Goal: Task Accomplishment & Management: Use online tool/utility

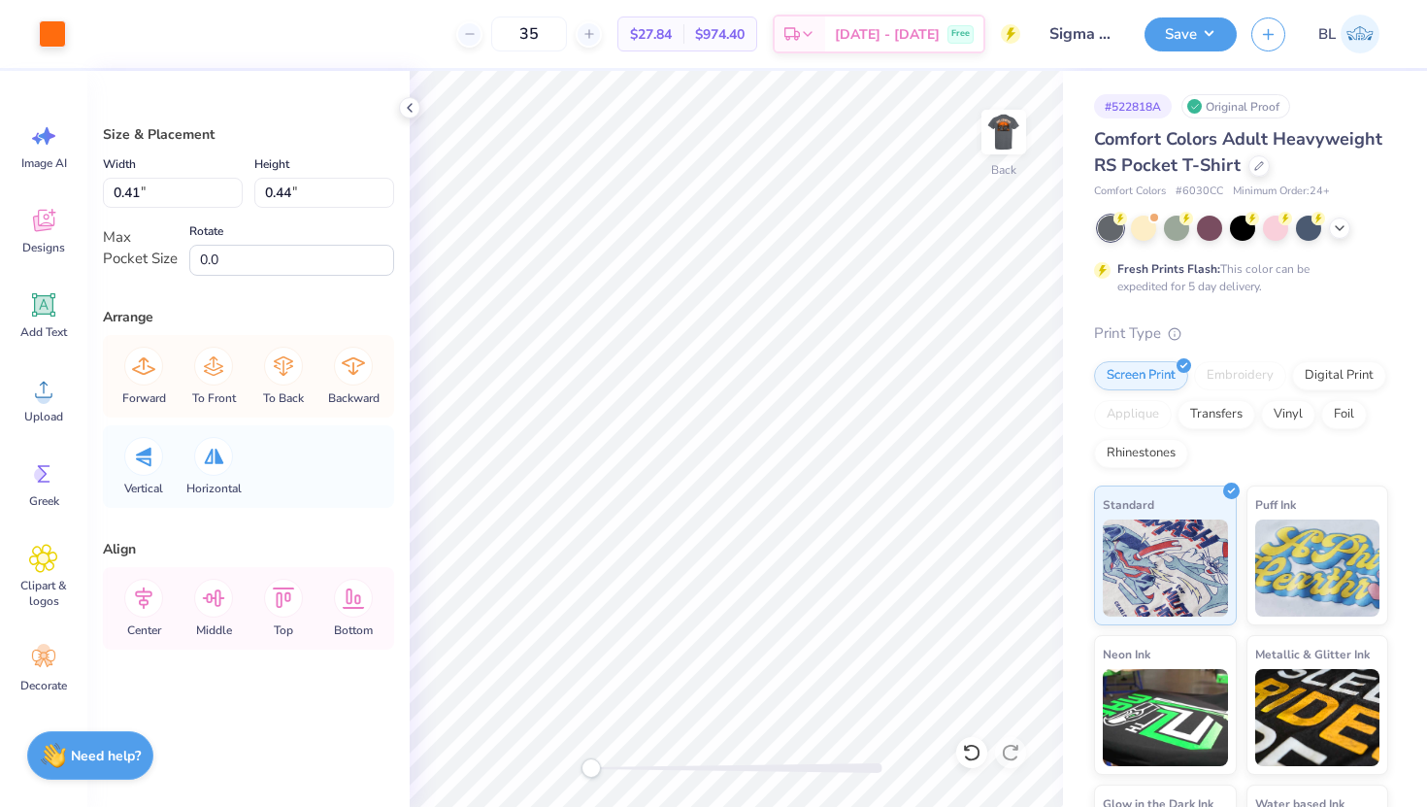
type input "0.39"
type input "0.23"
type input "0.12"
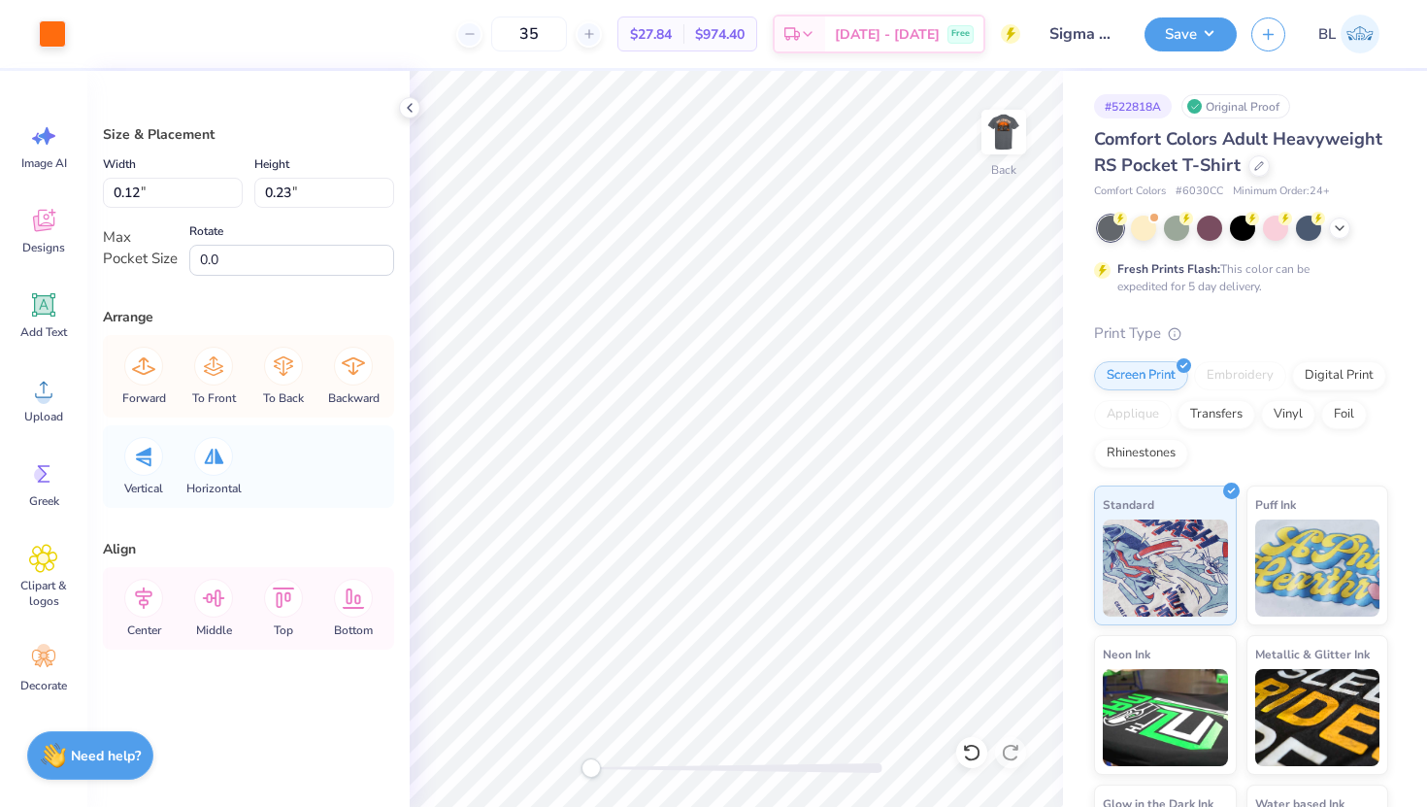
type input "0.12"
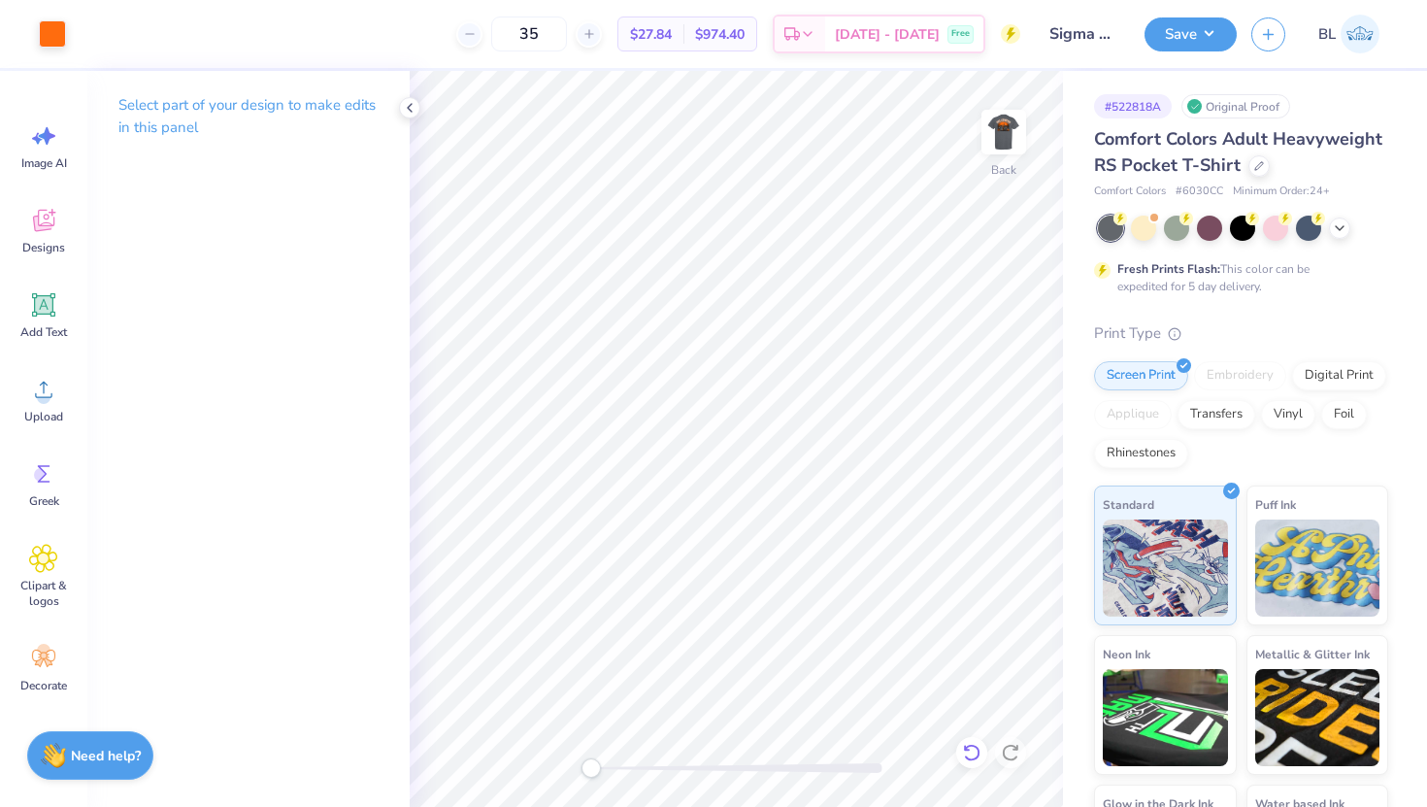
click at [964, 751] on icon at bounding box center [971, 752] width 19 height 19
click at [407, 107] on icon at bounding box center [410, 108] width 16 height 16
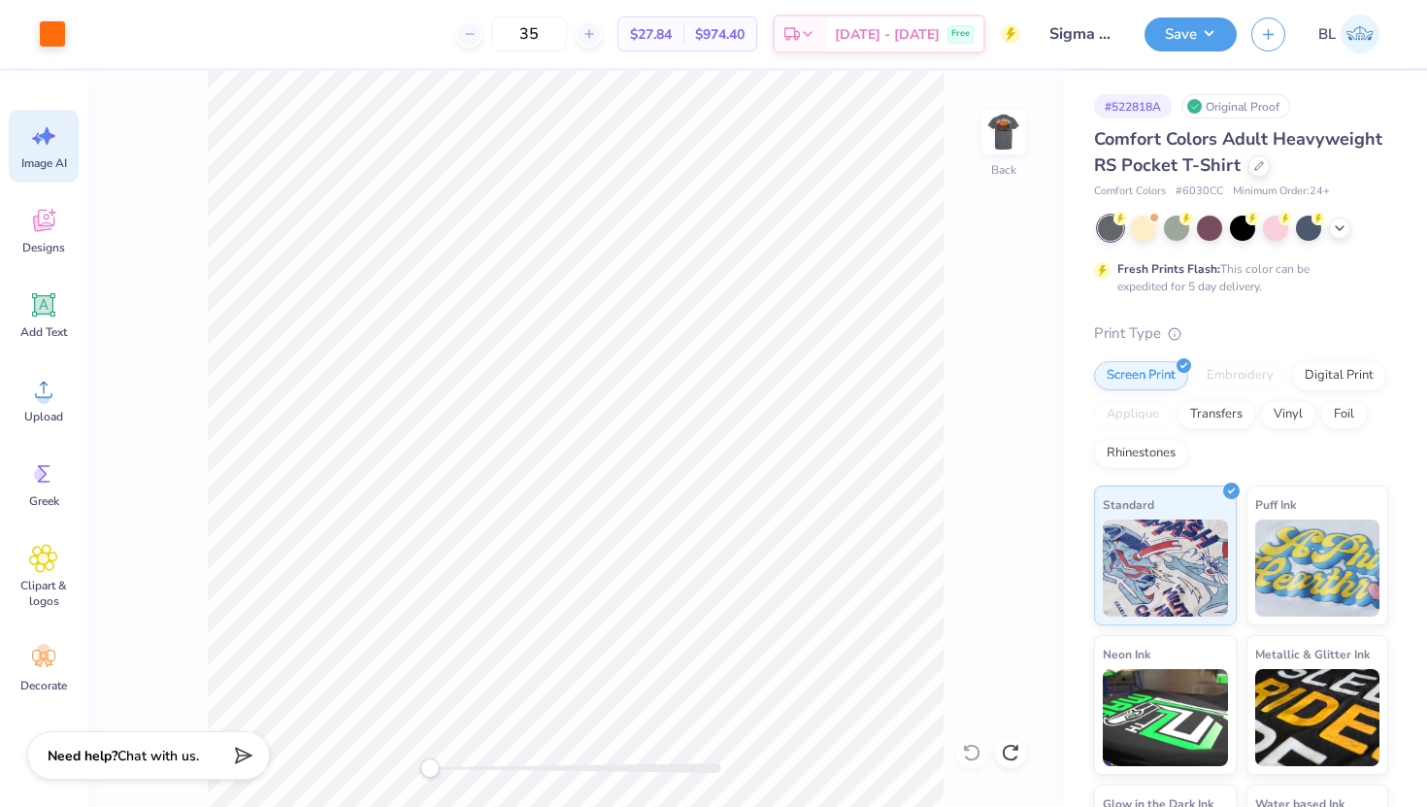
click at [51, 132] on icon at bounding box center [43, 135] width 29 height 29
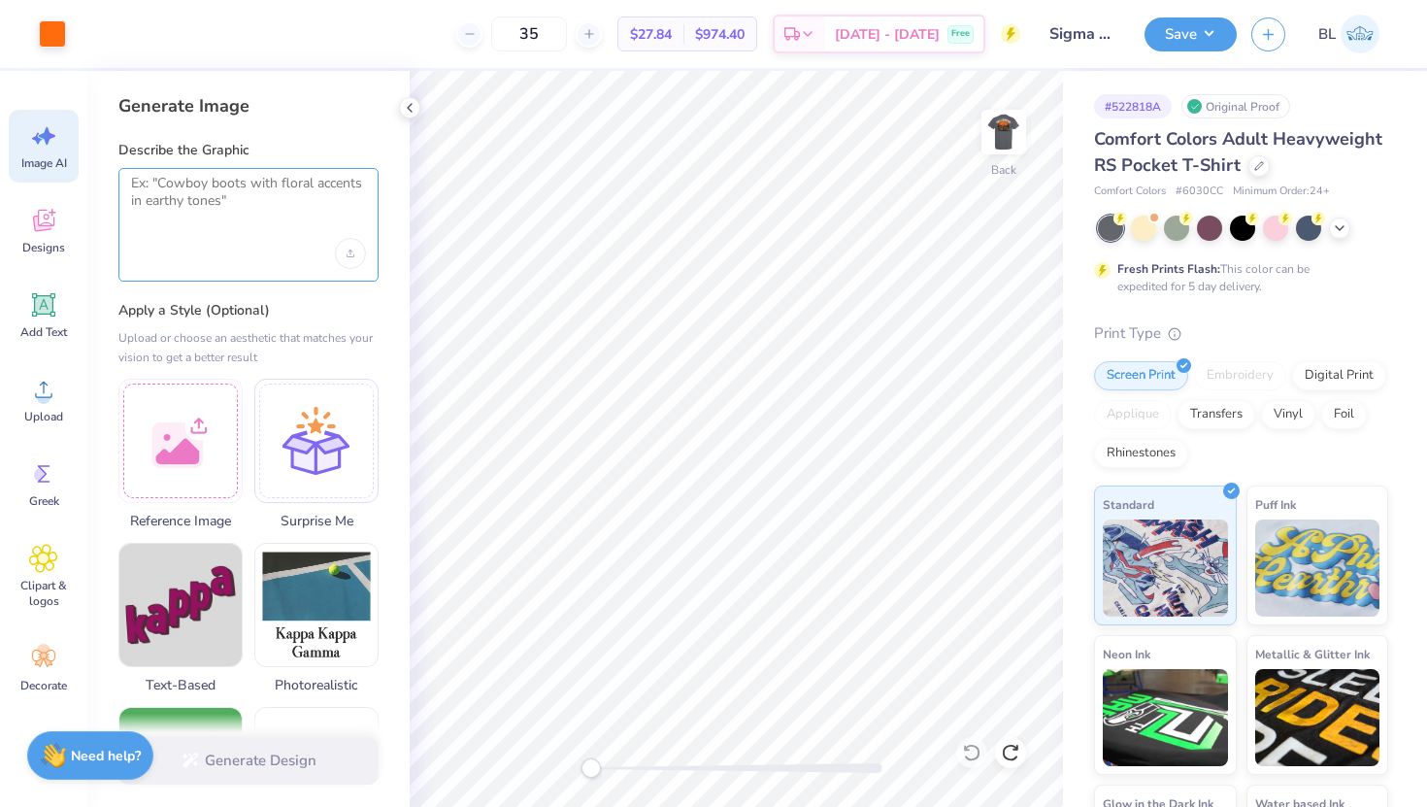
click at [189, 209] on textarea at bounding box center [248, 199] width 235 height 49
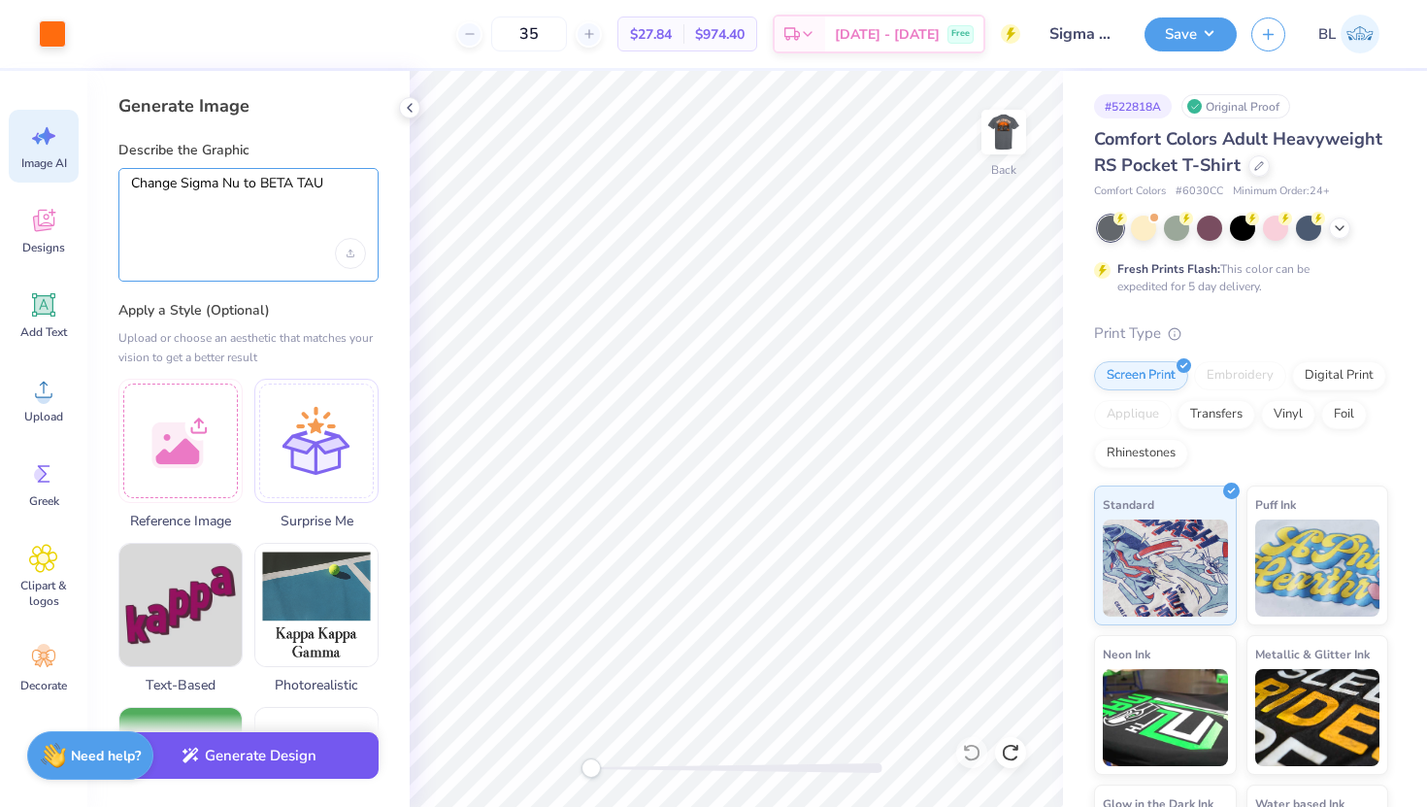
type textarea "Change Sigma Nu to BETA TAU"
click at [278, 754] on button "Generate Design" at bounding box center [248, 756] width 260 height 48
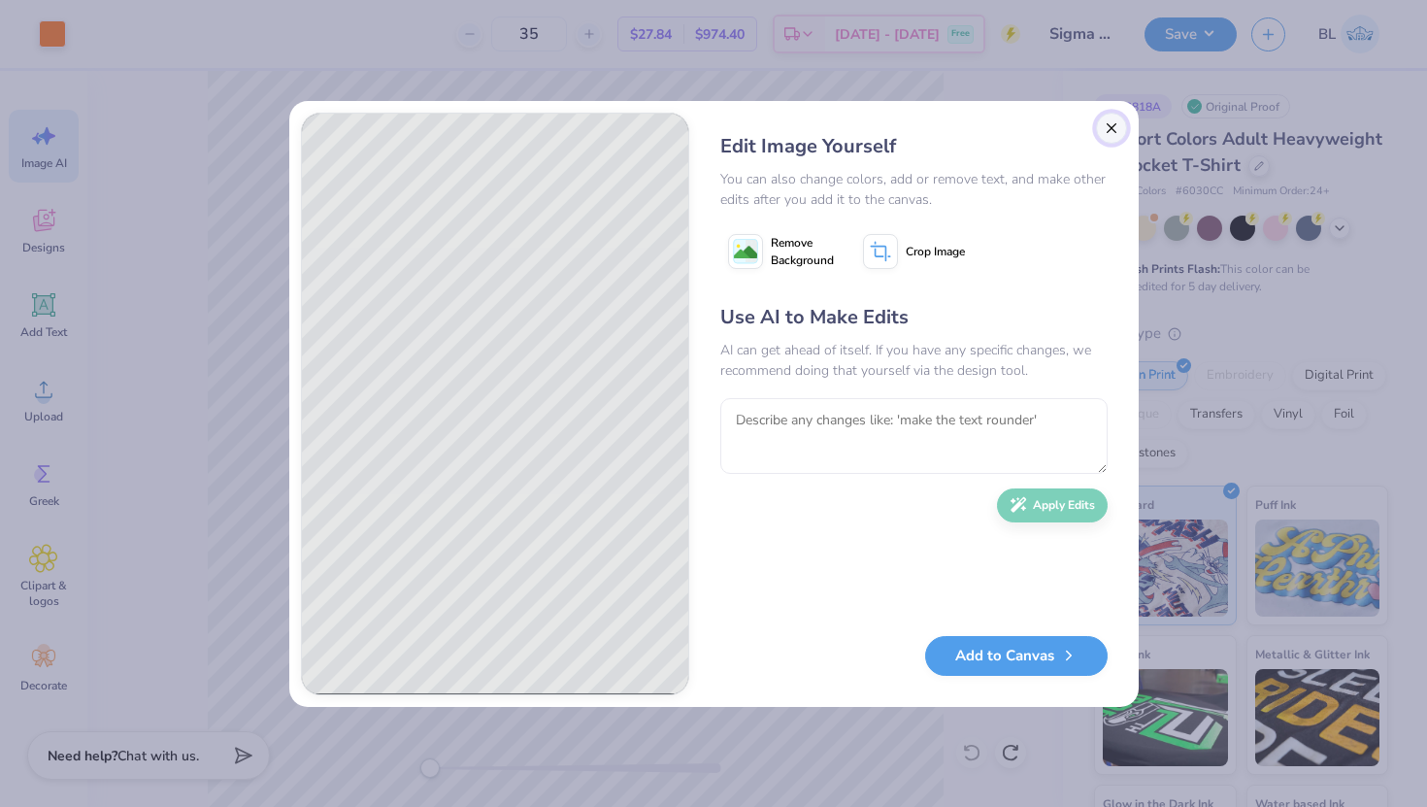
click at [1114, 124] on button "Close" at bounding box center [1111, 128] width 31 height 31
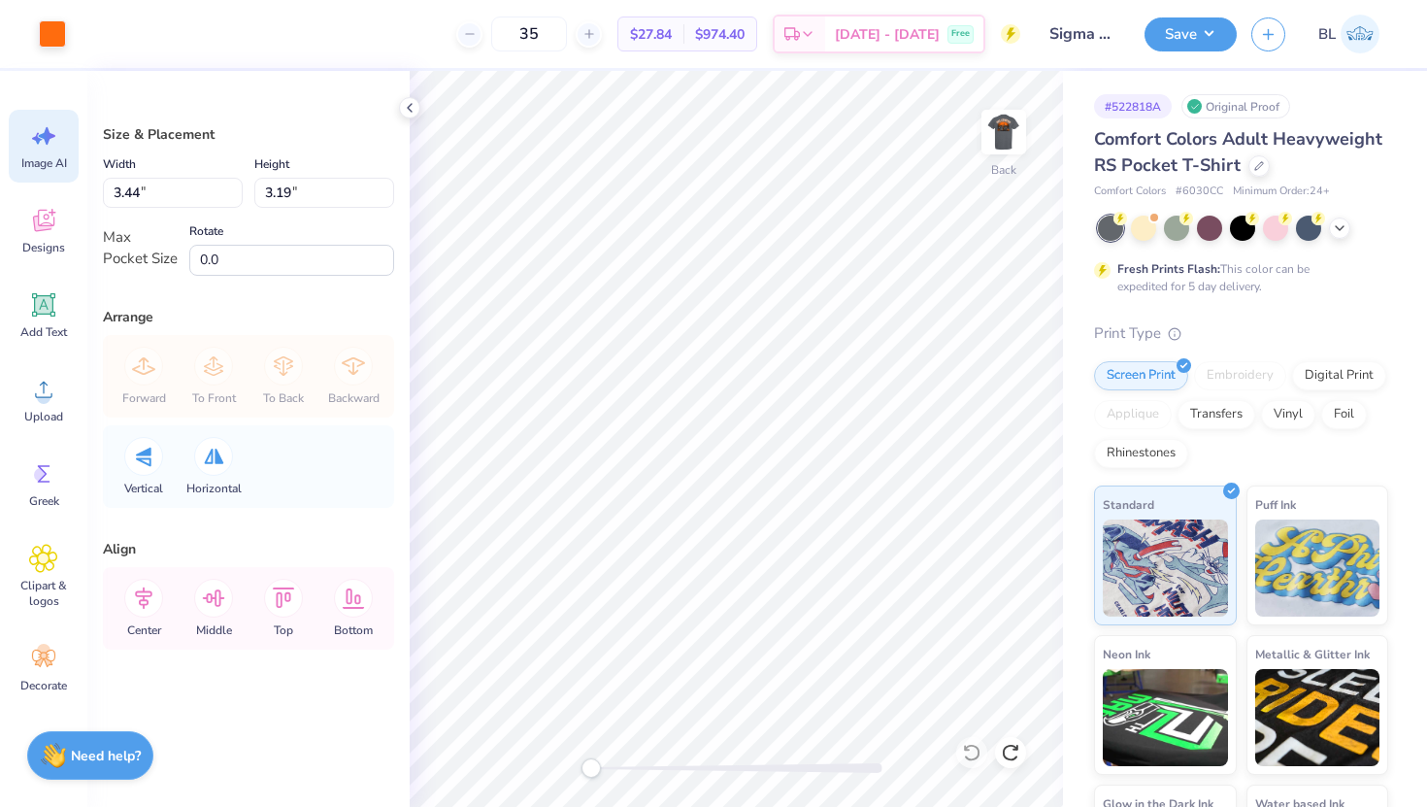
click at [46, 160] on span "Image AI" at bounding box center [44, 163] width 46 height 16
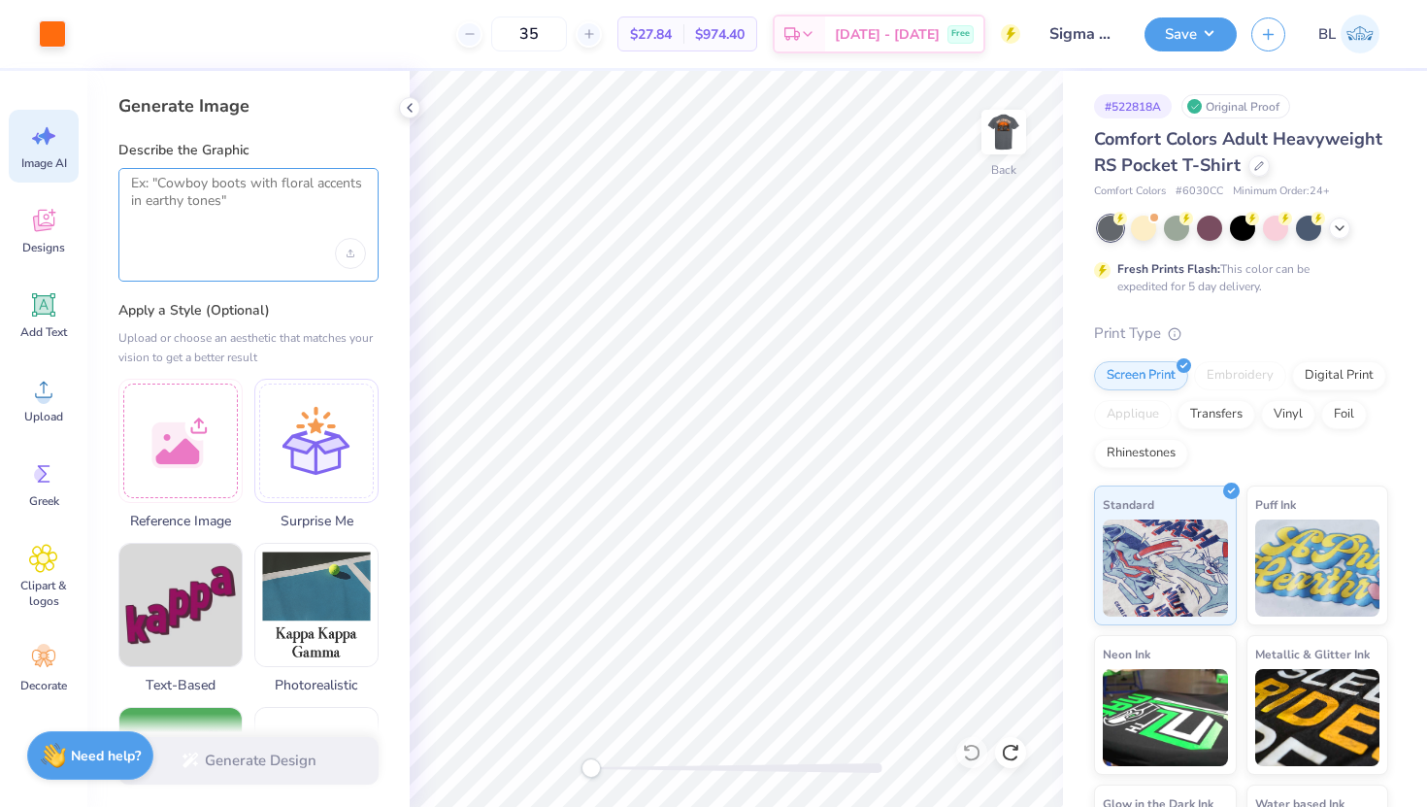
click at [169, 198] on textarea at bounding box center [248, 199] width 235 height 49
paste textarea "[DATE] to [DATE]"
type textarea "[DATE] to [DATE]"
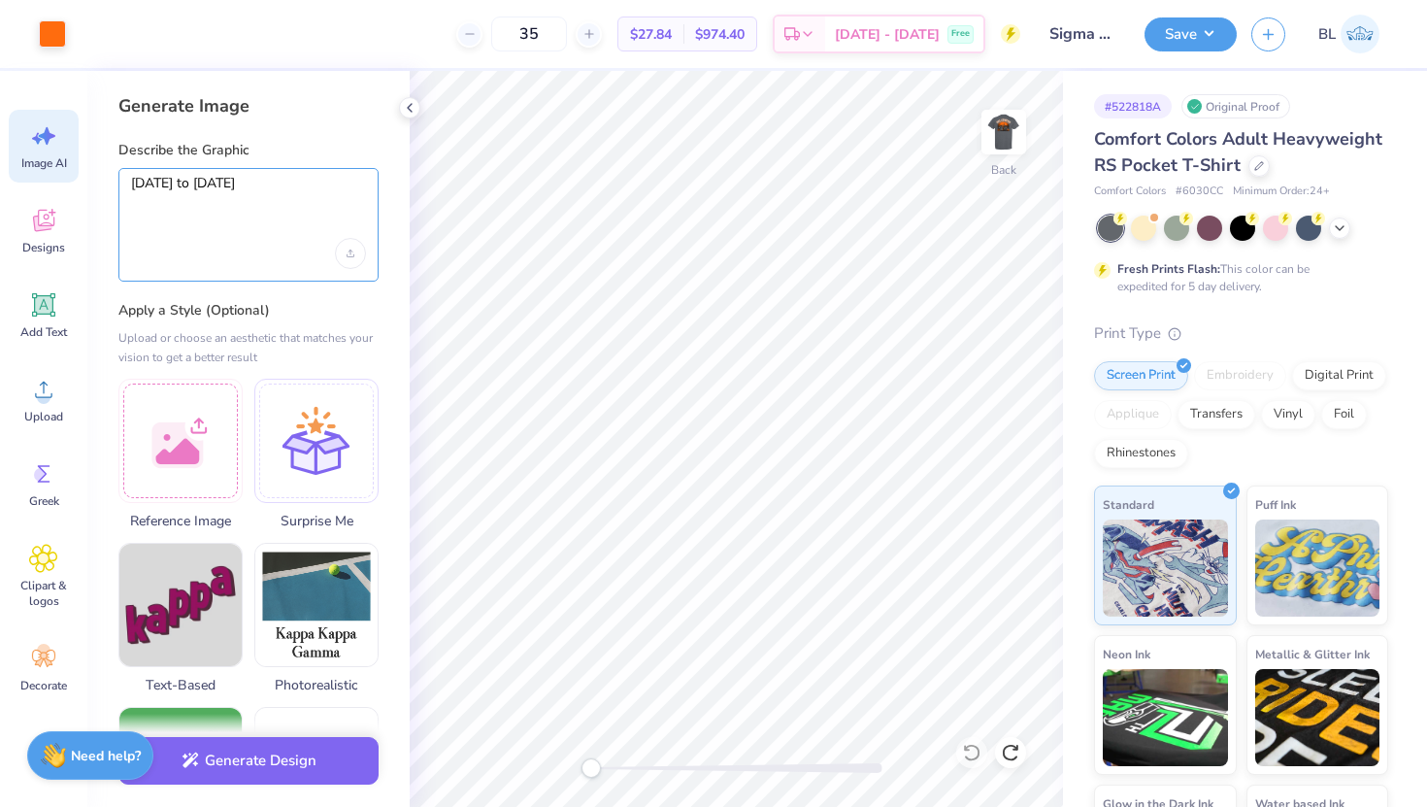
drag, startPoint x: 327, startPoint y: 185, endPoint x: 115, endPoint y: 183, distance: 212.6
click at [116, 183] on div "Generate Image Describe the Graphic [DATE] to [DATE] Apply a Style (Optional) U…" at bounding box center [248, 439] width 322 height 736
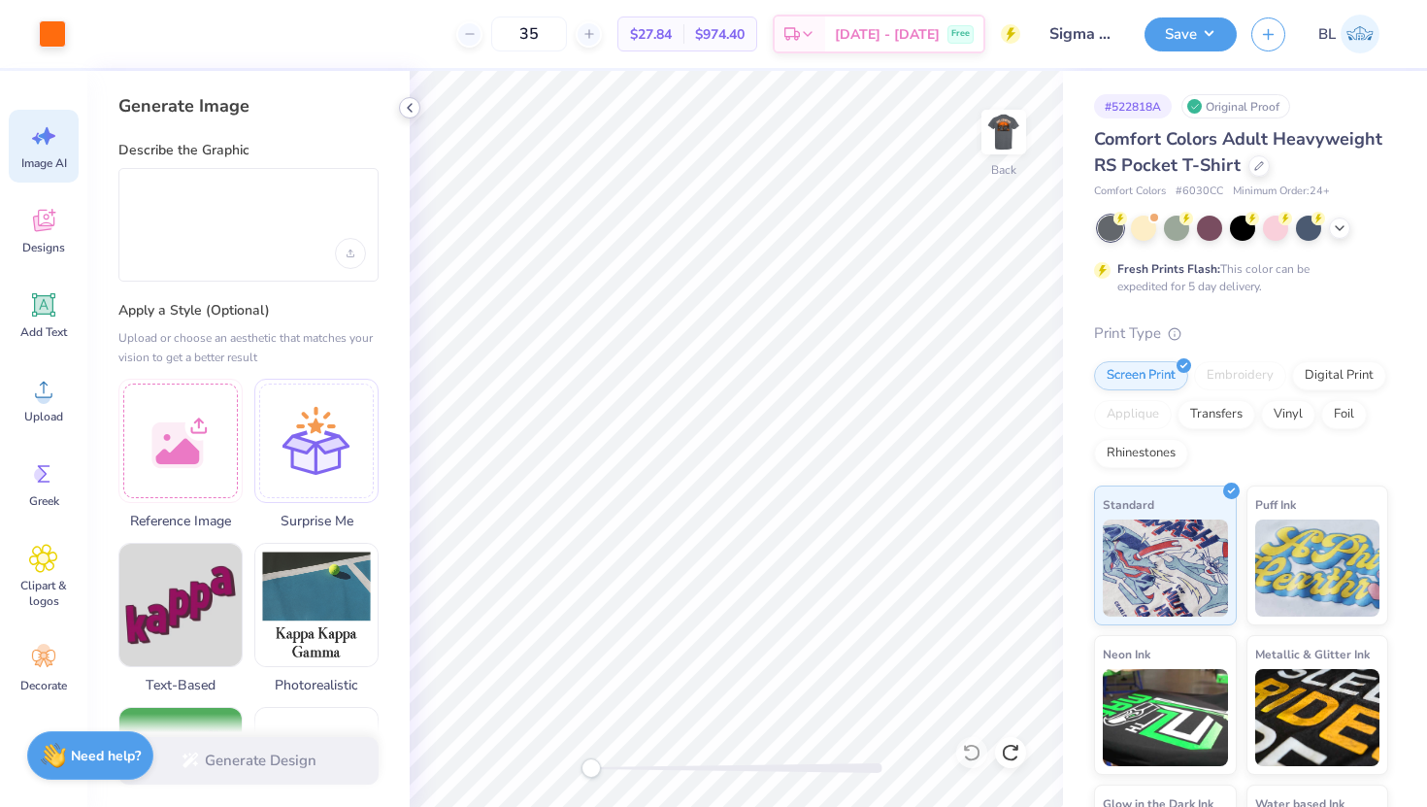
click at [405, 109] on icon at bounding box center [410, 108] width 16 height 16
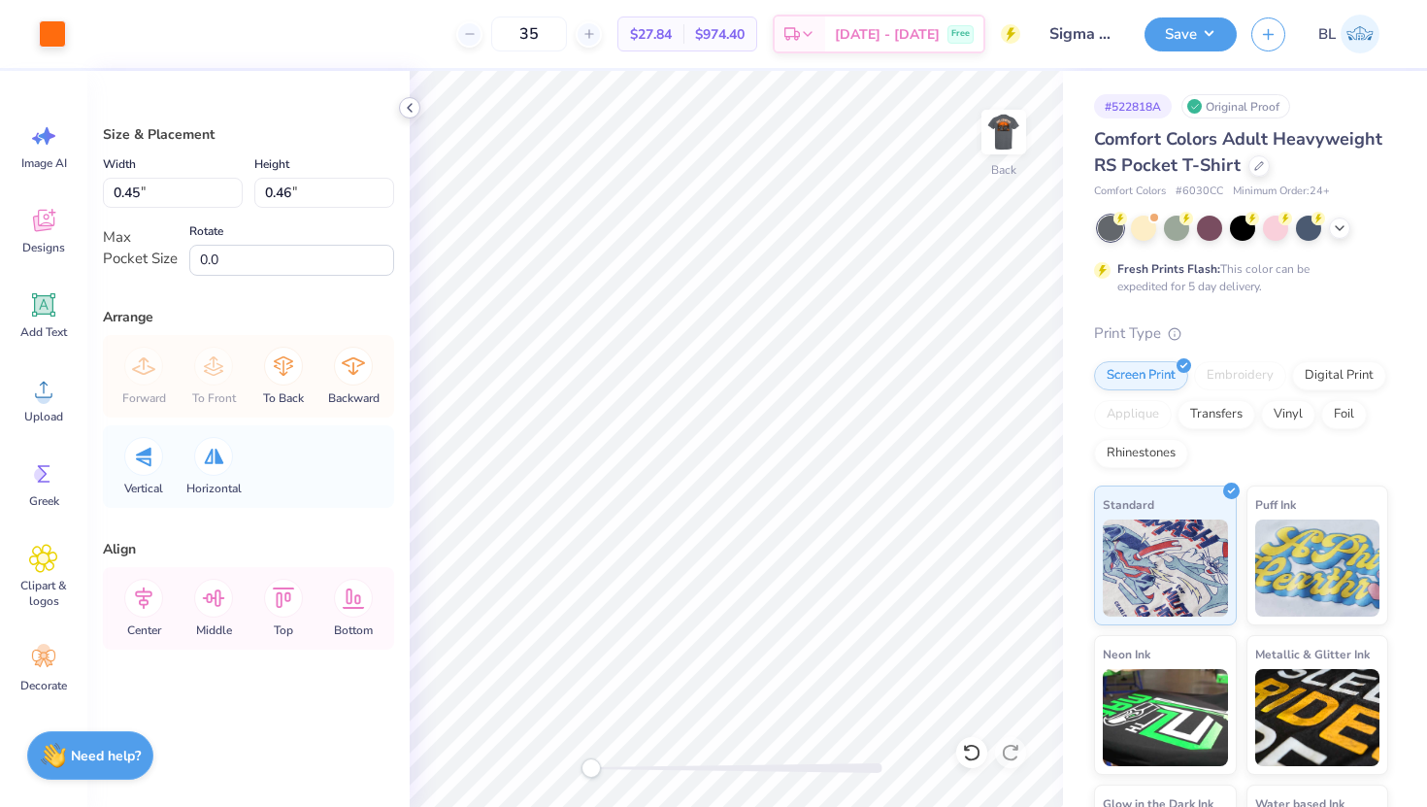
type input "0.39"
type input "0.20"
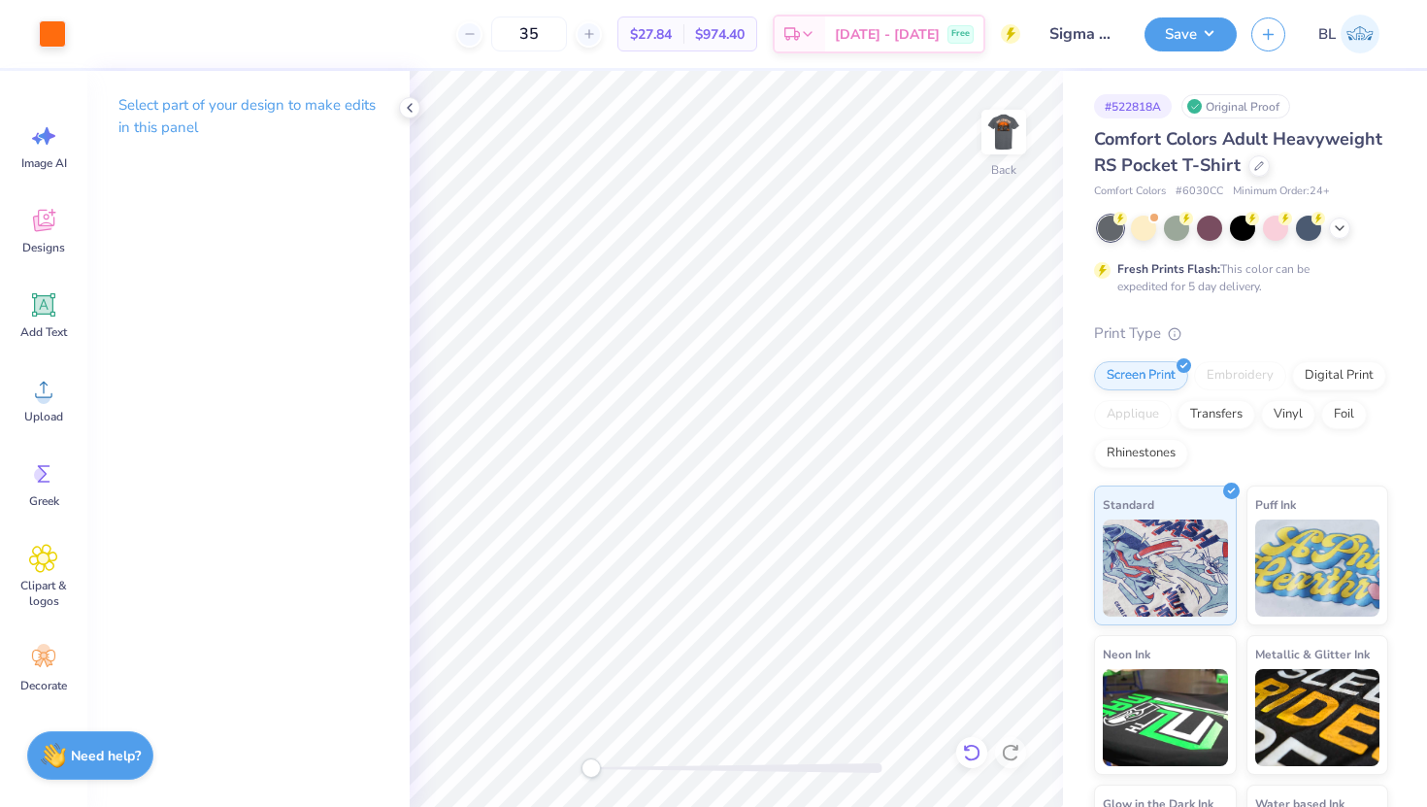
click at [976, 757] on icon at bounding box center [971, 751] width 17 height 17
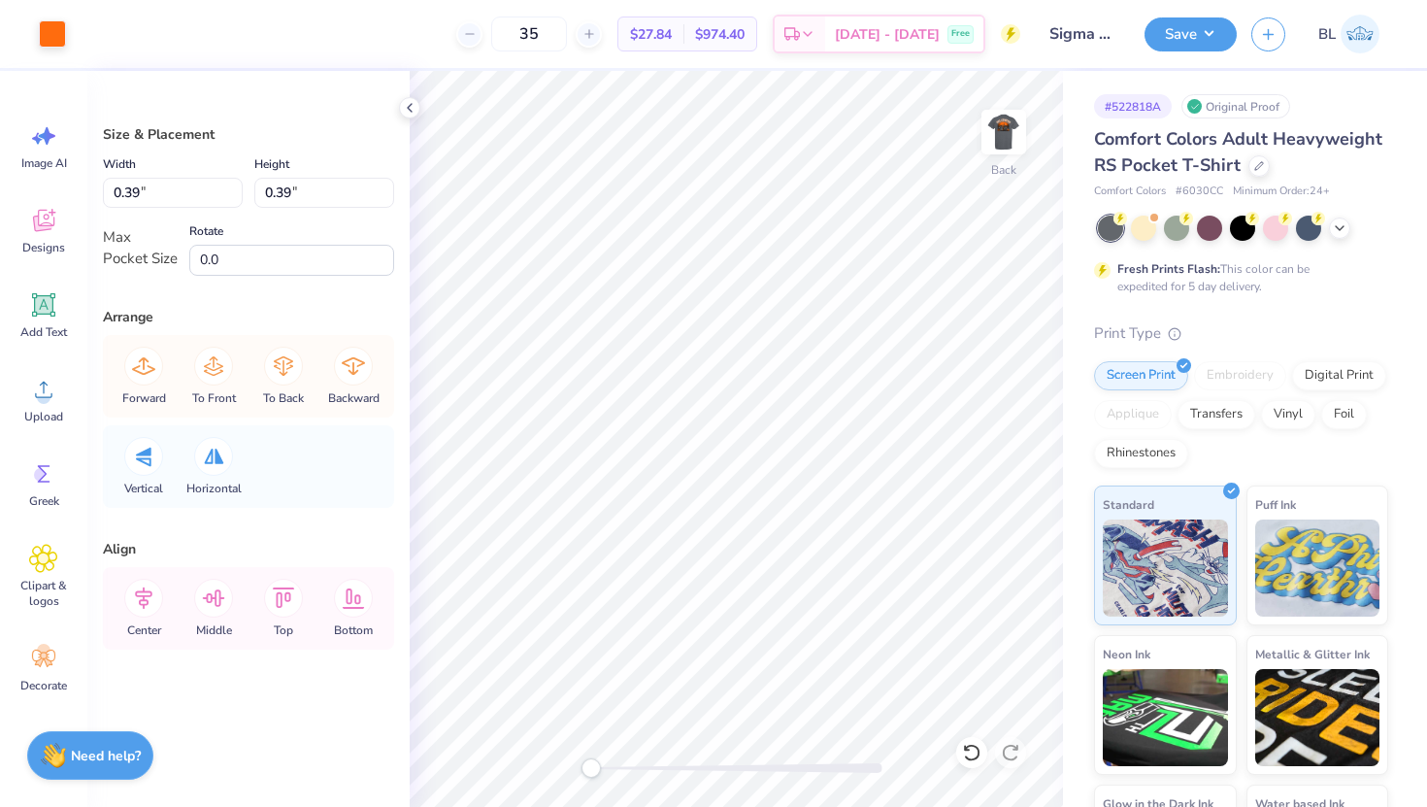
type input "0.27"
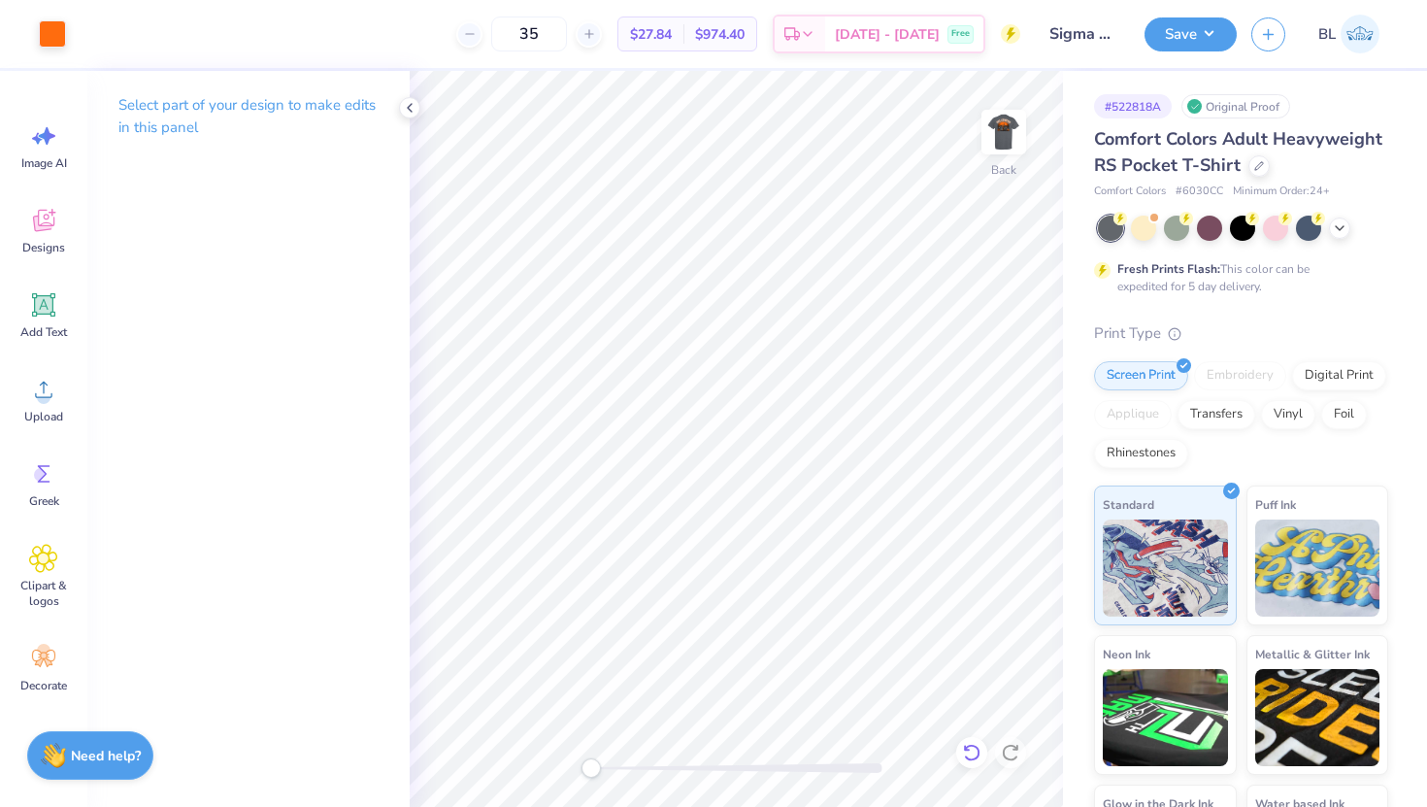
click at [969, 746] on icon at bounding box center [971, 751] width 17 height 17
click at [408, 105] on icon at bounding box center [410, 108] width 16 height 16
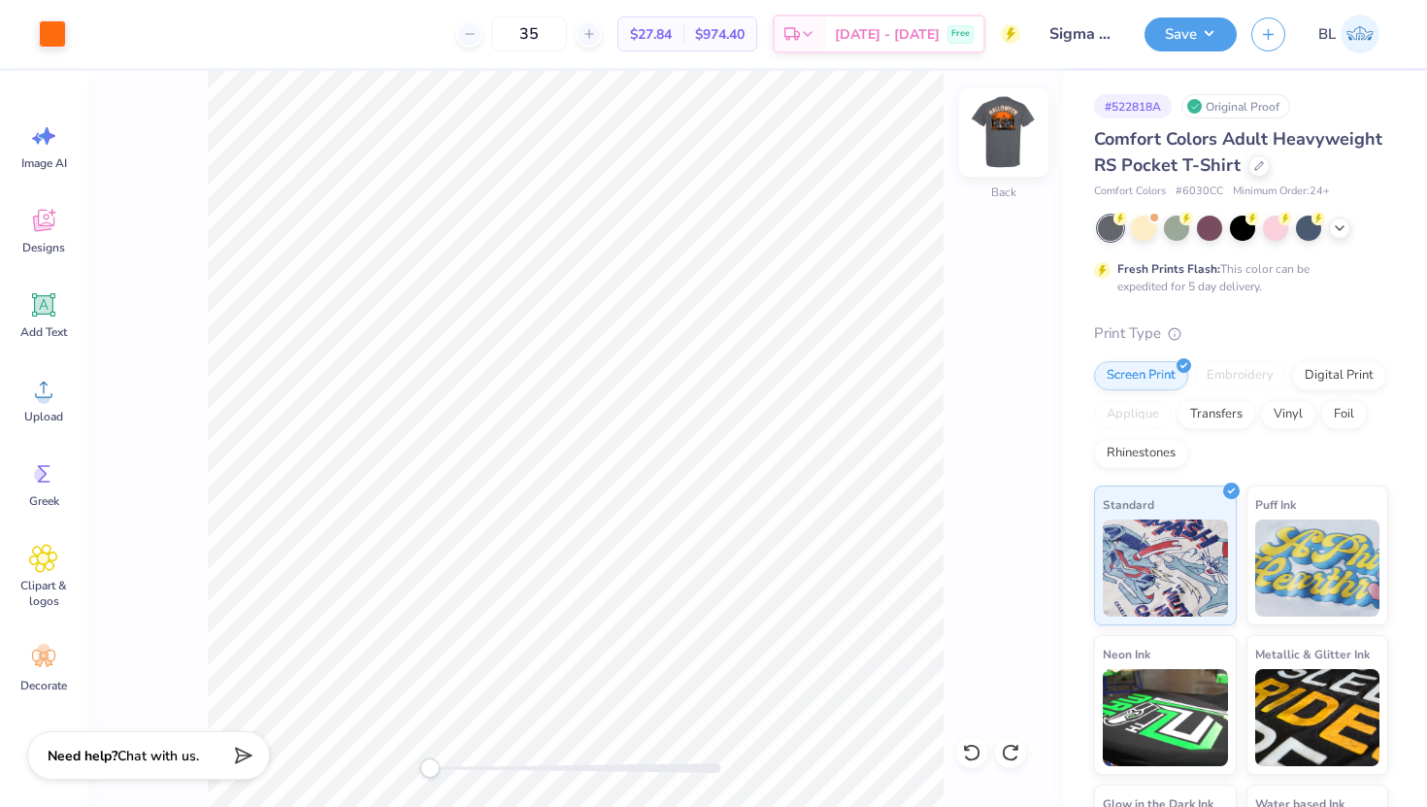
click at [995, 133] on img at bounding box center [1004, 132] width 78 height 78
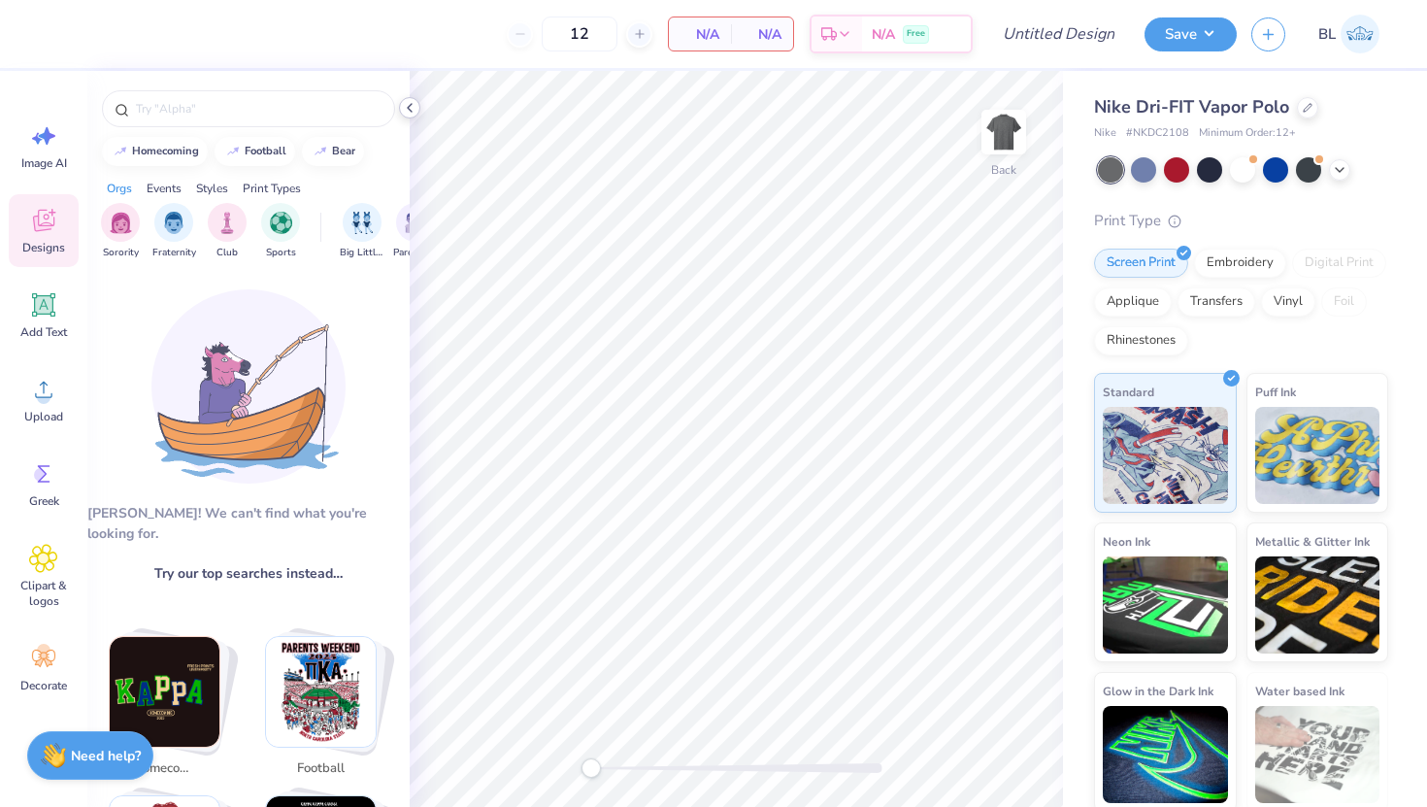
click at [416, 110] on icon at bounding box center [410, 108] width 16 height 16
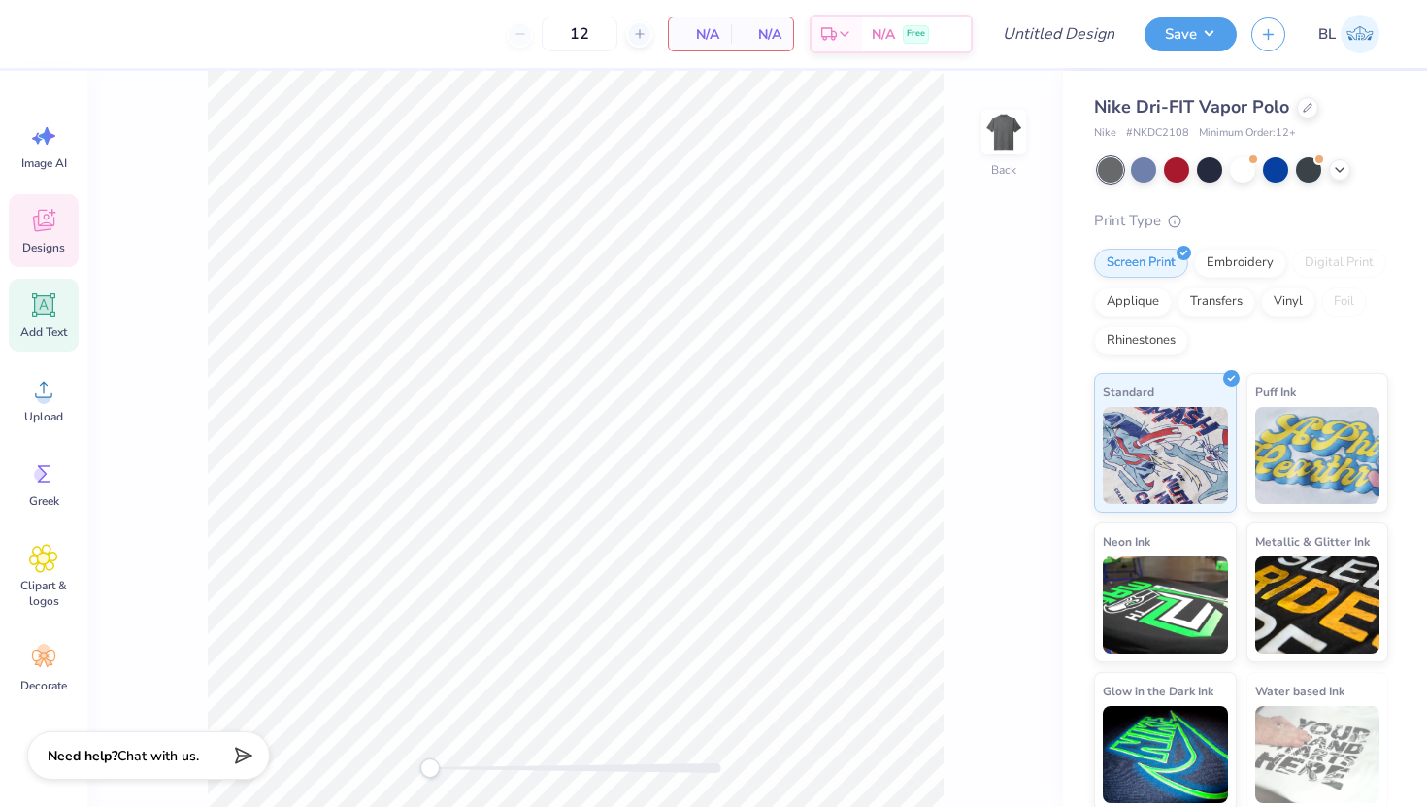
click at [39, 308] on icon at bounding box center [44, 305] width 18 height 18
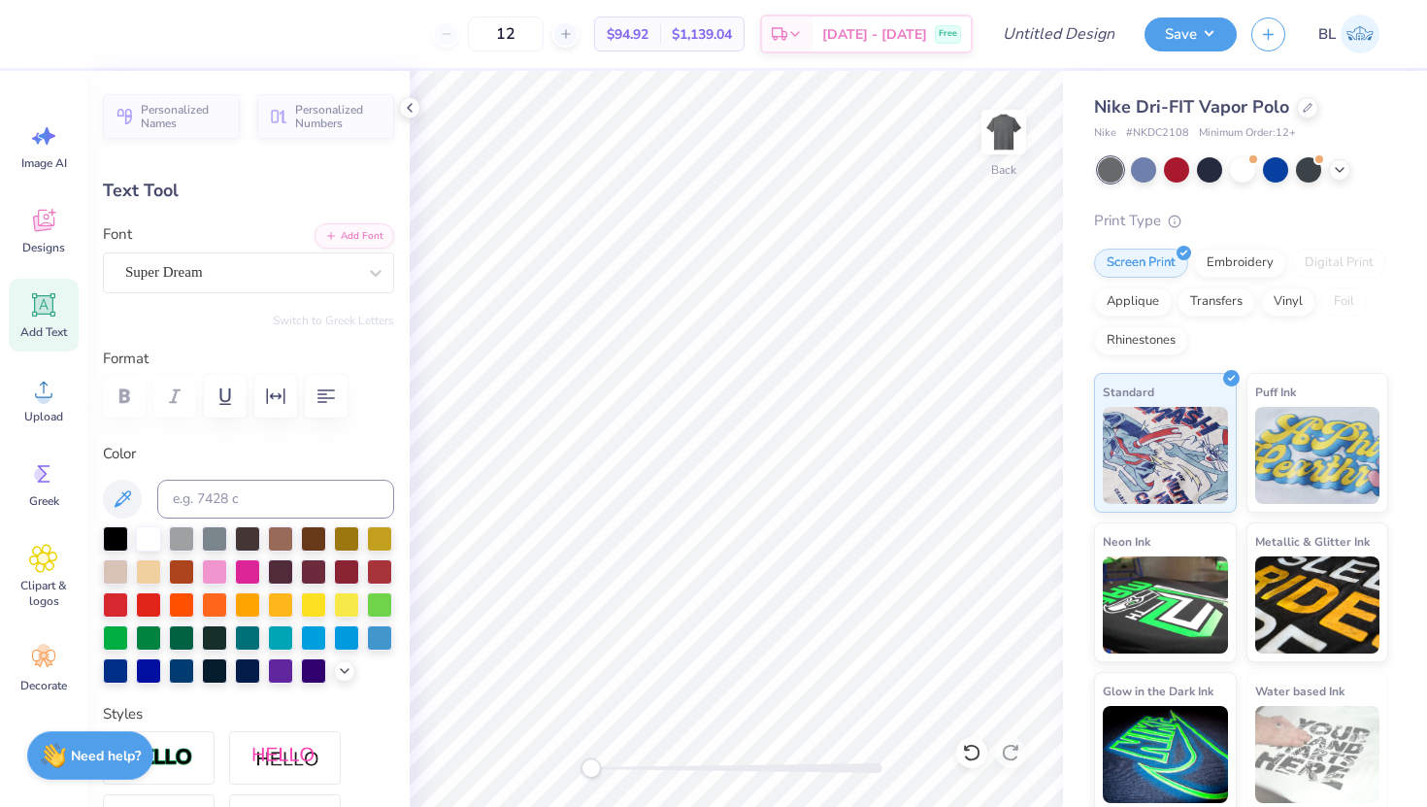
type textarea "T"
type textarea "SIGMA NU"
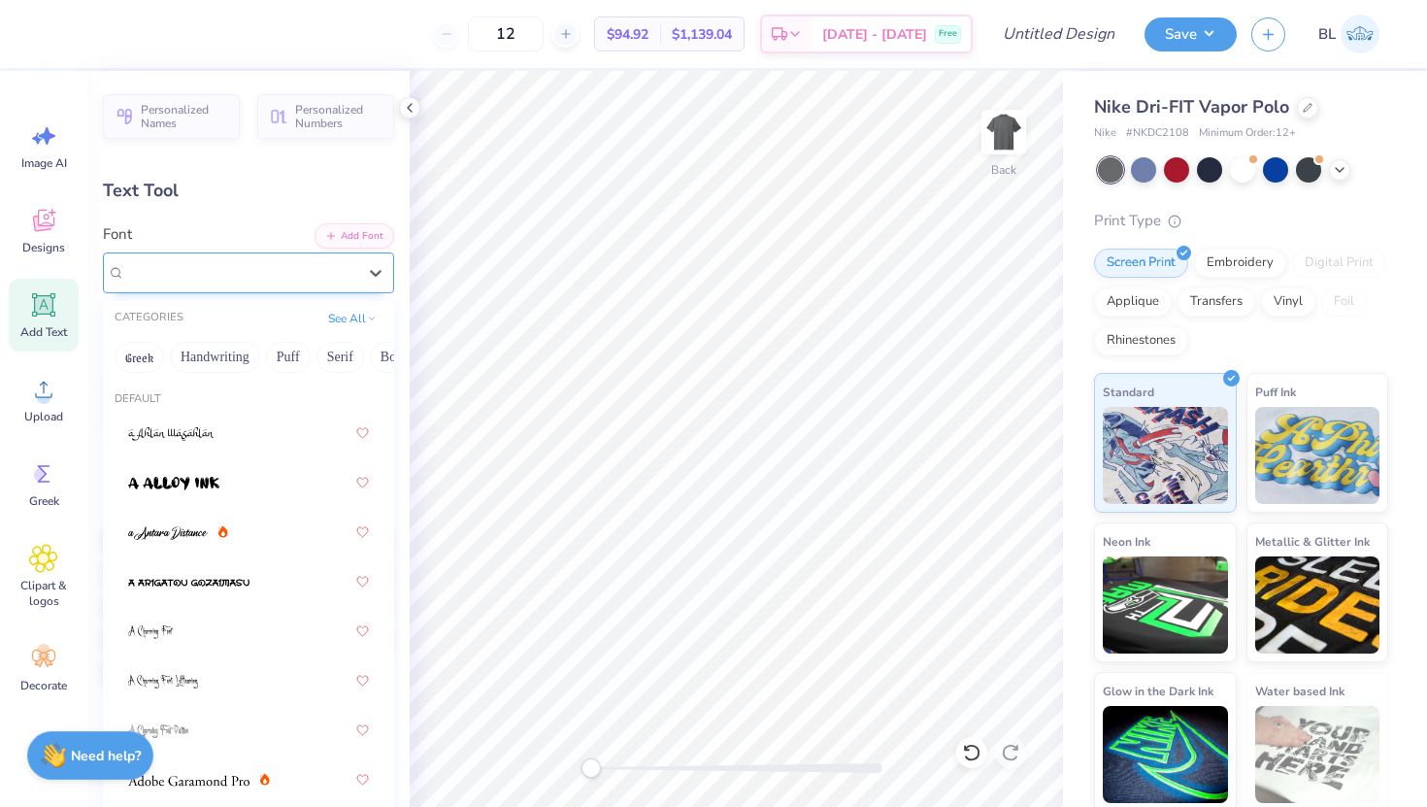
click at [195, 260] on div "Super Dream" at bounding box center [240, 272] width 235 height 30
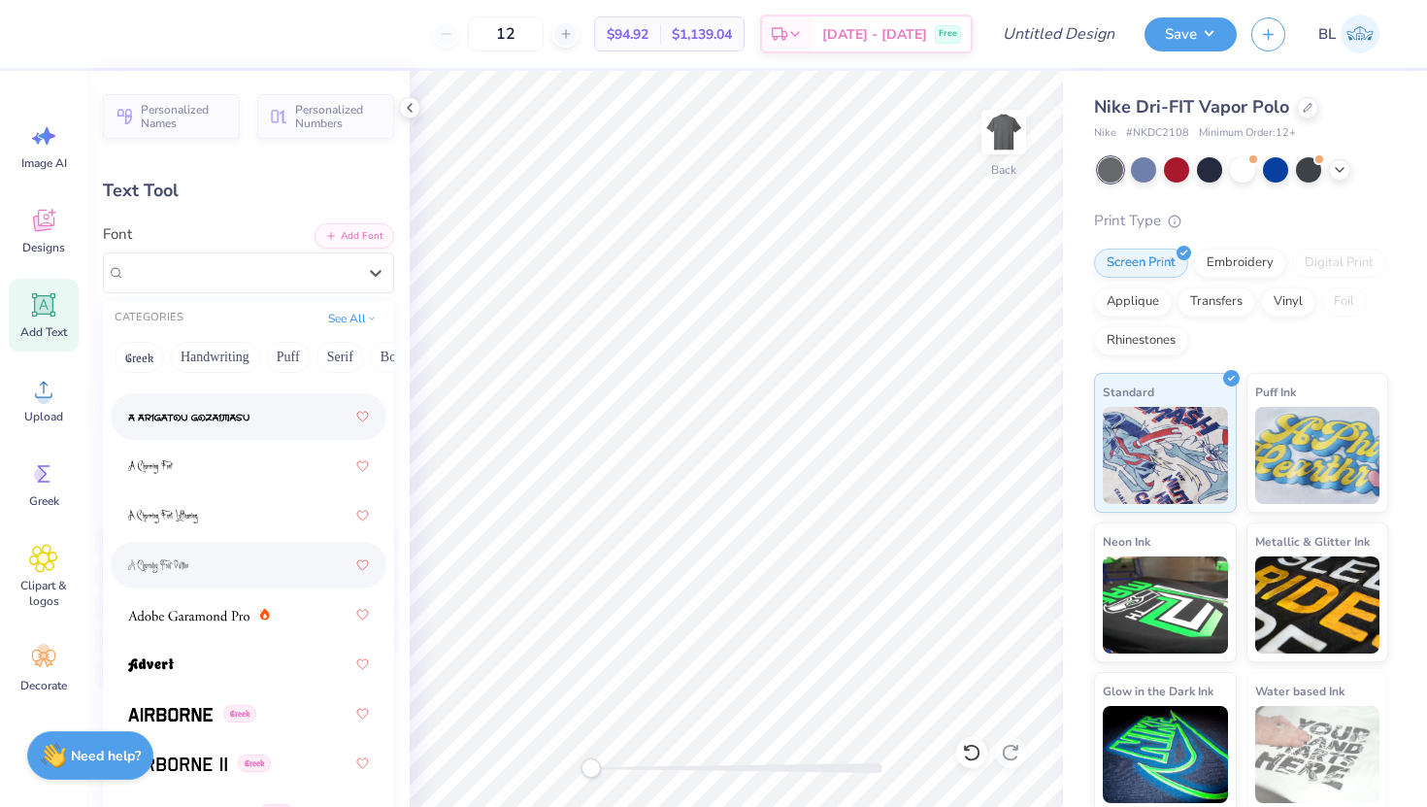
scroll to position [168, 0]
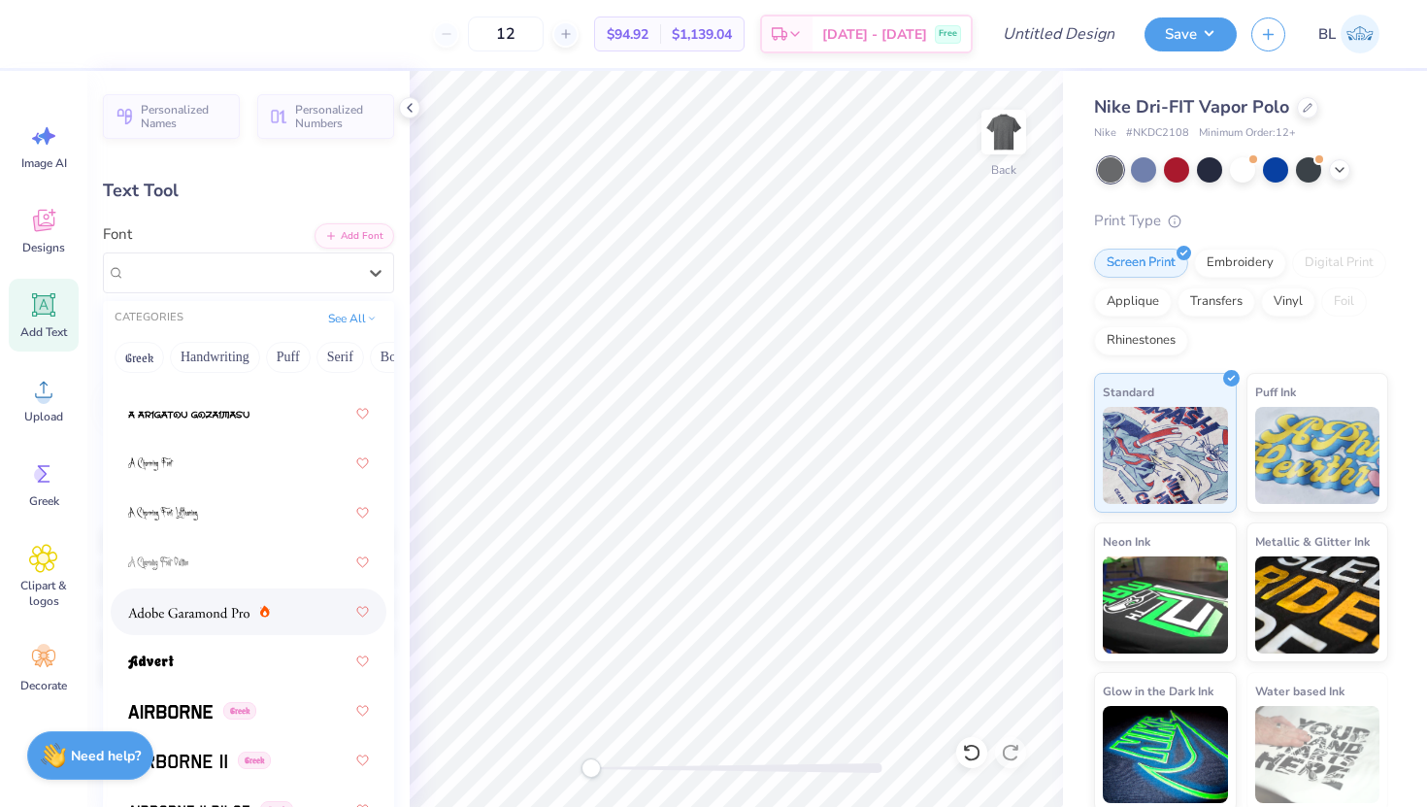
click at [215, 611] on img at bounding box center [188, 613] width 121 height 14
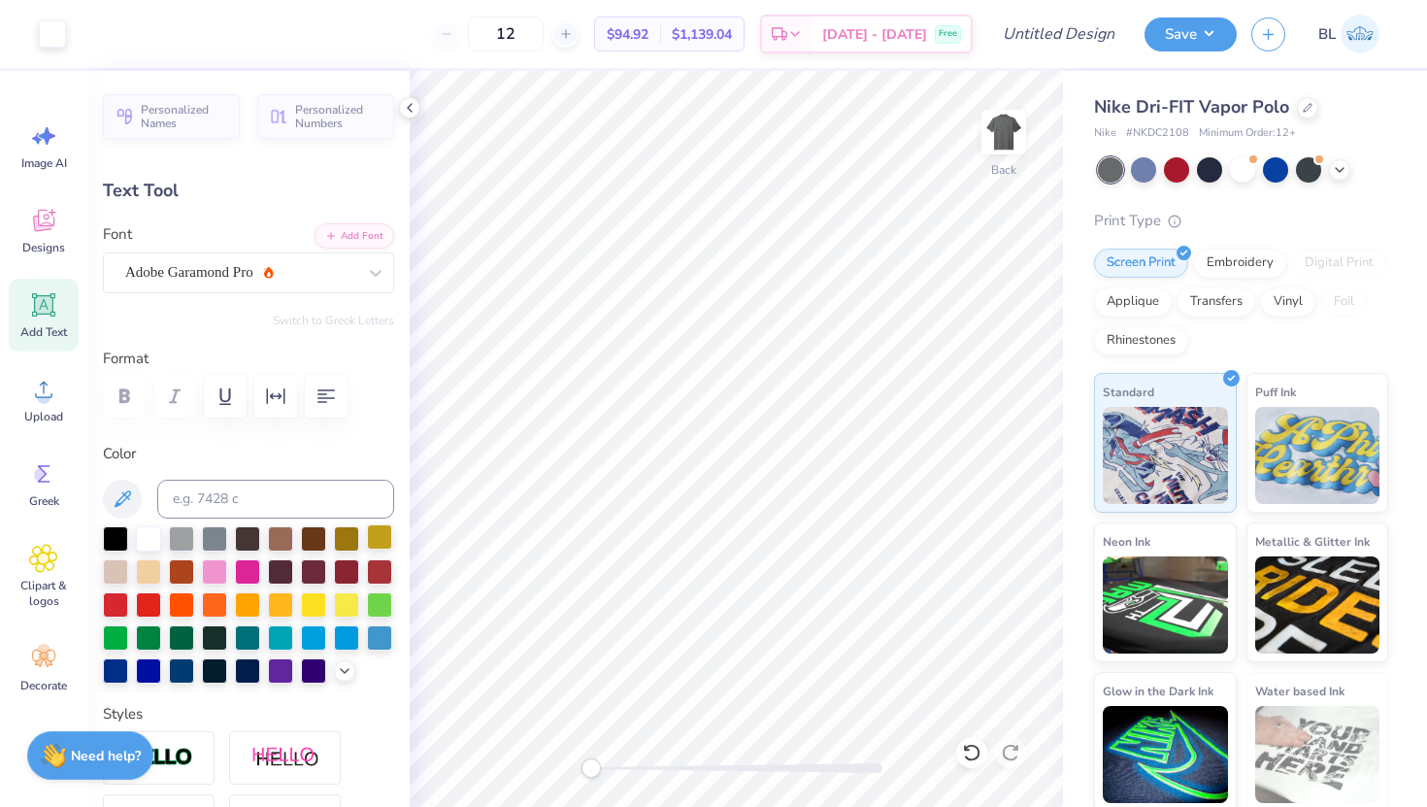
type input "7.82"
type input "1.12"
type input "11.69"
type input "4.94"
type input "0.71"
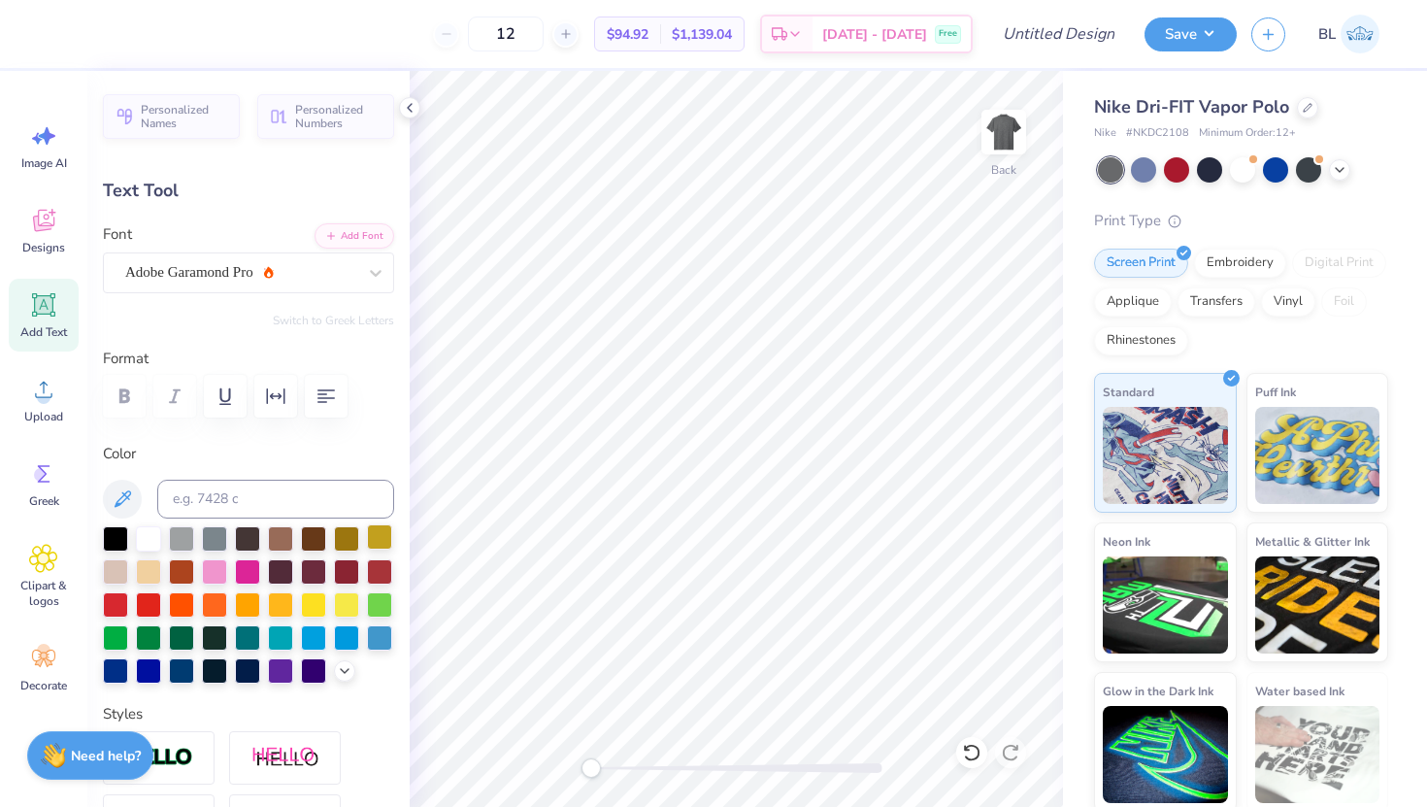
type input "12.10"
click at [49, 307] on icon at bounding box center [44, 305] width 18 height 18
type input "6.15"
type input "1.78"
type input "11.36"
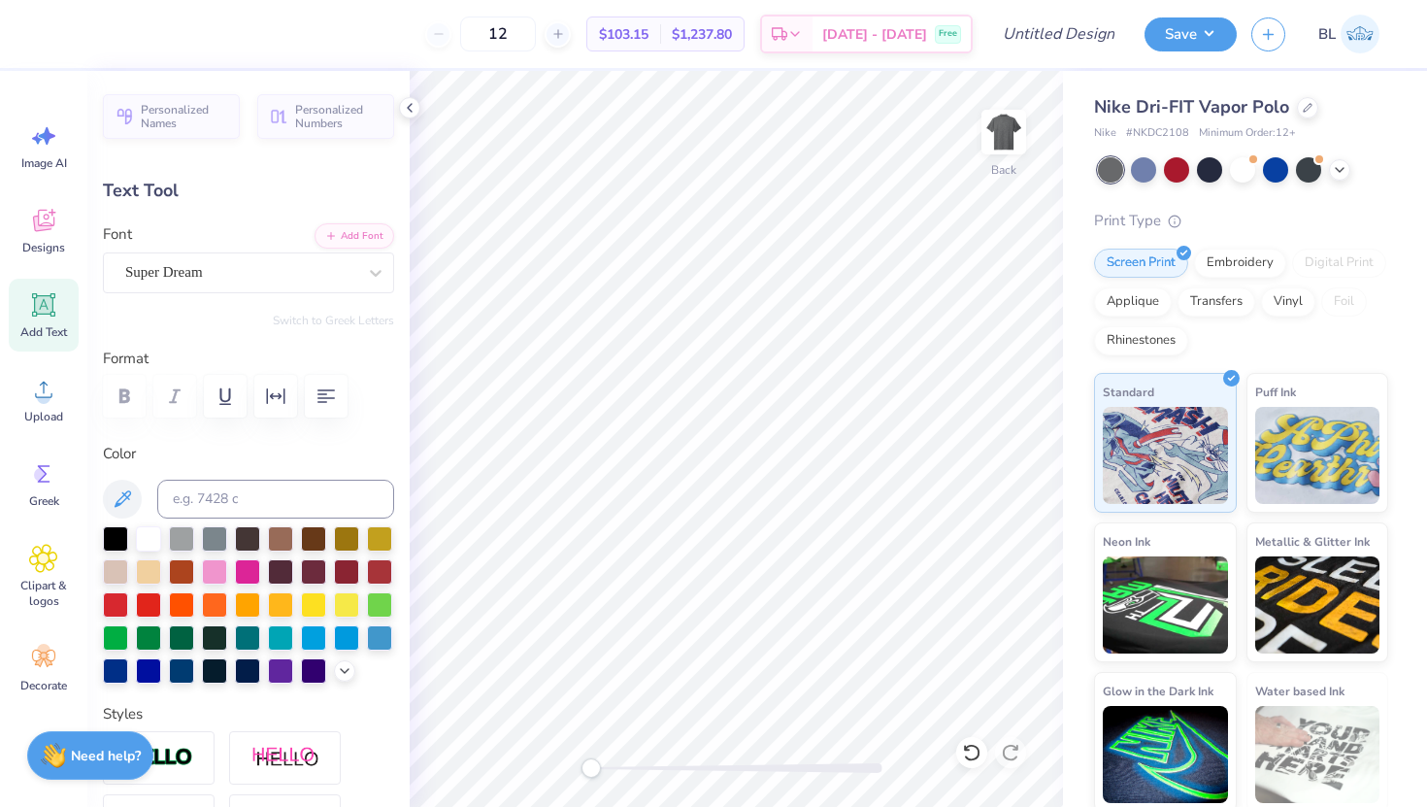
type textarea "T"
type textarea "2025"
click at [324, 282] on div at bounding box center [240, 272] width 231 height 26
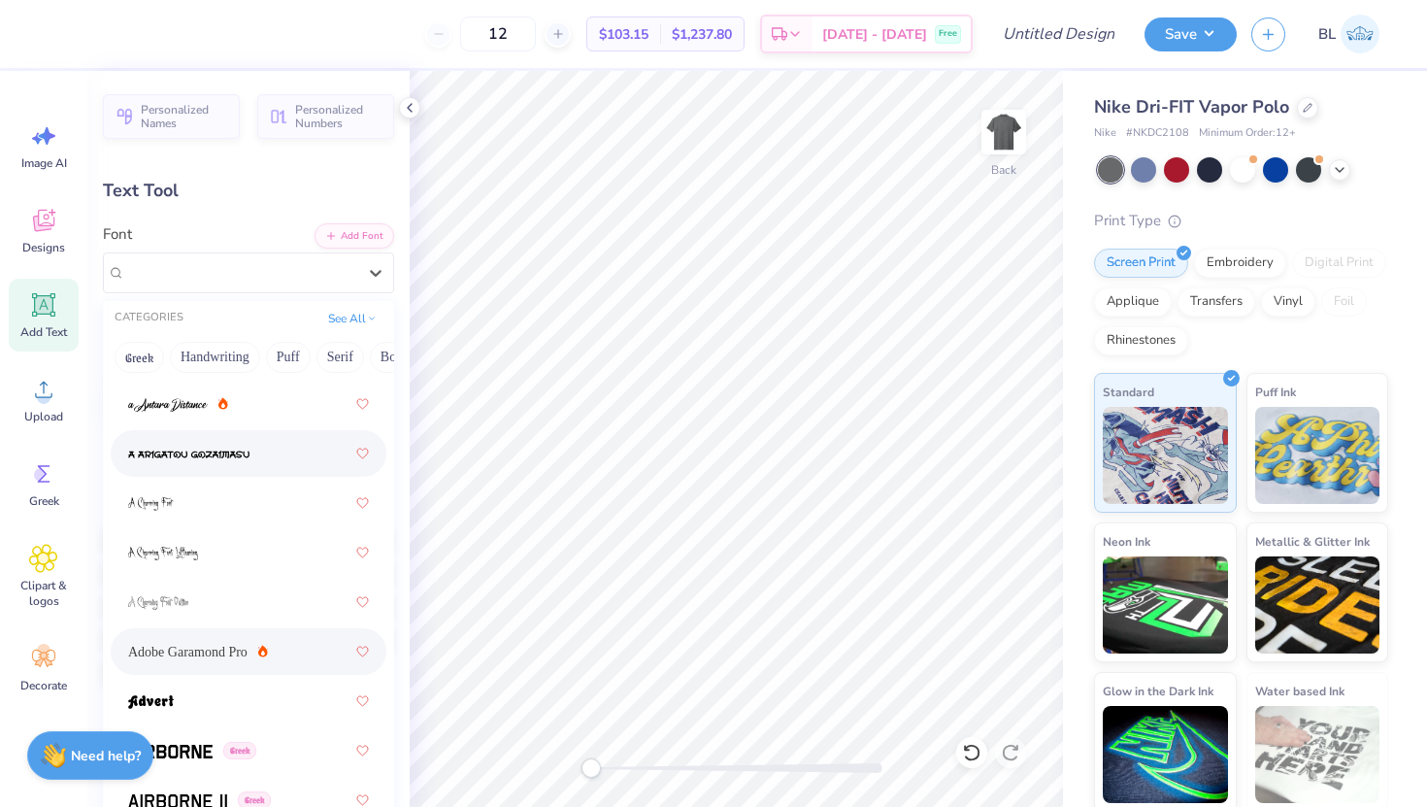
scroll to position [130, 0]
click at [215, 657] on span "Adobe Garamond Pro" at bounding box center [187, 650] width 119 height 20
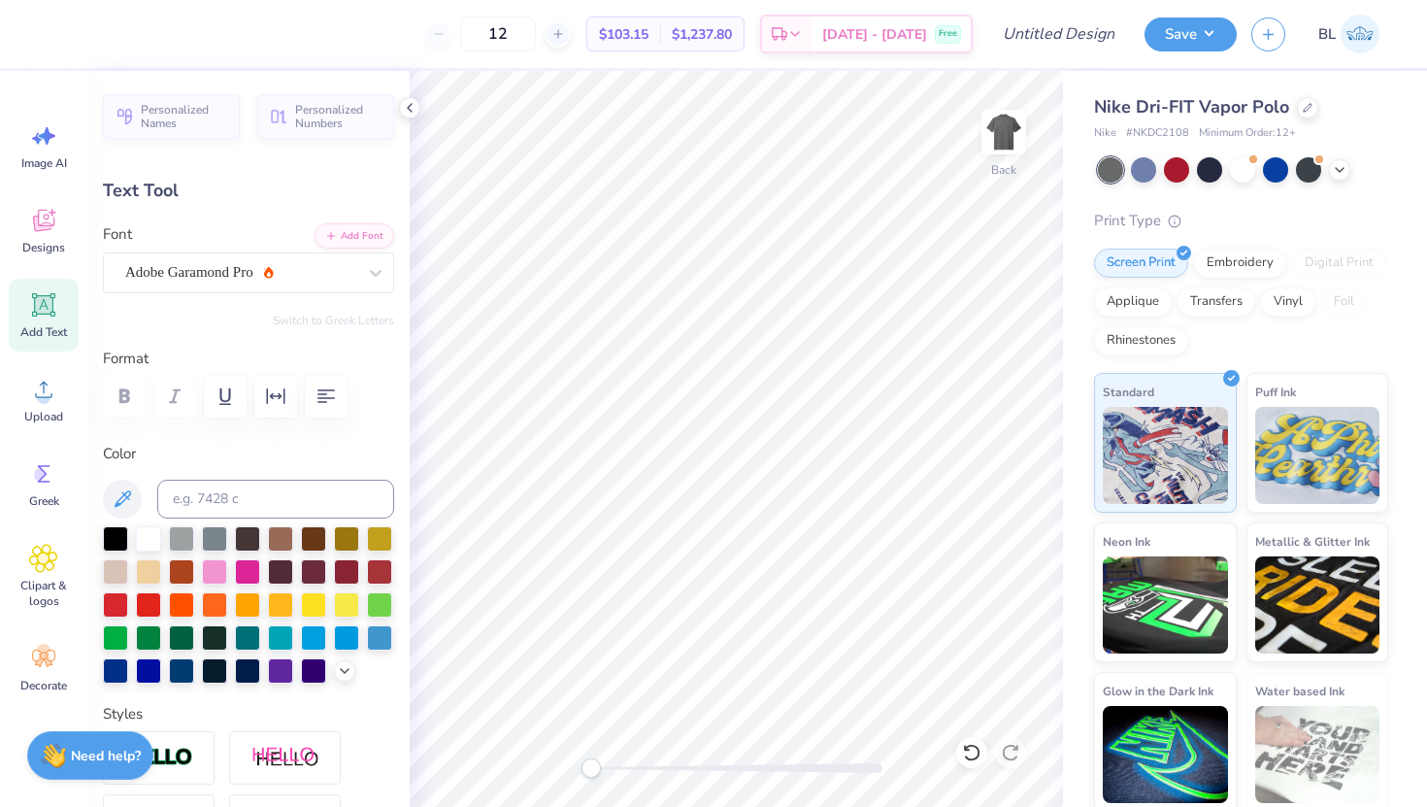
type input "2.30"
type input "0.87"
type input "3.71"
type input "4.94"
type input "0.71"
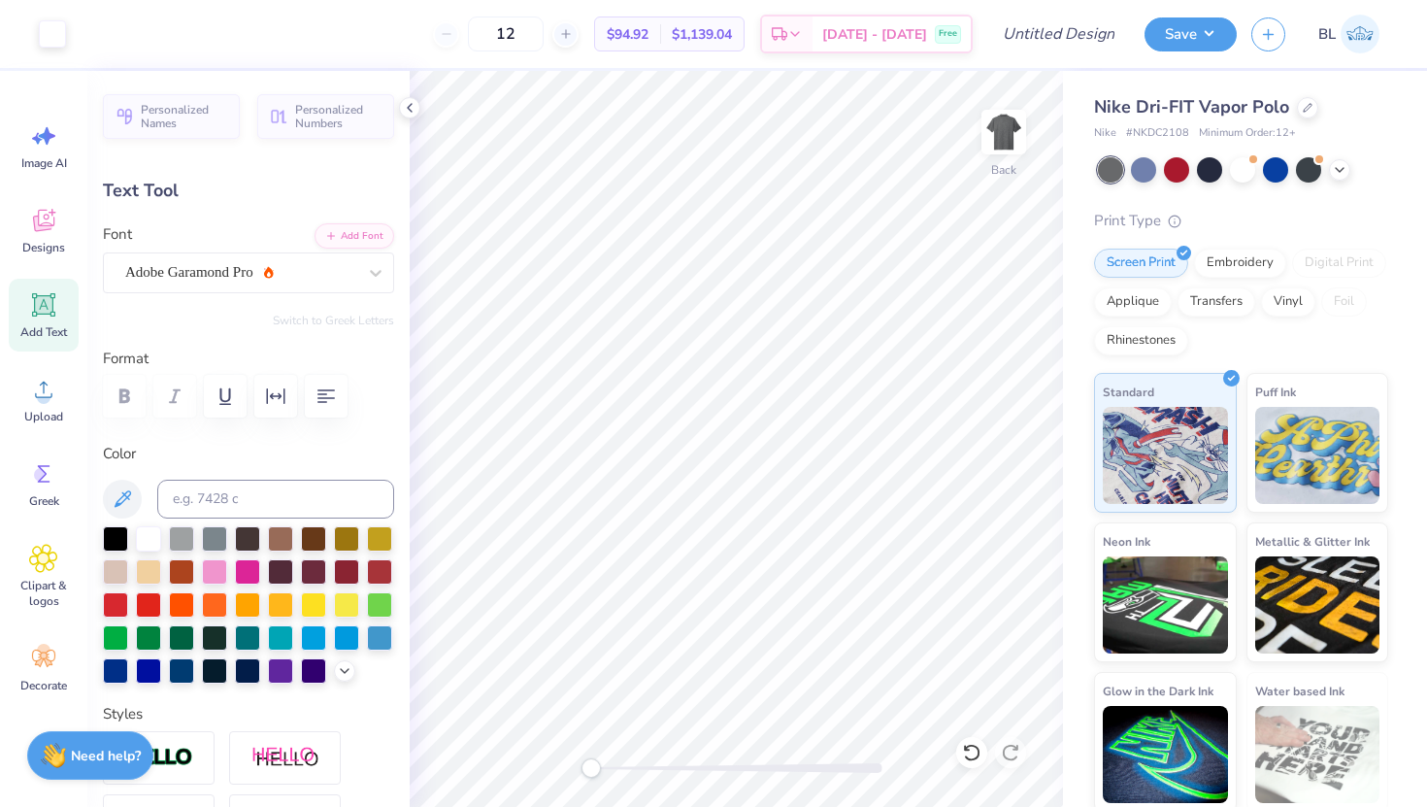
type input "3.00"
click at [123, 596] on div at bounding box center [115, 602] width 25 height 25
type input "2.30"
type input "0.87"
type input "4.11"
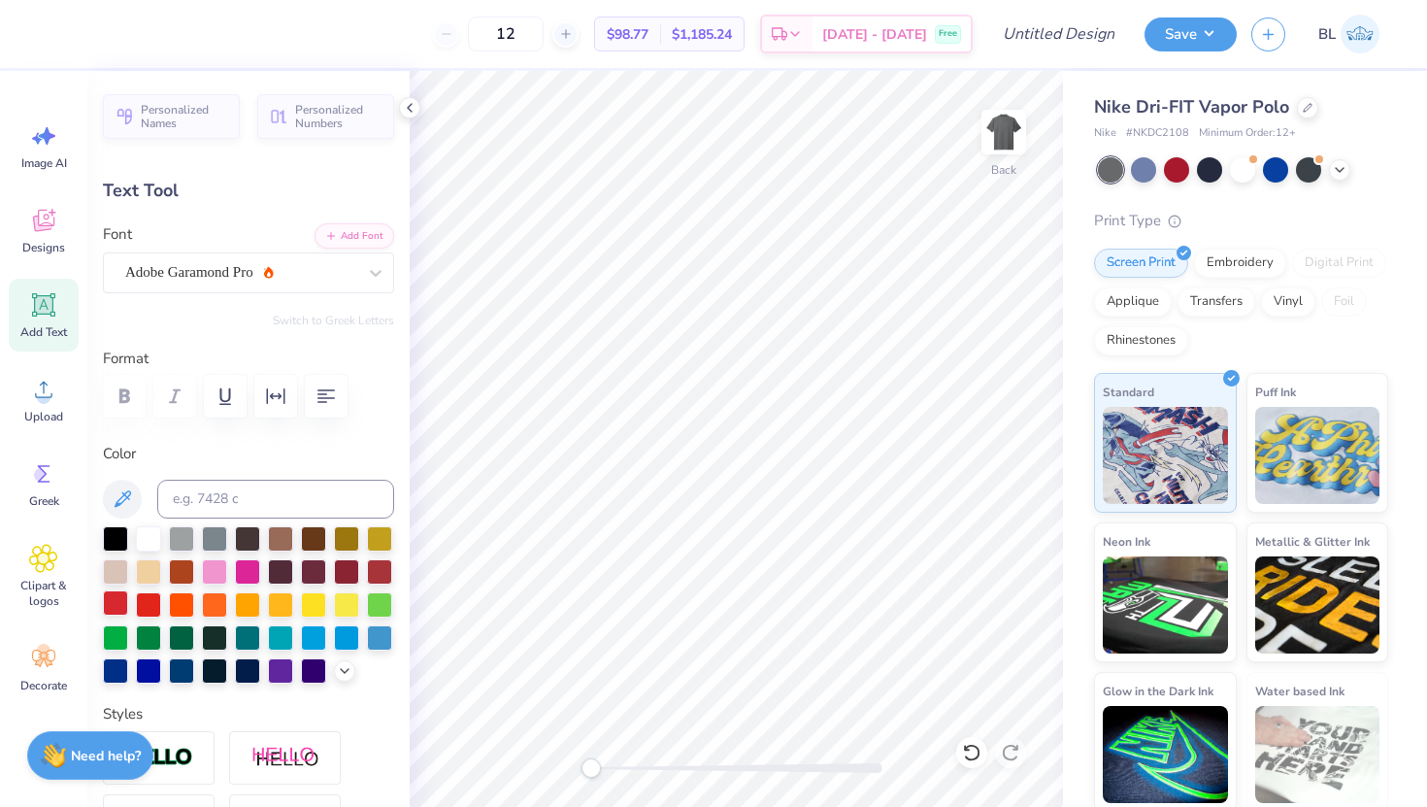
click at [120, 601] on div at bounding box center [115, 602] width 25 height 25
type input "4.94"
type input "0.71"
type input "3.00"
click at [115, 535] on div at bounding box center [115, 536] width 25 height 25
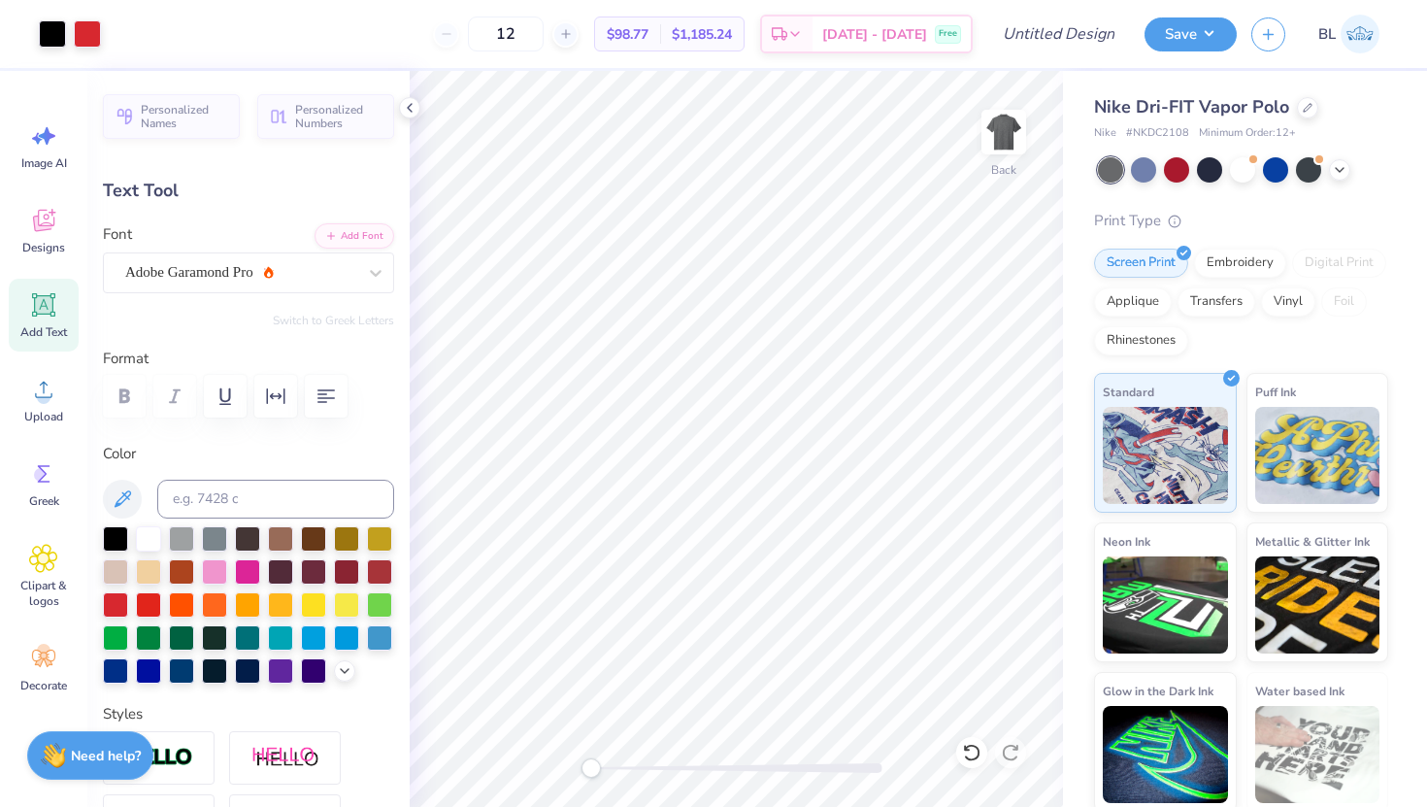
type input "2.30"
type input "0.87"
type input "4.11"
click at [116, 534] on div at bounding box center [115, 536] width 25 height 25
type input "4.94"
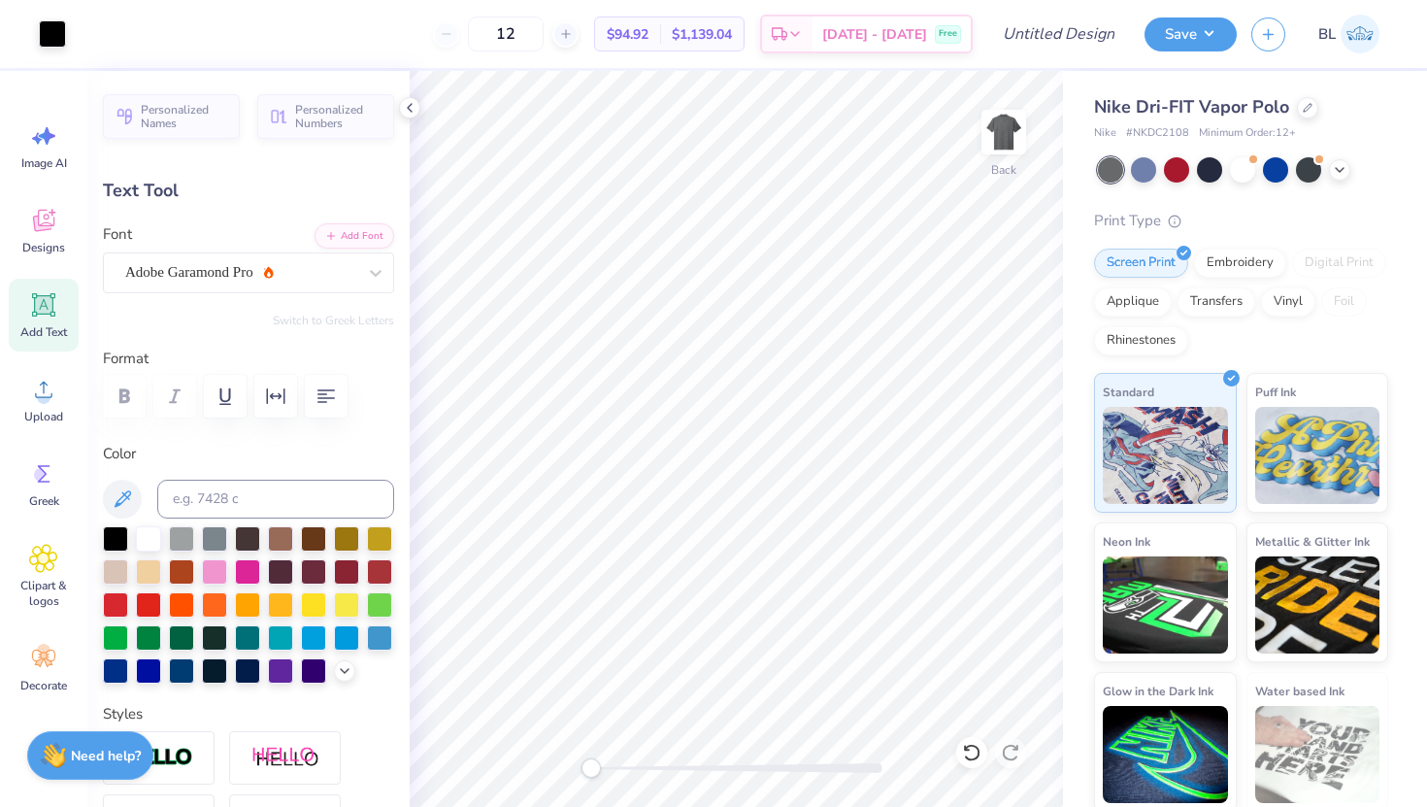
type input "0.71"
type input "3.00"
type input "4.16"
type input "0.59"
type input "3.11"
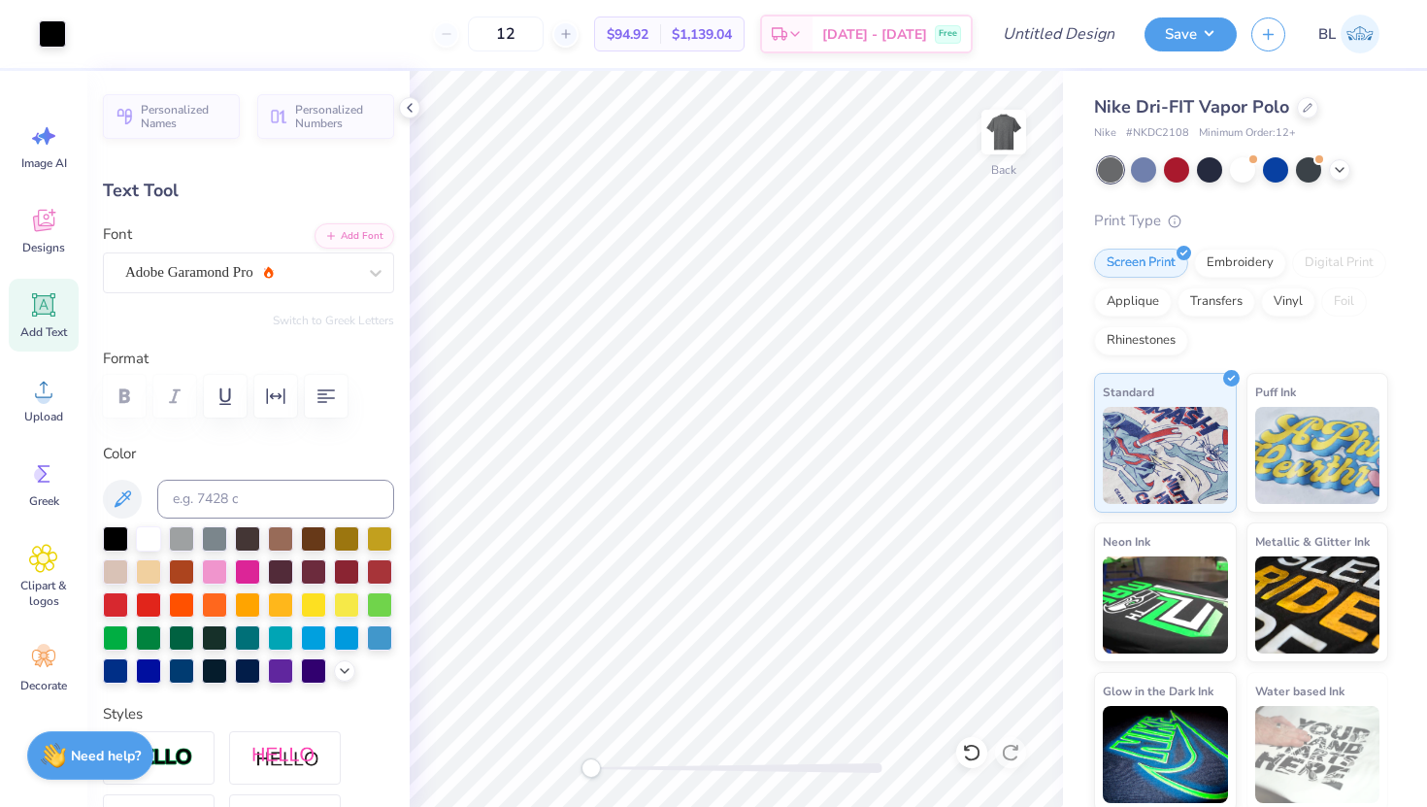
type input "2.30"
type input "0.87"
type input "4.11"
type input "1.94"
type input "0.74"
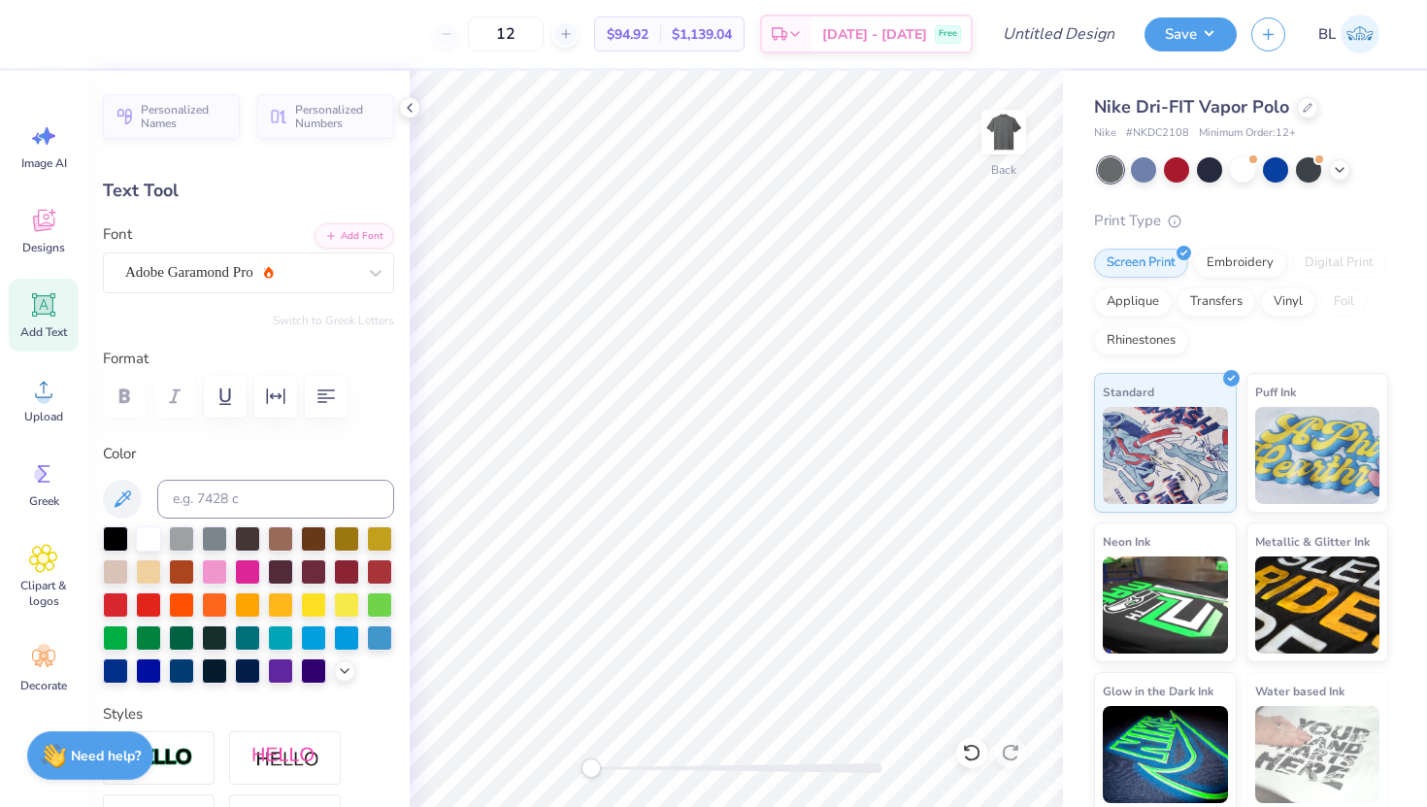
type input "4.24"
type input "4.16"
type input "0.59"
type input "3.00"
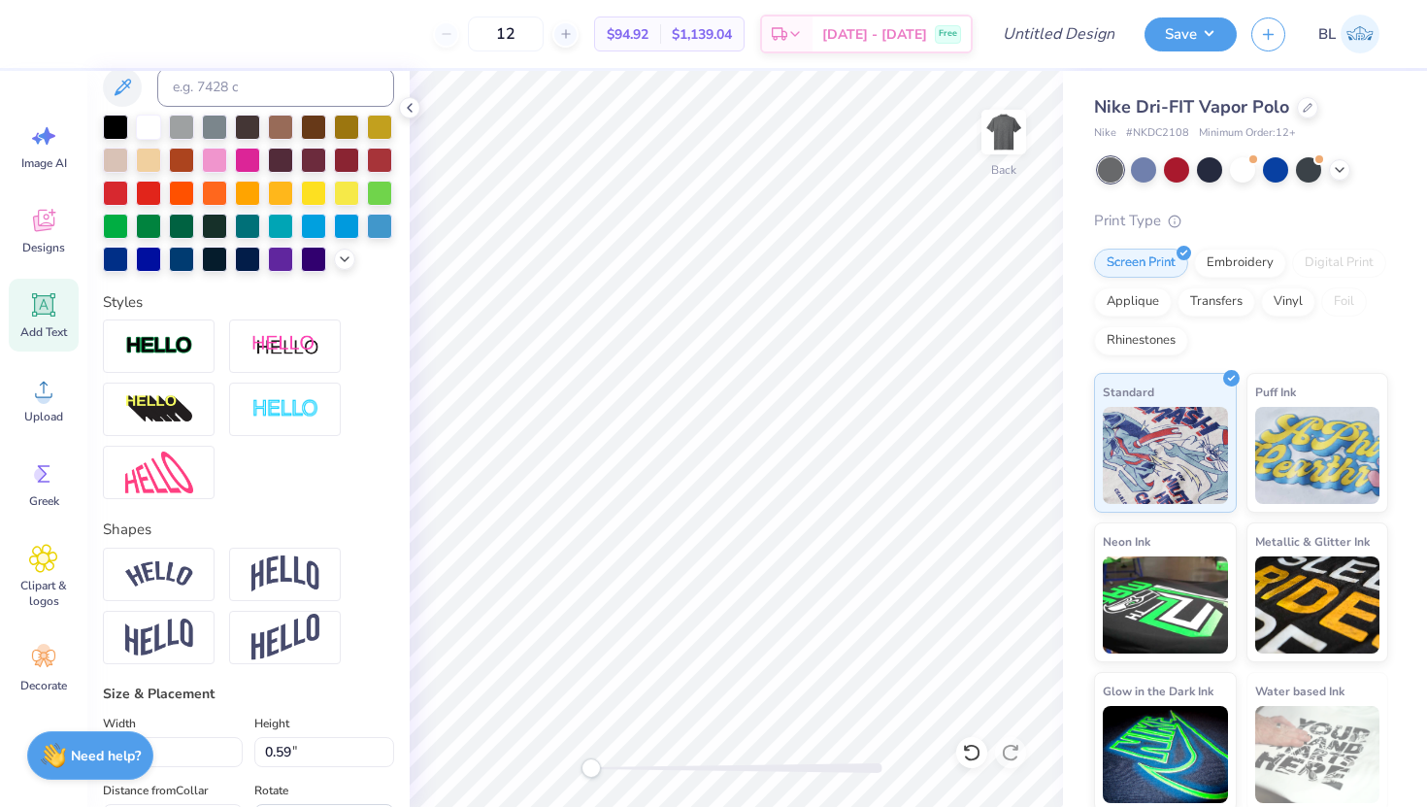
scroll to position [413, 0]
click at [155, 353] on img at bounding box center [159, 345] width 68 height 22
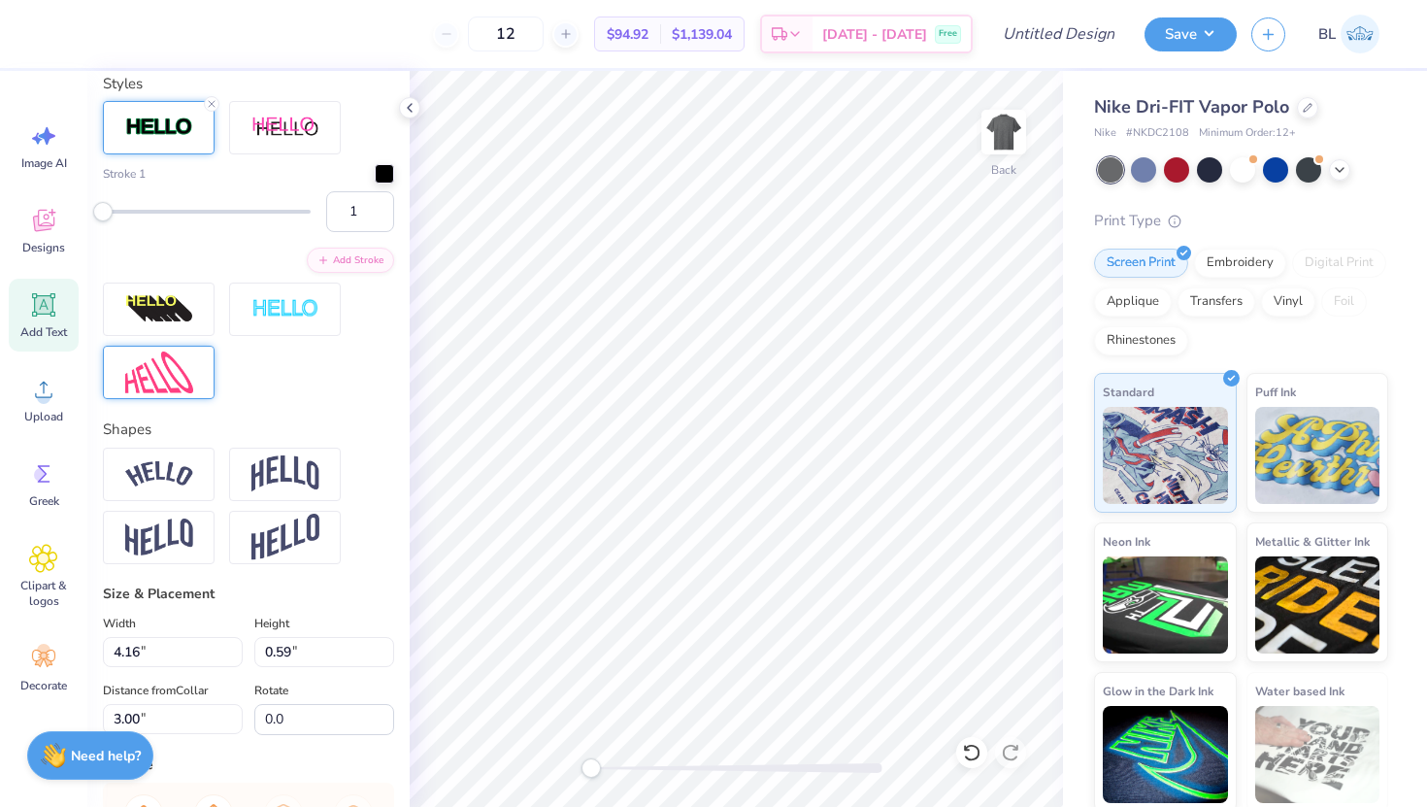
scroll to position [644, 0]
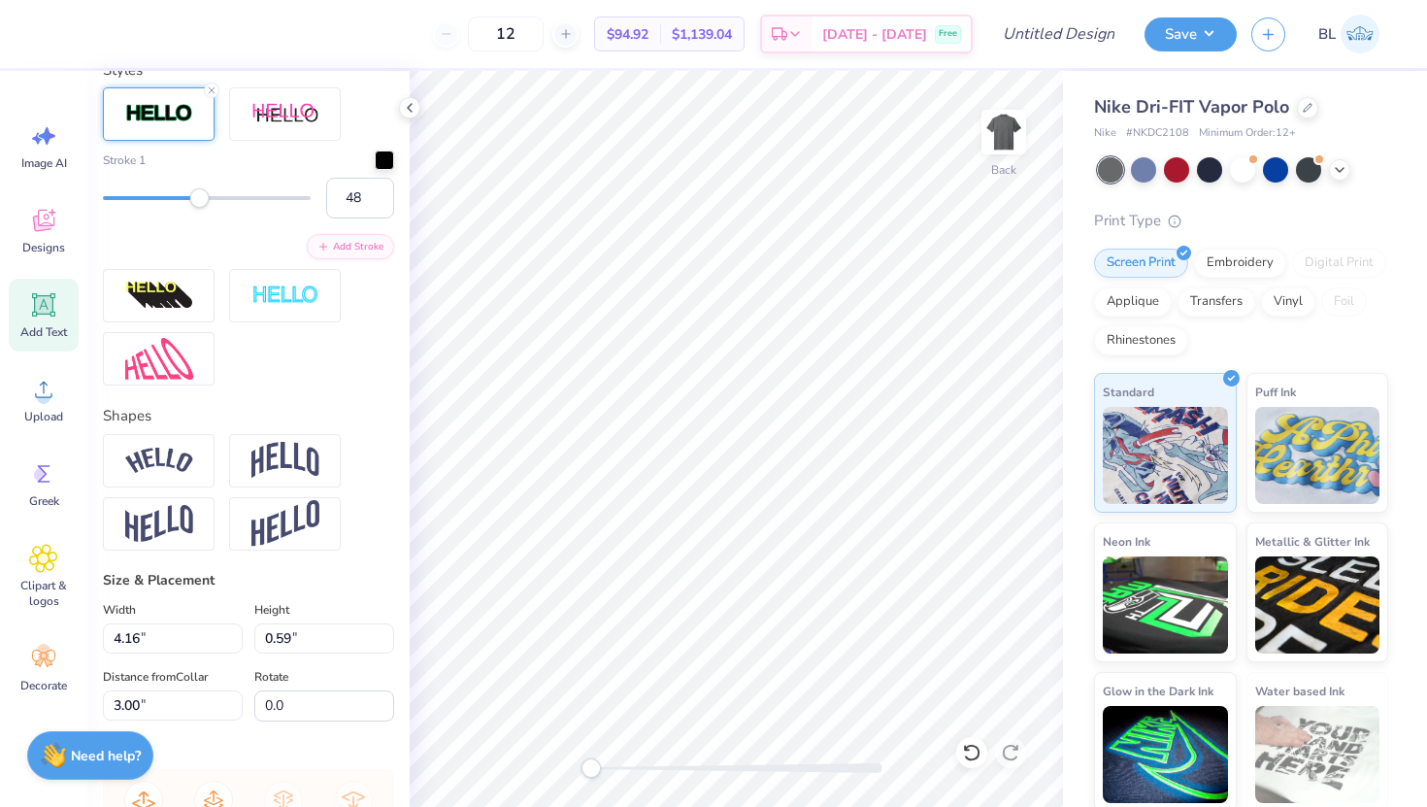
type input "49"
drag, startPoint x: 111, startPoint y: 196, endPoint x: 203, endPoint y: 196, distance: 92.2
click at [203, 196] on div "Accessibility label" at bounding box center [203, 197] width 19 height 19
type input "32"
drag, startPoint x: 204, startPoint y: 201, endPoint x: 169, endPoint y: 202, distance: 35.0
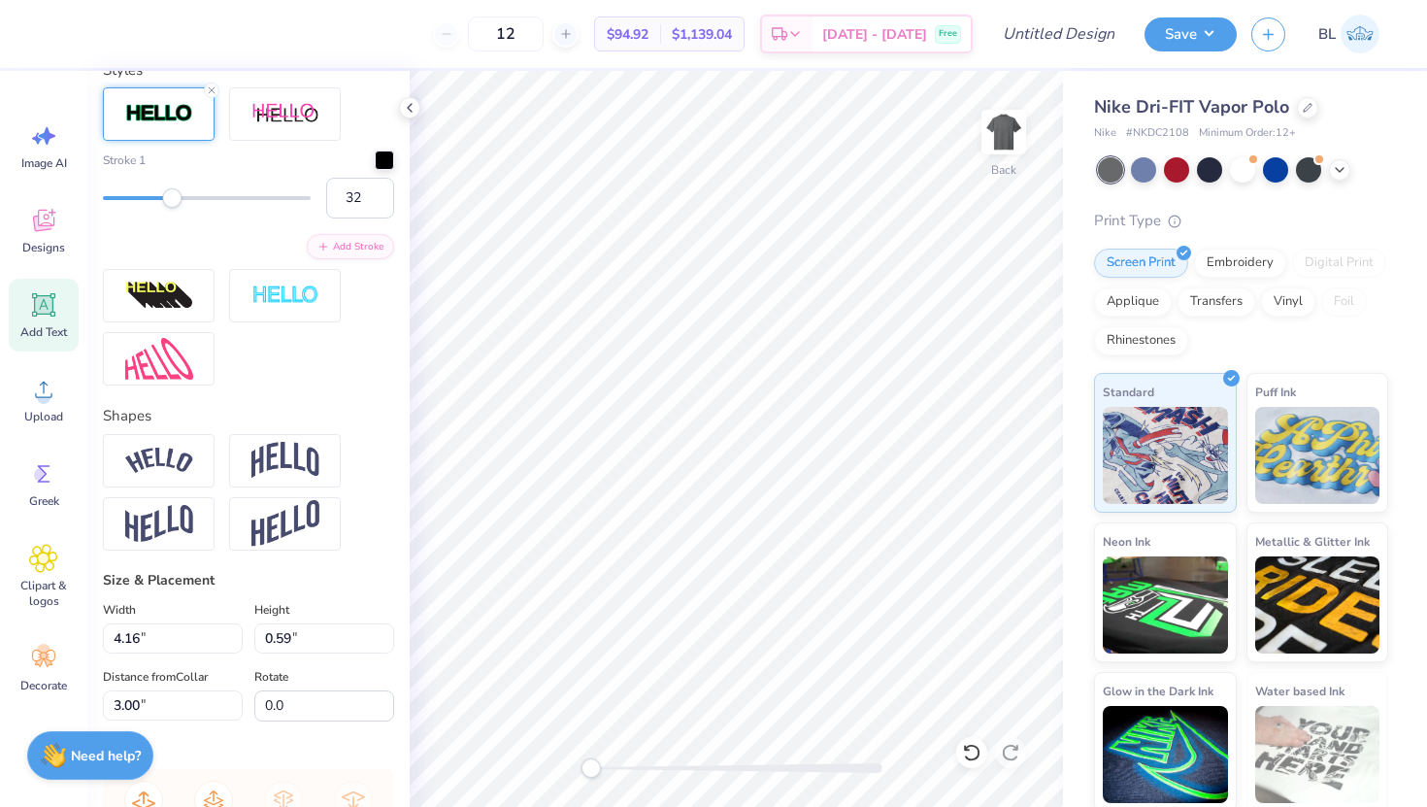
click at [169, 202] on div "Accessibility label" at bounding box center [171, 197] width 19 height 19
type input "17"
drag, startPoint x: 169, startPoint y: 202, endPoint x: 136, endPoint y: 202, distance: 33.0
click at [136, 202] on div "Accessibility label" at bounding box center [136, 197] width 19 height 19
type input "7"
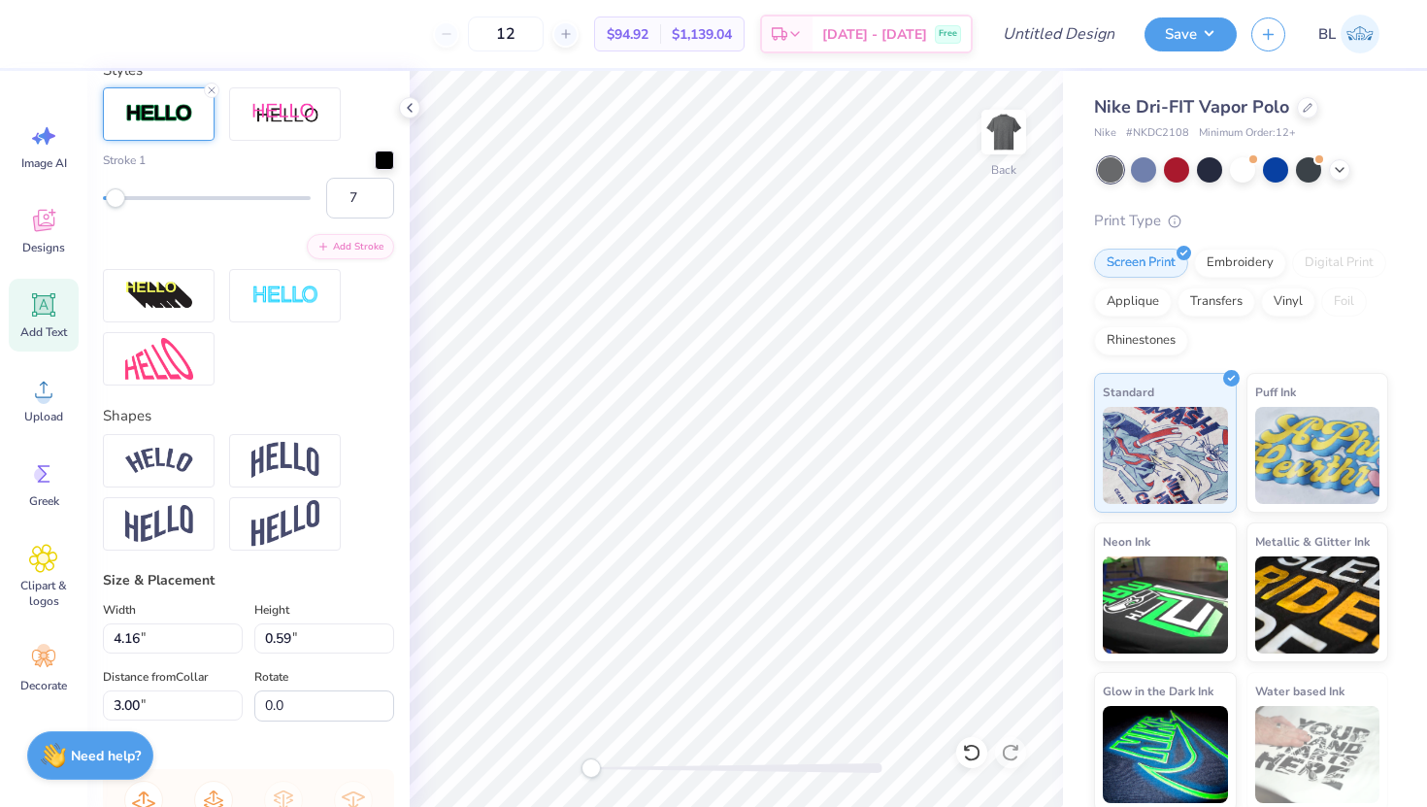
drag, startPoint x: 136, startPoint y: 202, endPoint x: 115, endPoint y: 201, distance: 21.4
click at [115, 201] on div "Accessibility label" at bounding box center [115, 197] width 19 height 19
type input "5"
click at [111, 201] on div "Accessibility label" at bounding box center [111, 197] width 19 height 19
type input "1"
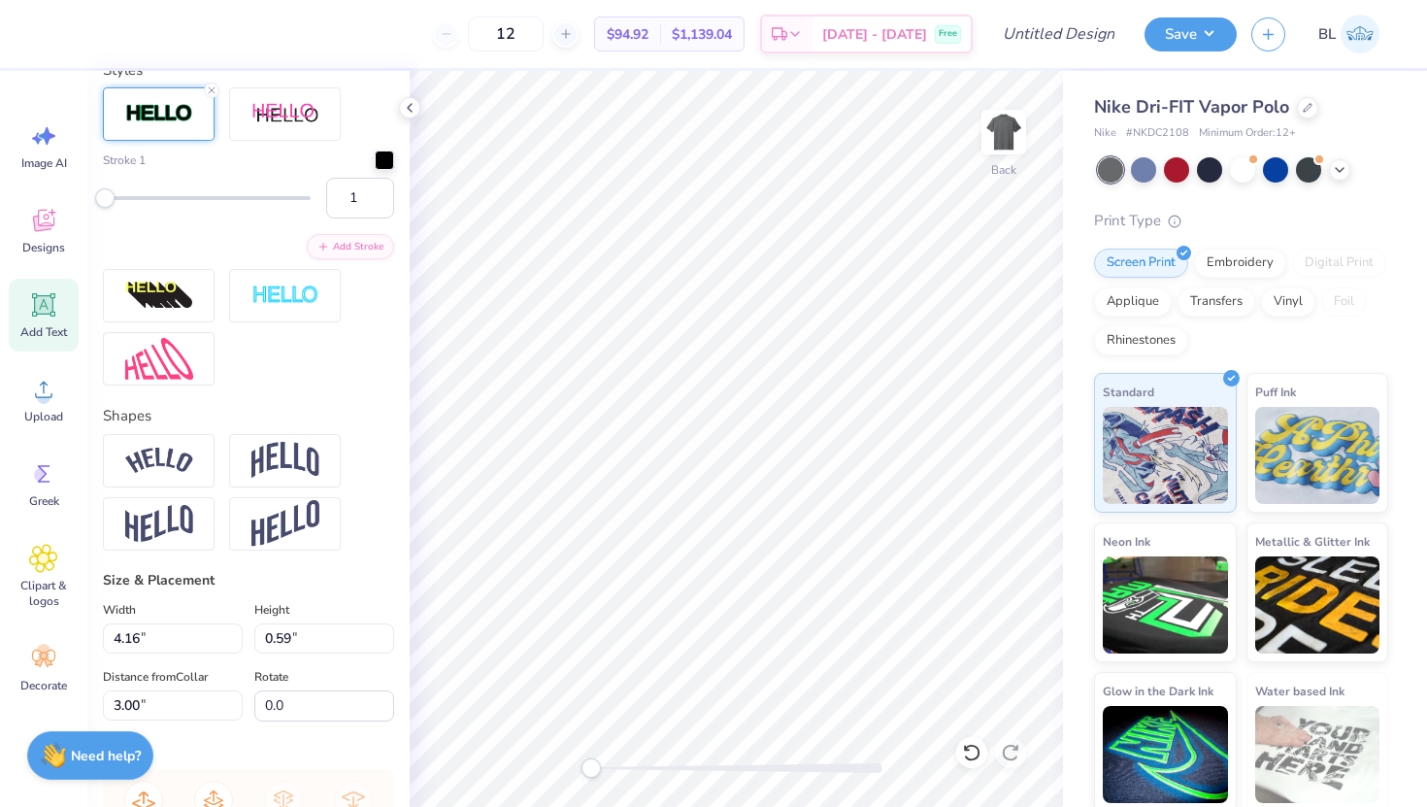
click at [101, 201] on div "Accessibility label" at bounding box center [104, 197] width 19 height 19
click at [408, 104] on icon at bounding box center [410, 108] width 16 height 16
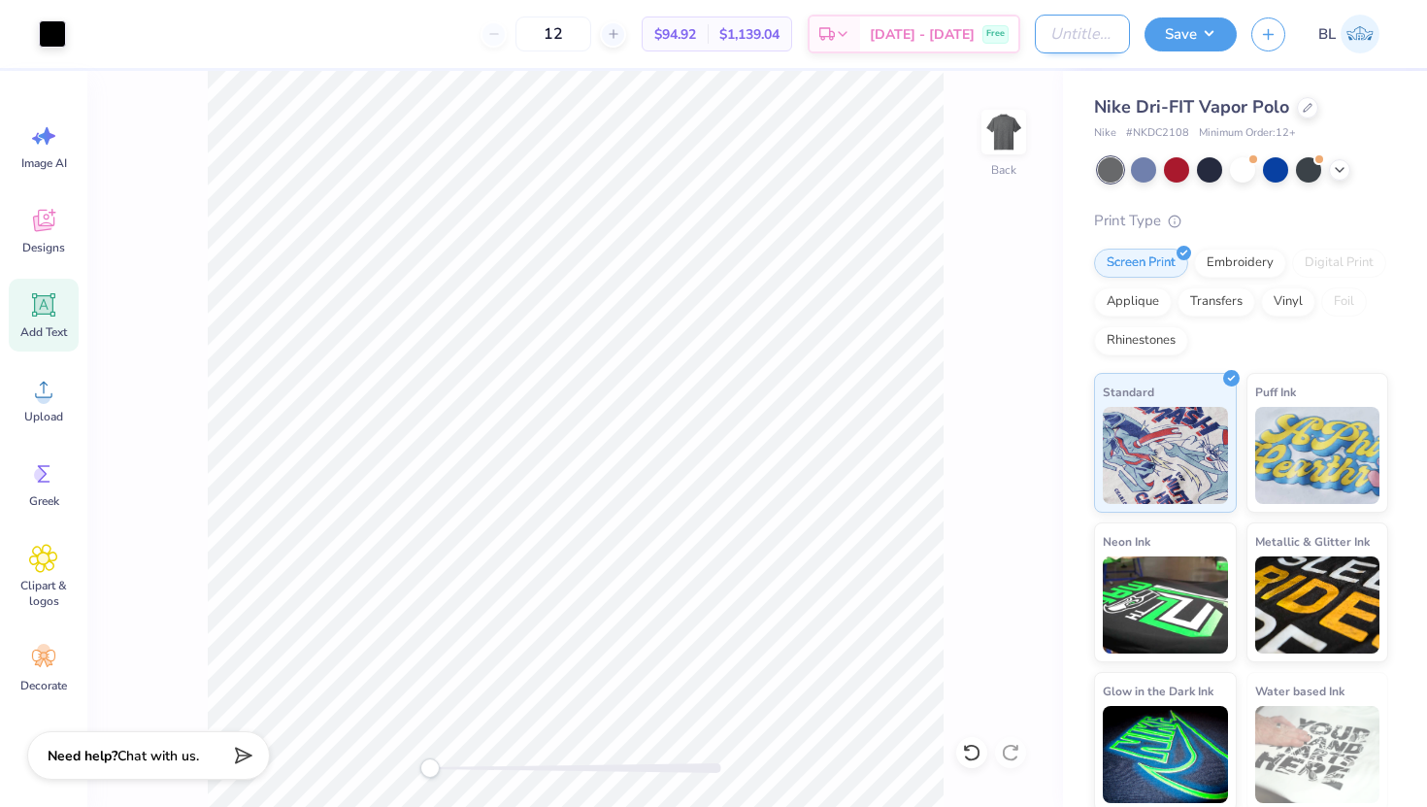
click at [1078, 32] on input "Design Title" at bounding box center [1082, 34] width 95 height 39
type input "Sigma Nu Golf Tourney"
click at [1195, 29] on button "Save" at bounding box center [1190, 32] width 92 height 34
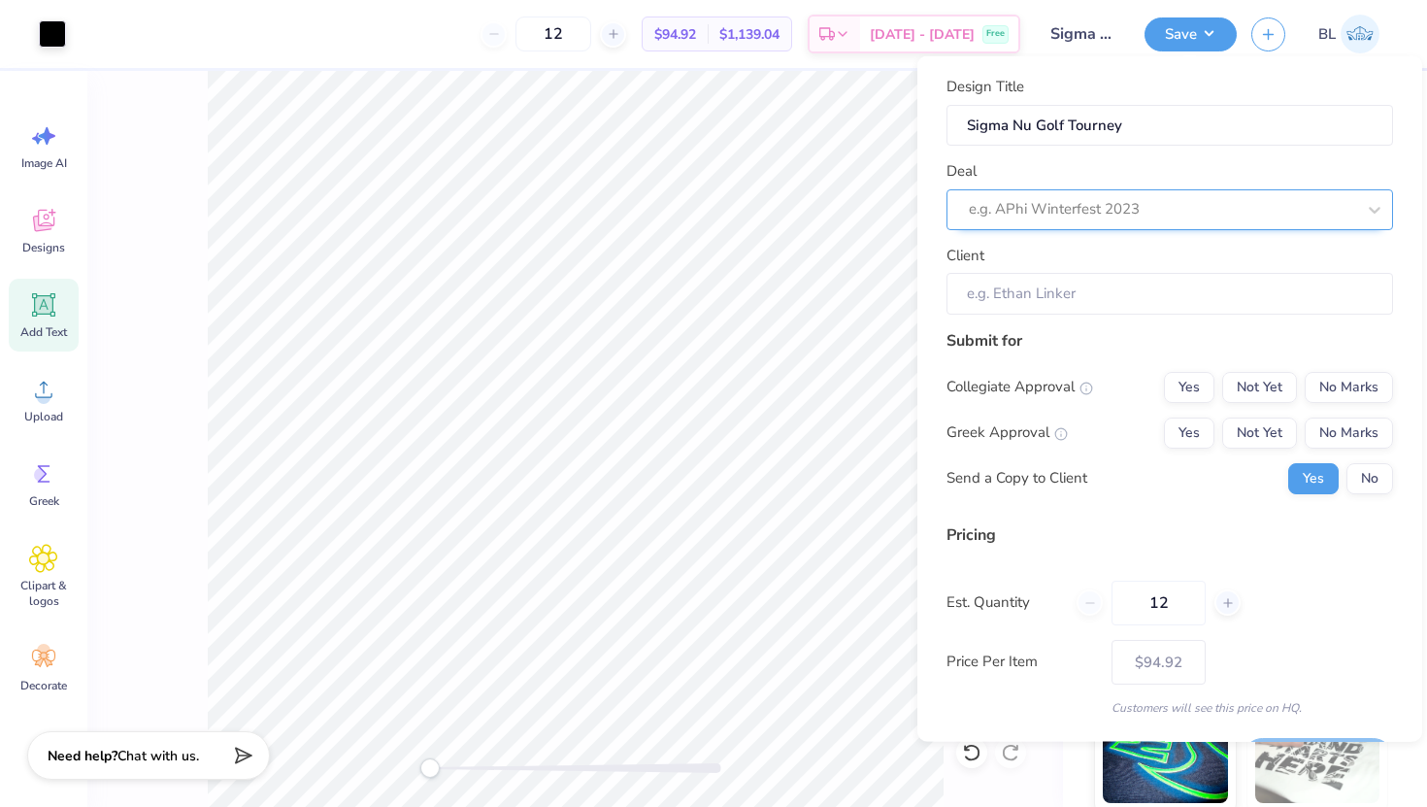
click at [1076, 203] on div at bounding box center [1162, 209] width 386 height 26
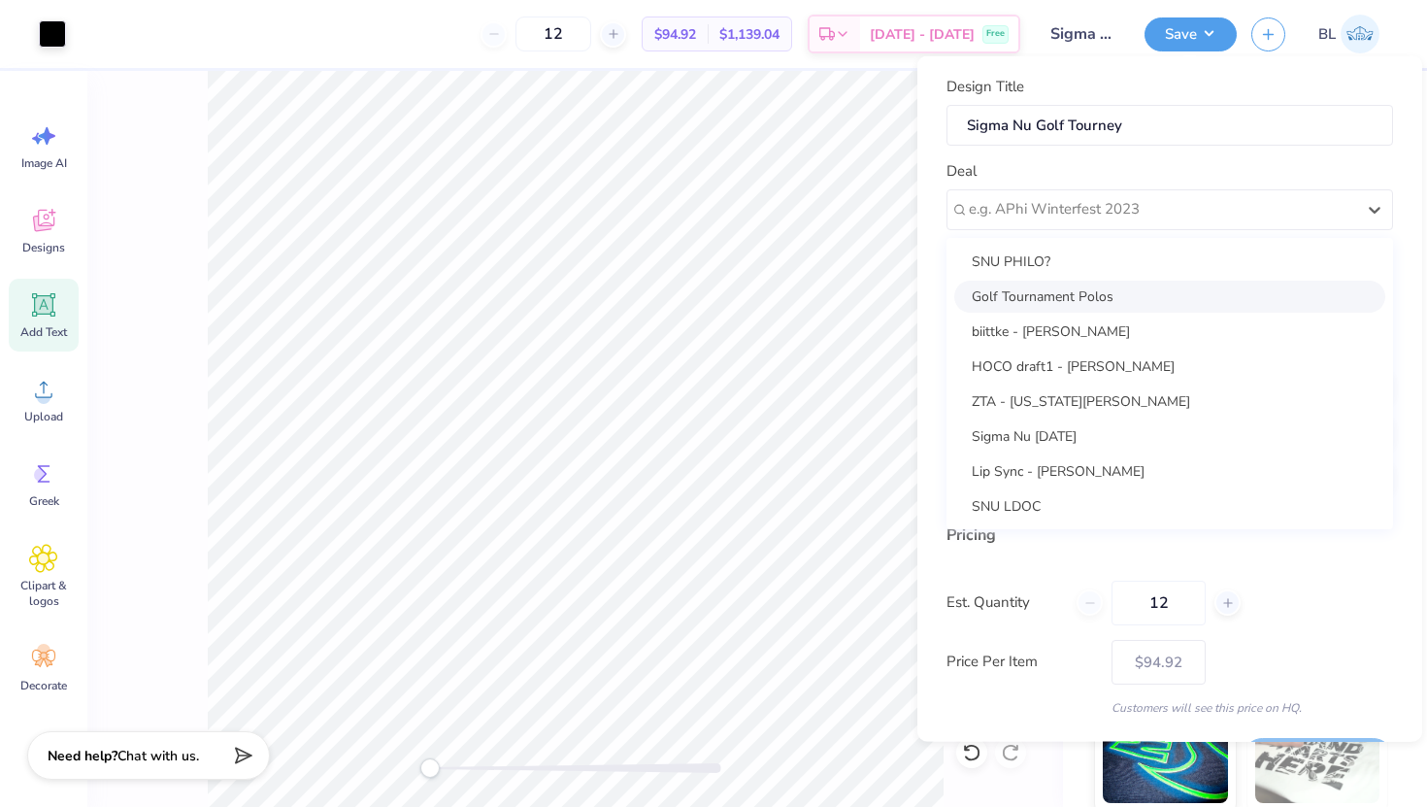
click at [1061, 293] on div "Golf Tournament Polos" at bounding box center [1169, 296] width 431 height 32
type input "Sam Agnew"
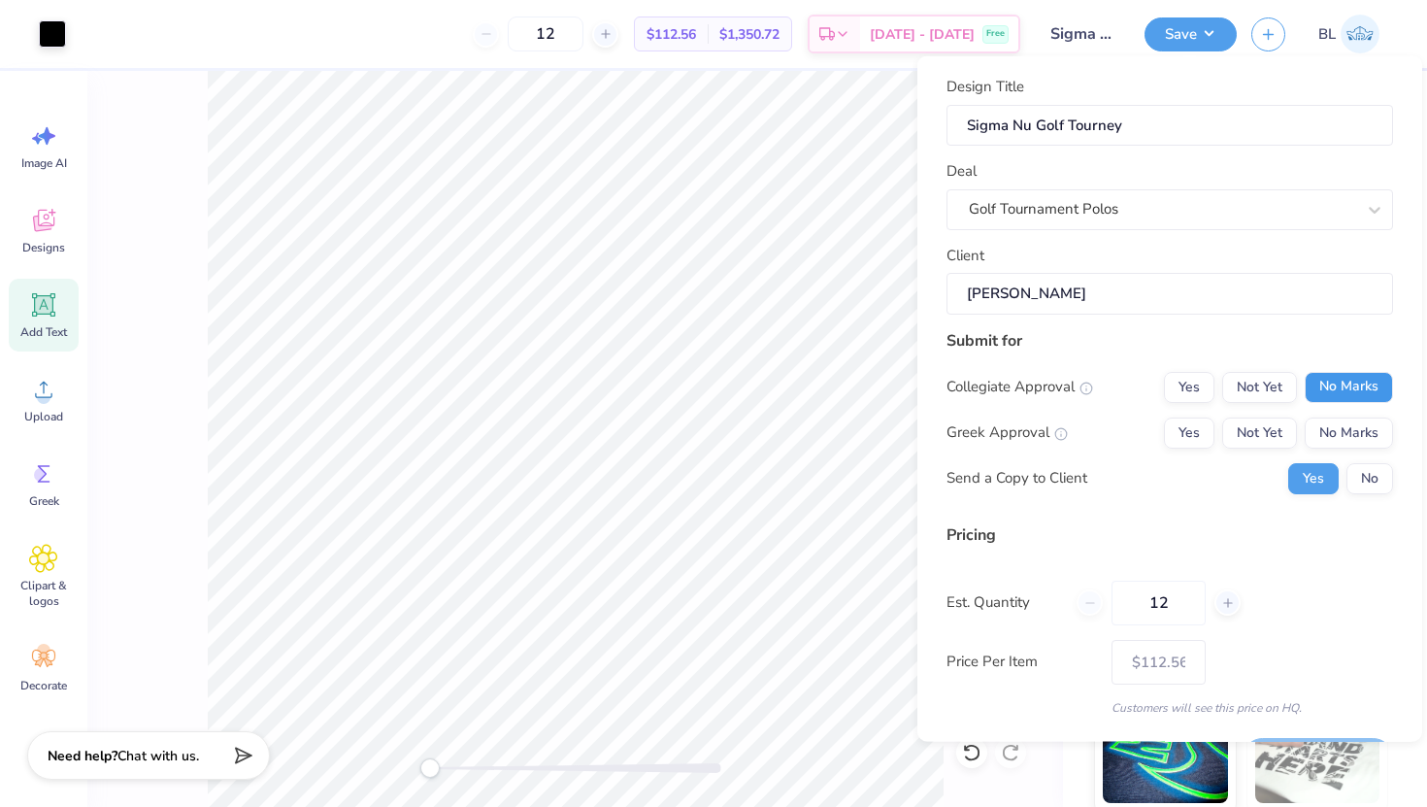
click at [1344, 381] on button "No Marks" at bounding box center [1349, 386] width 88 height 31
click at [1196, 427] on button "Yes" at bounding box center [1189, 431] width 50 height 31
type input "$112.56"
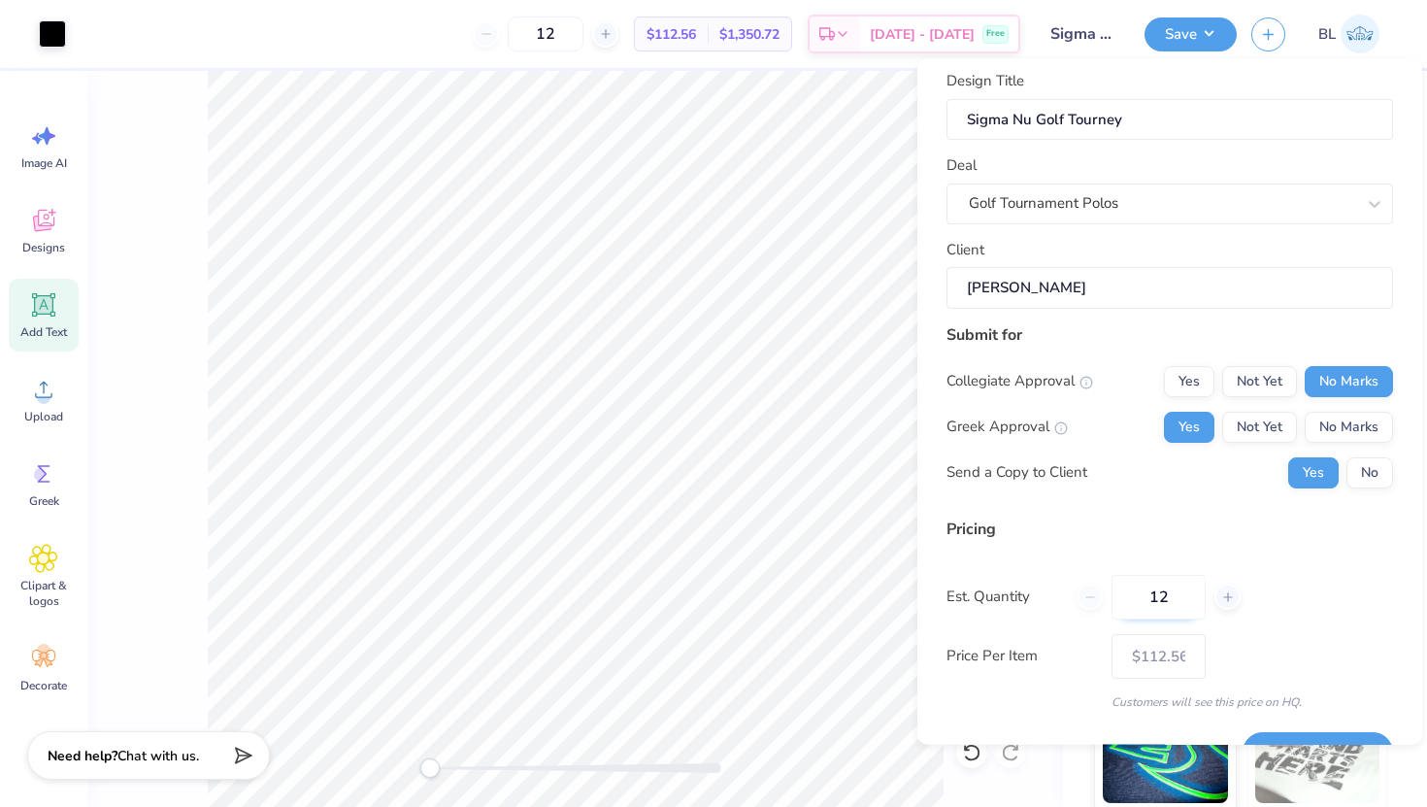
click at [1179, 584] on input "12" at bounding box center [1158, 596] width 94 height 45
type input "1"
type input "24"
type input "$104.67"
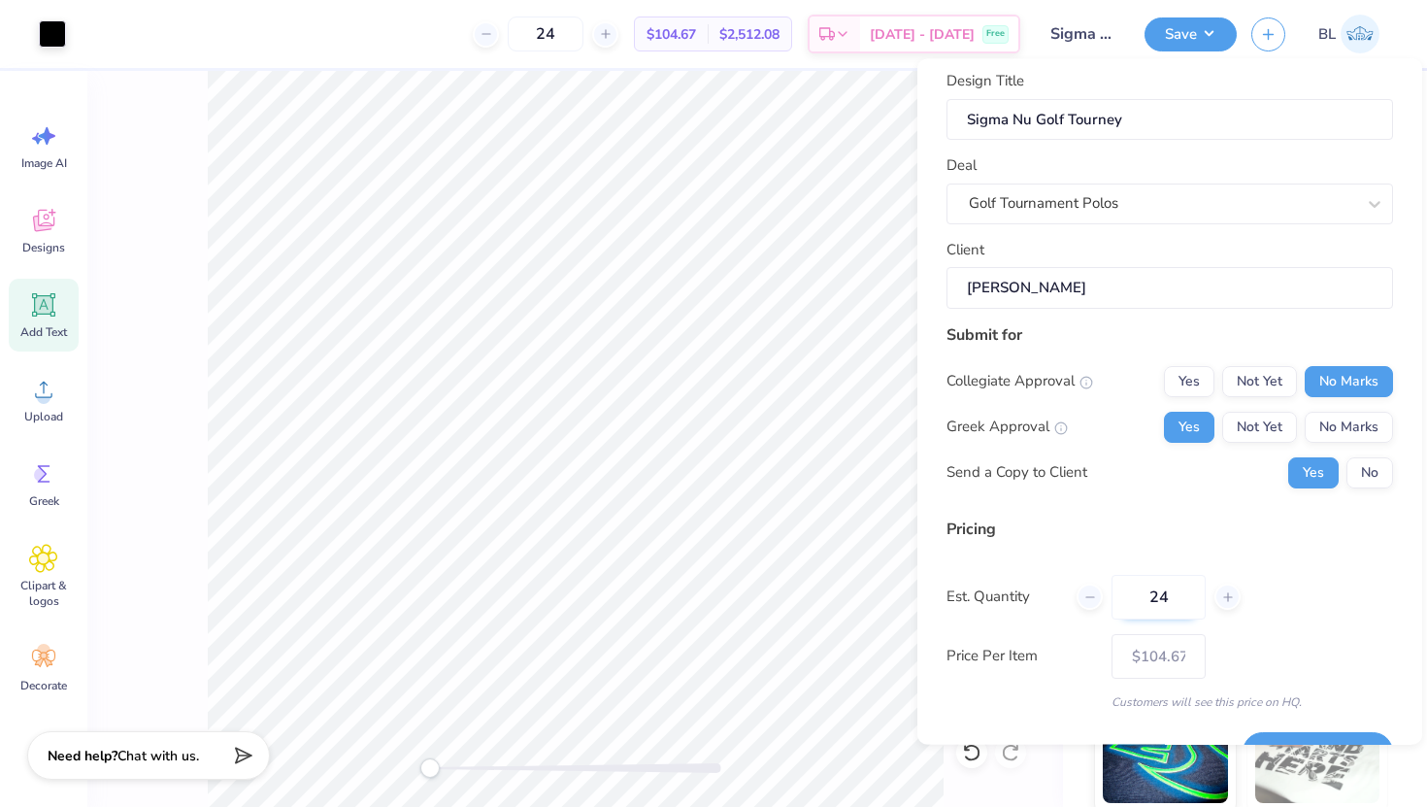
type input "2"
type input "36"
type input "$103.08"
type input "36"
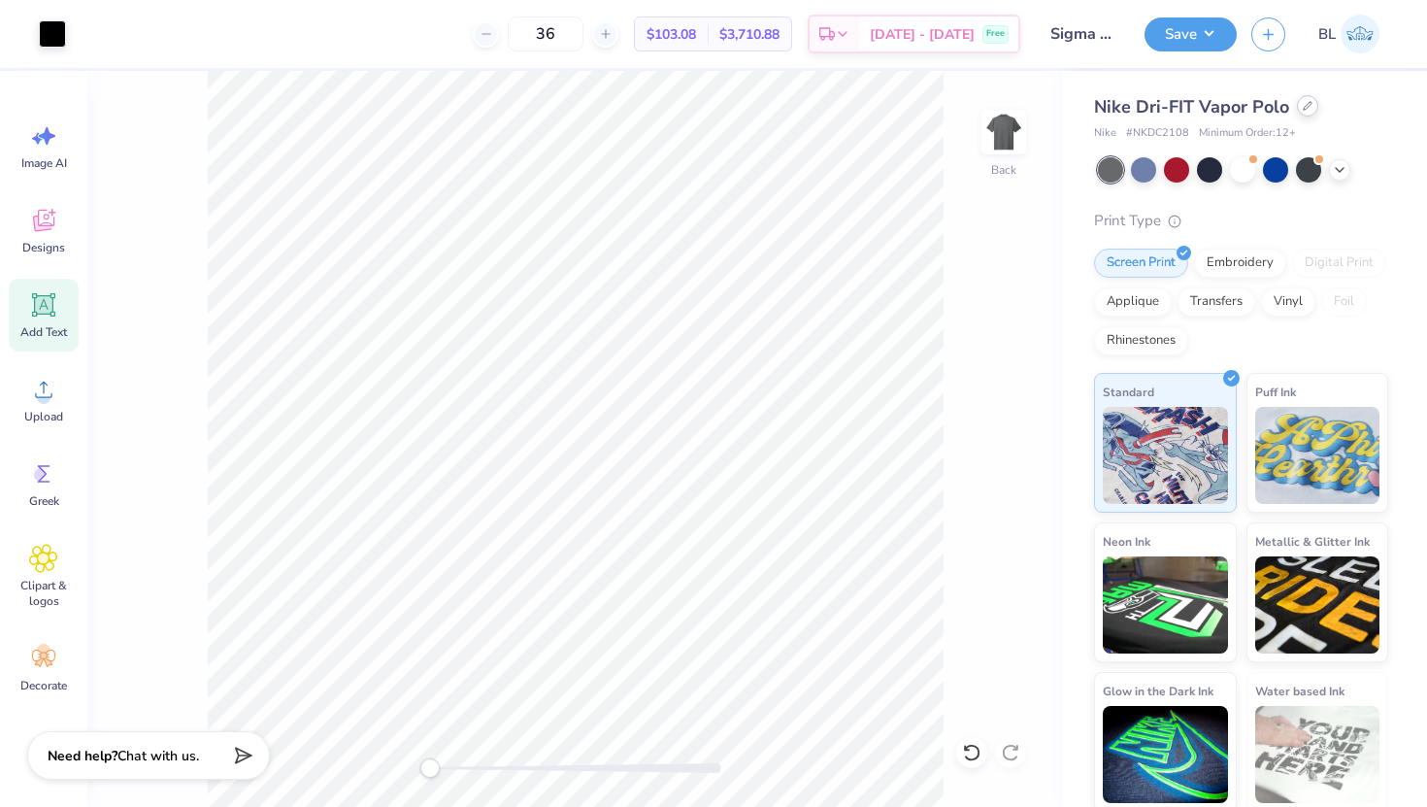
click at [1304, 107] on icon at bounding box center [1308, 106] width 10 height 10
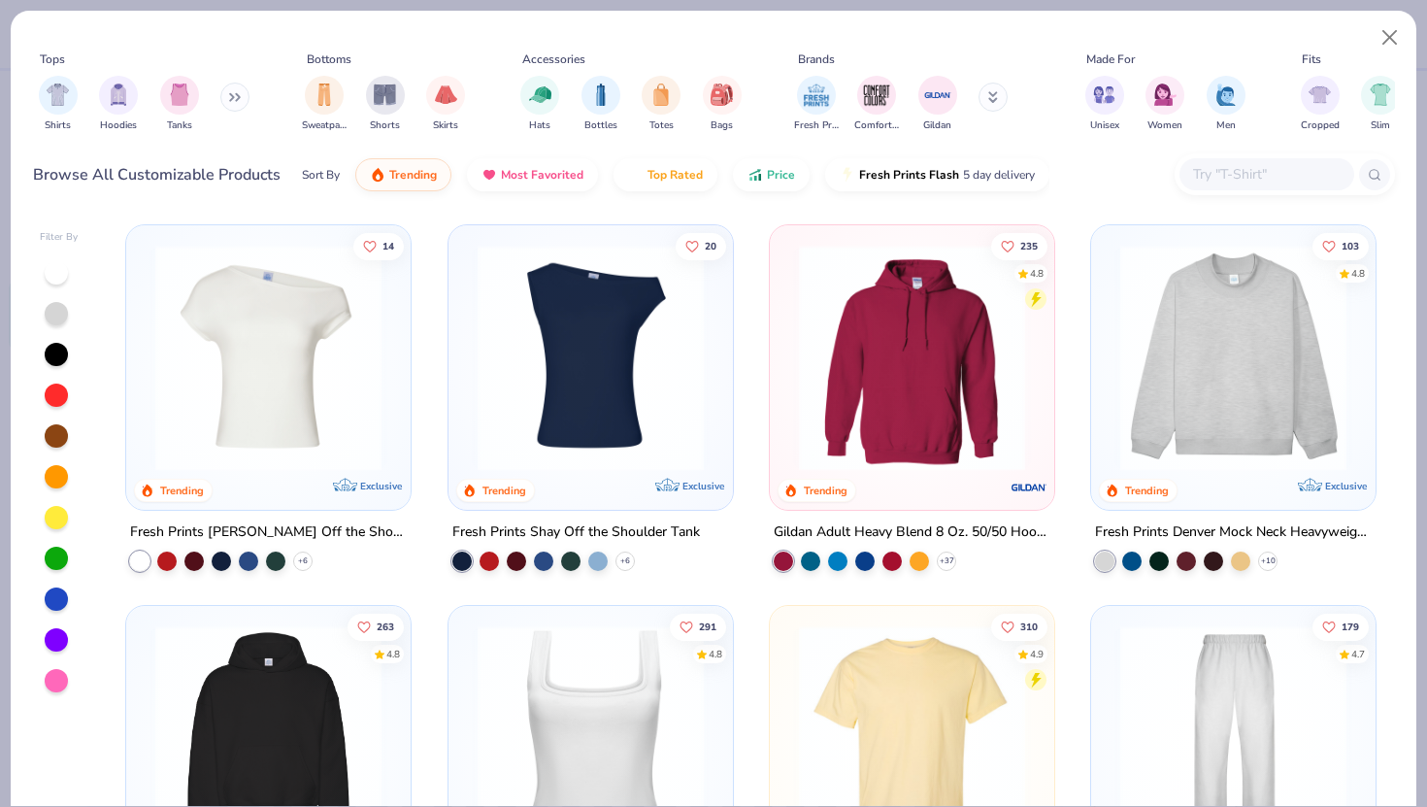
click at [1225, 170] on input "text" at bounding box center [1265, 174] width 149 height 22
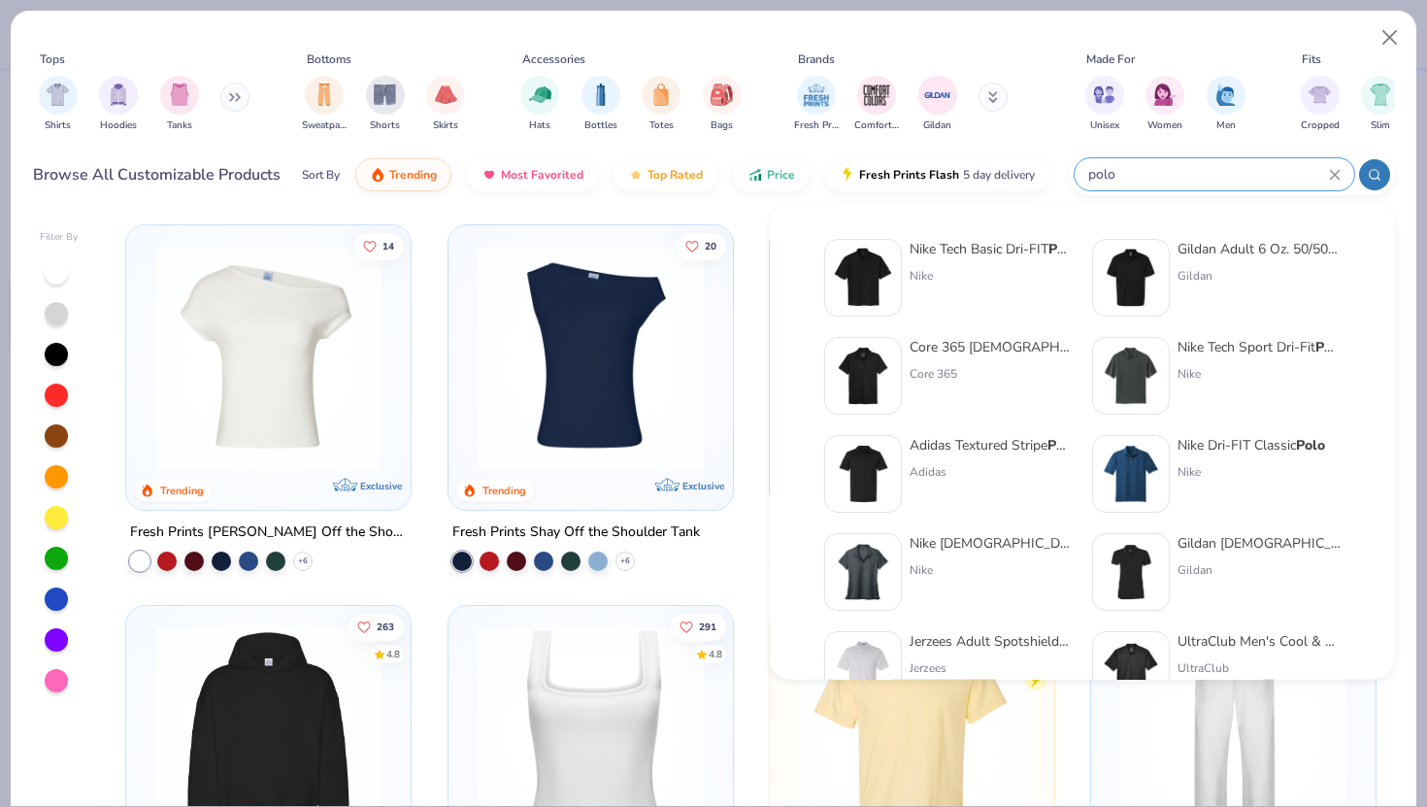
type input "polo"
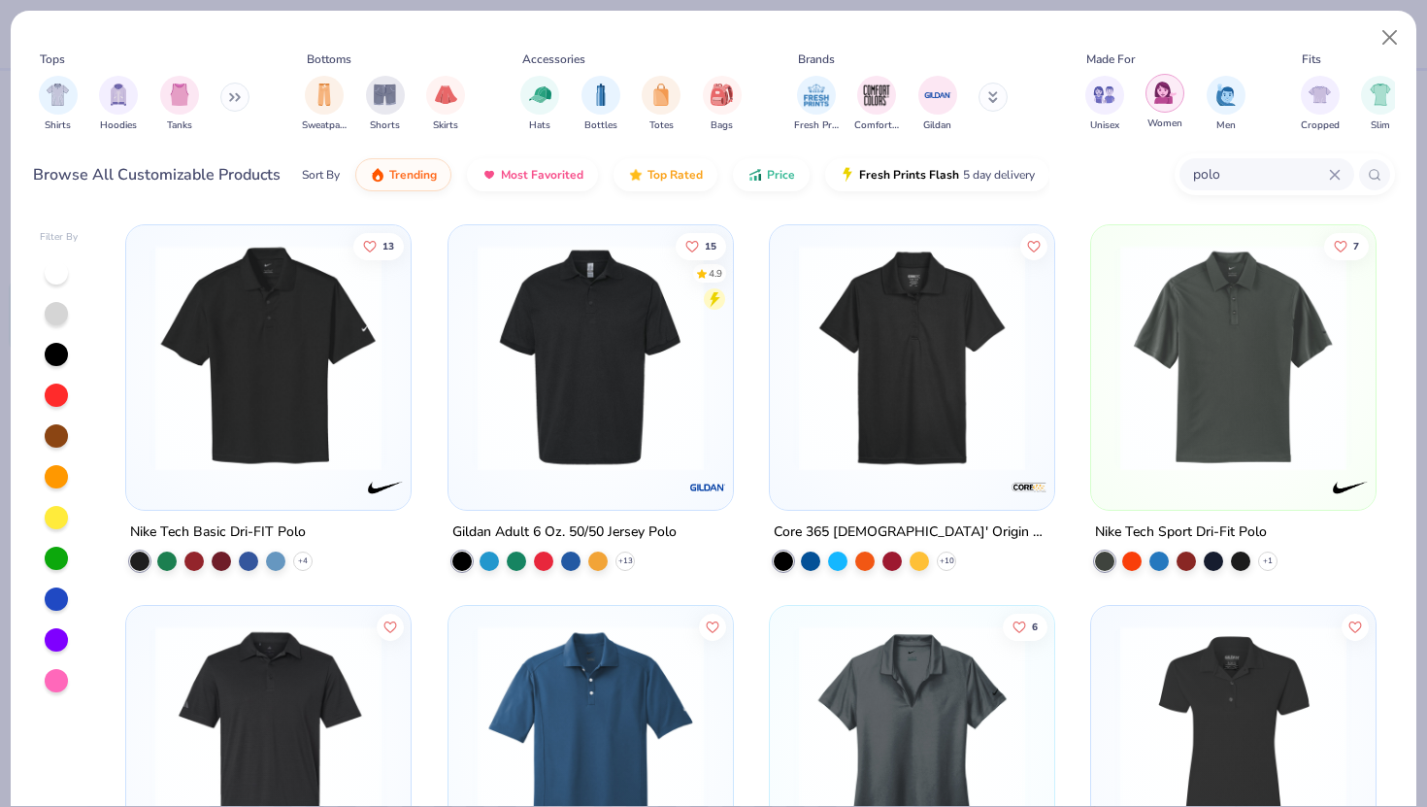
click at [1217, 93] on img "filter for Men" at bounding box center [1225, 94] width 21 height 22
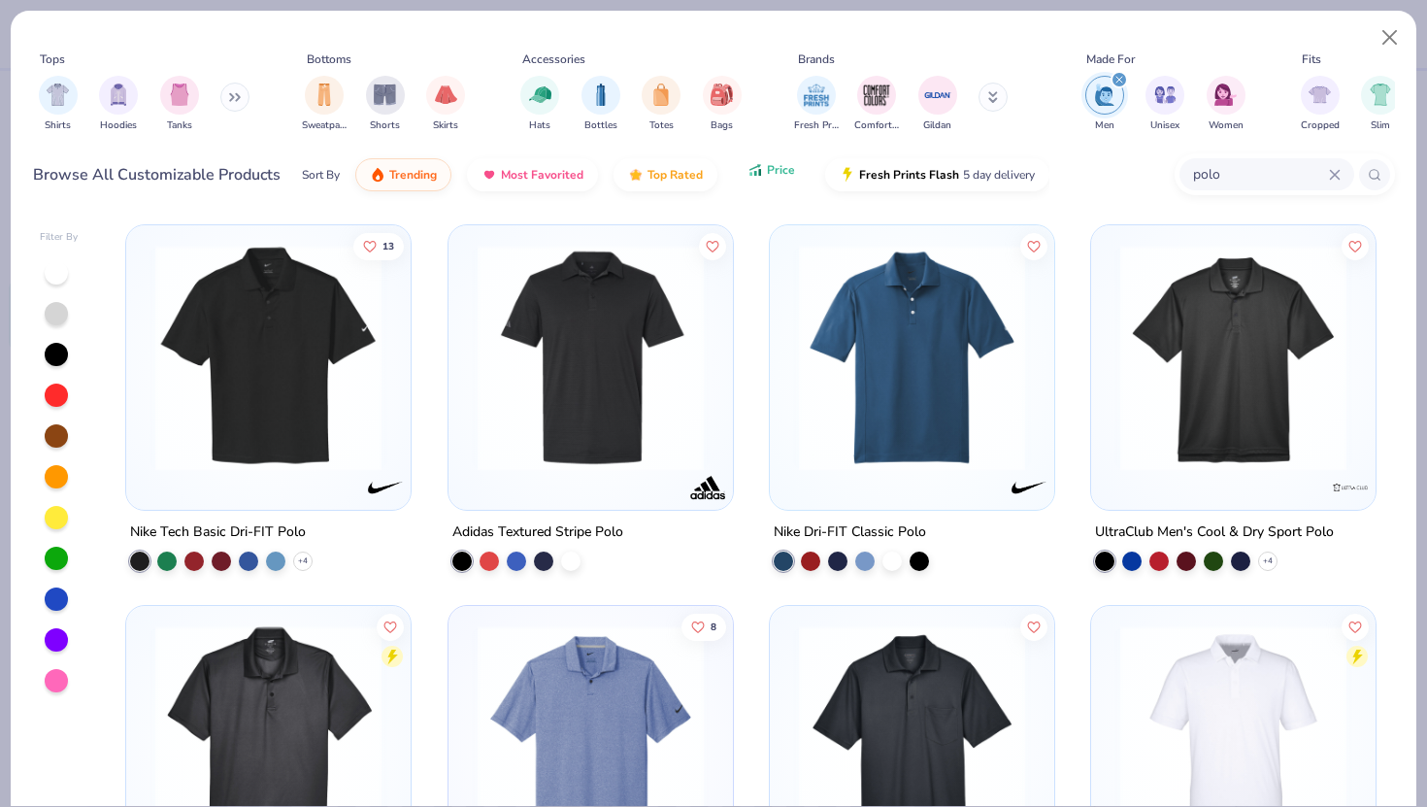
click at [783, 178] on button "Price" at bounding box center [771, 169] width 77 height 33
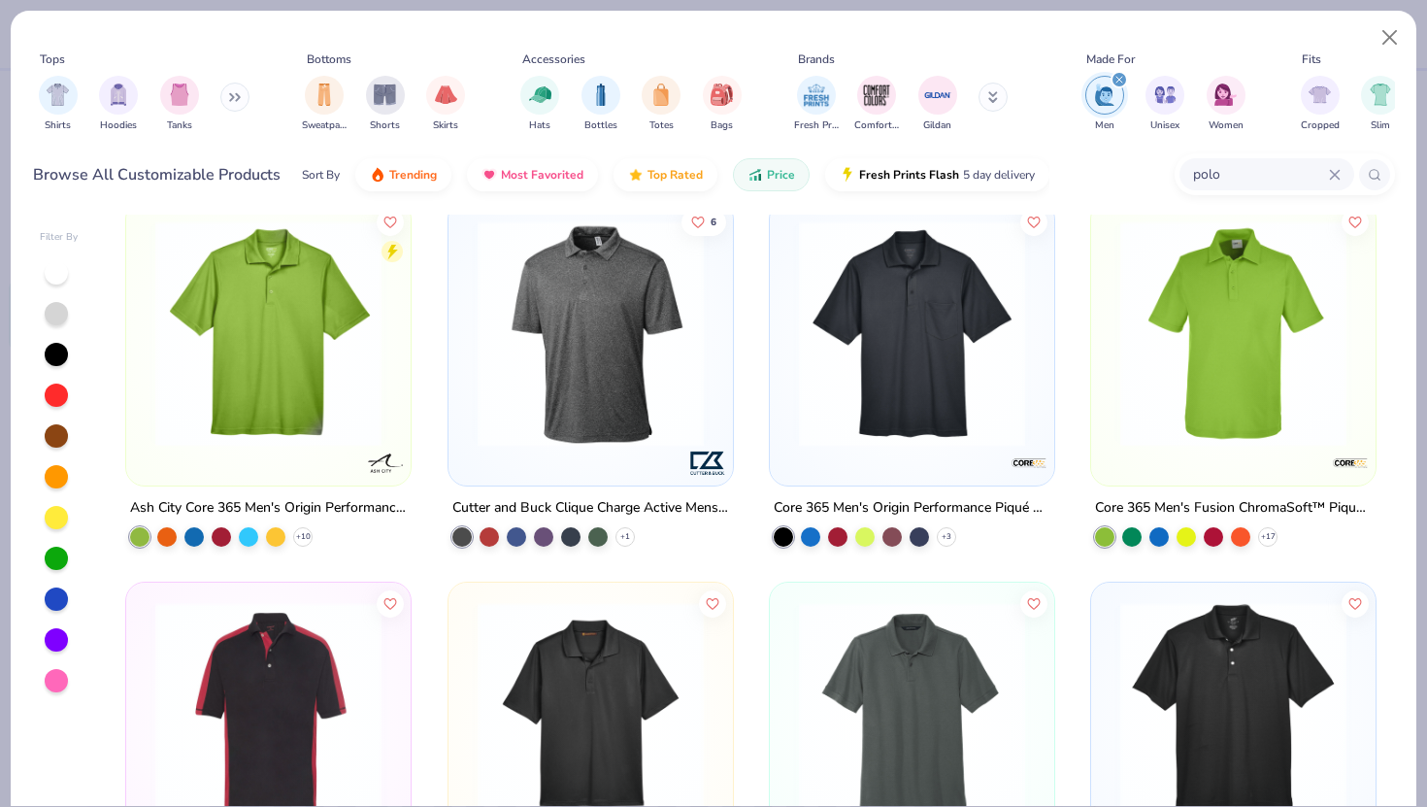
scroll to position [409, 0]
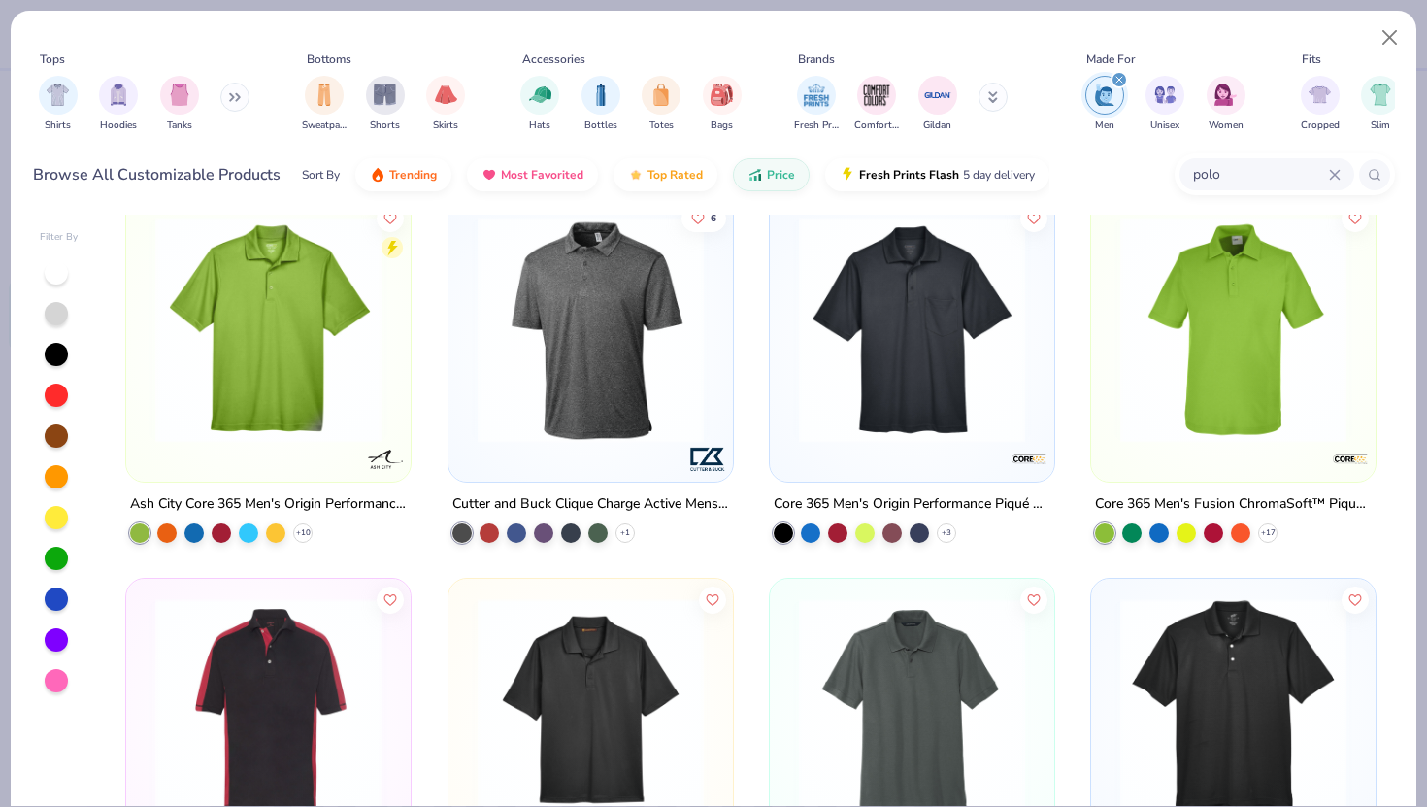
click at [589, 370] on img at bounding box center [591, 329] width 246 height 226
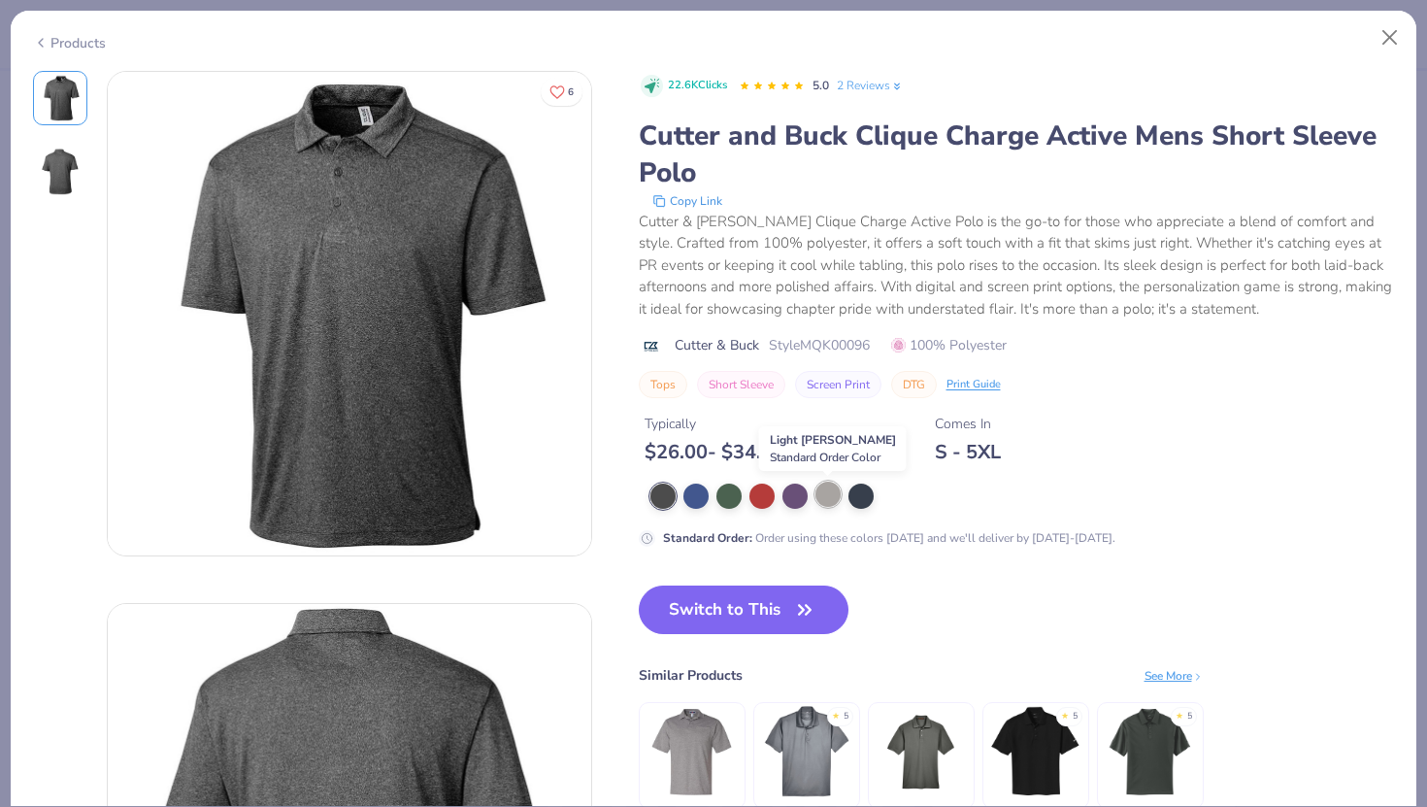
click at [827, 500] on div at bounding box center [827, 493] width 25 height 25
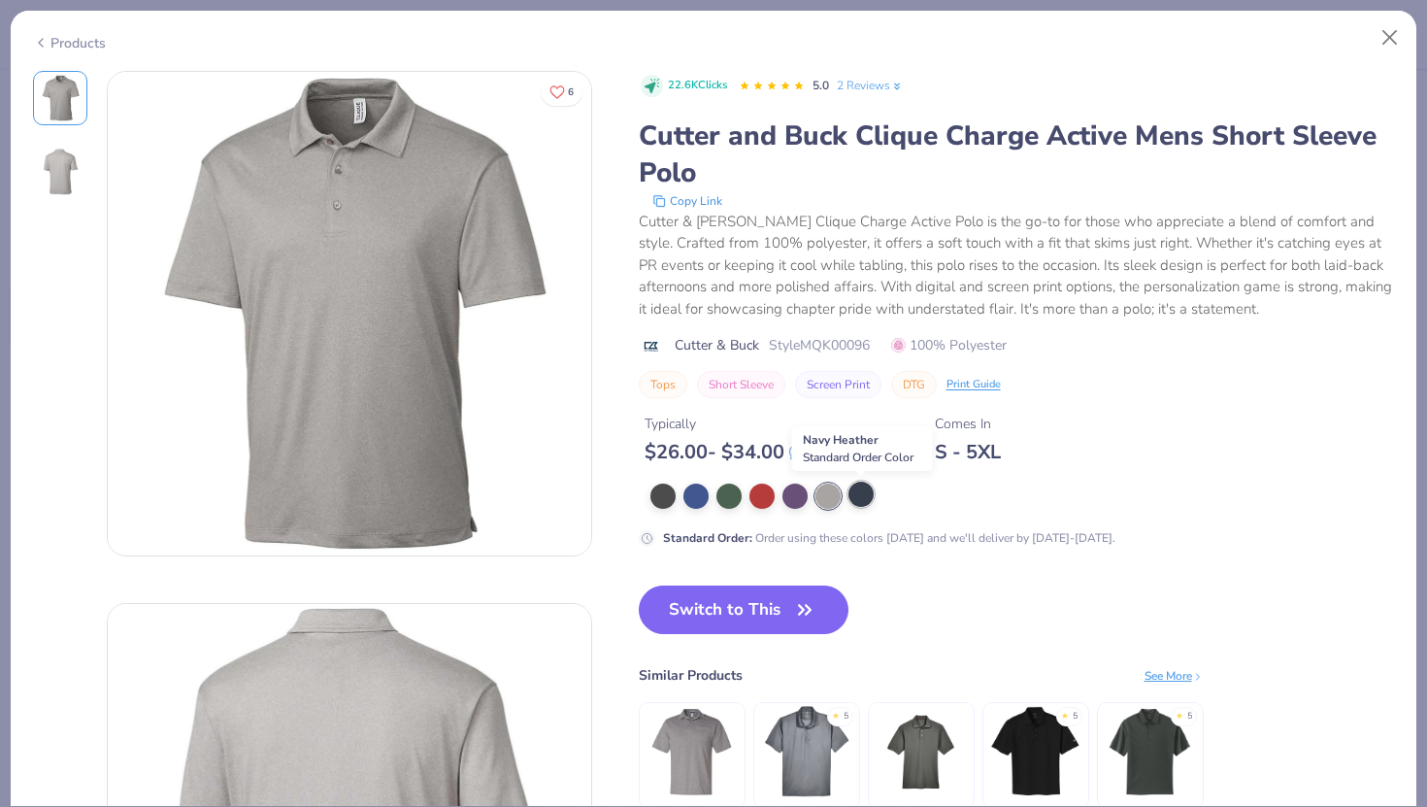
click at [858, 491] on div at bounding box center [860, 493] width 25 height 25
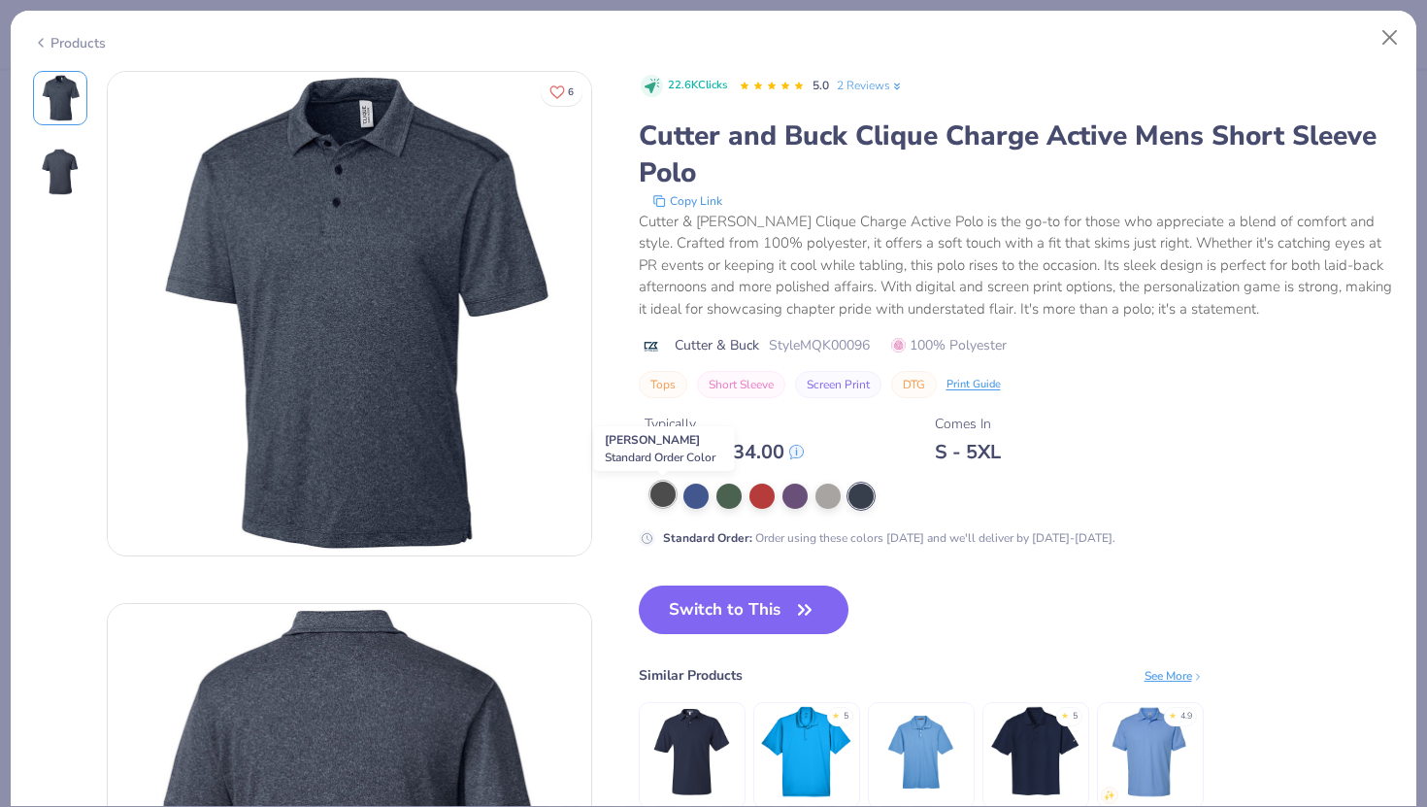
click at [667, 495] on div at bounding box center [662, 493] width 25 height 25
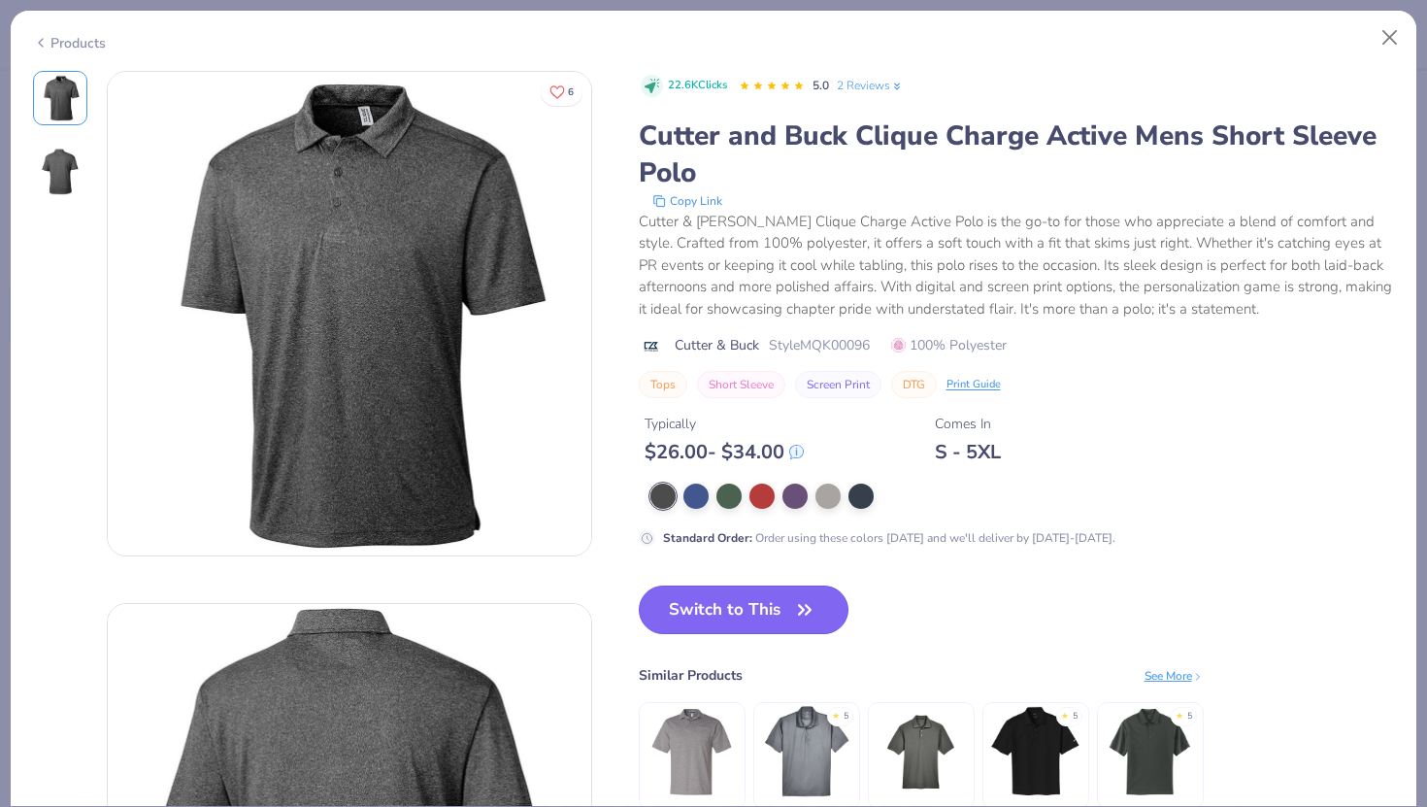
click at [684, 604] on button "Switch to This" at bounding box center [744, 609] width 211 height 49
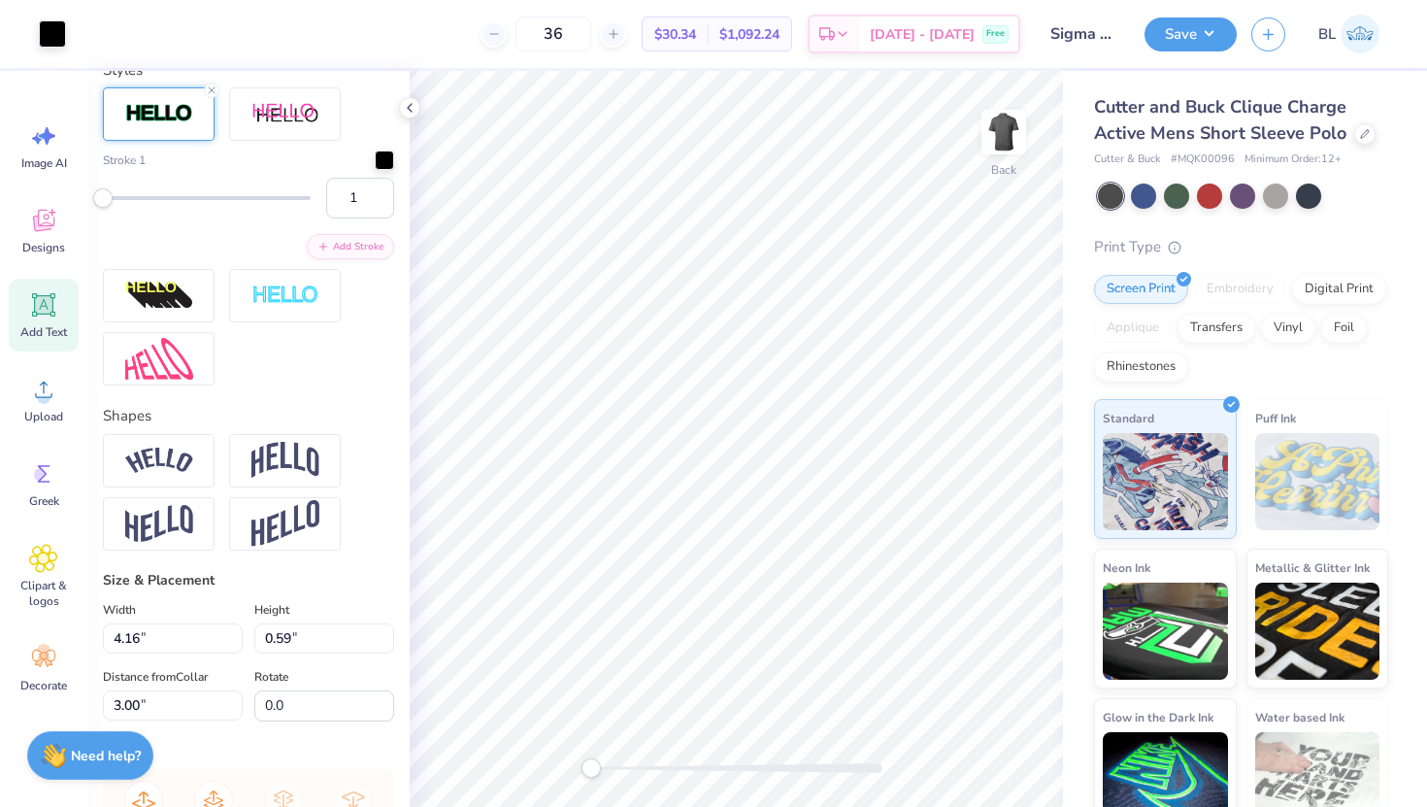
type input "4.17"
type input "0.61"
type input "5.28"
click at [417, 111] on div at bounding box center [409, 107] width 21 height 21
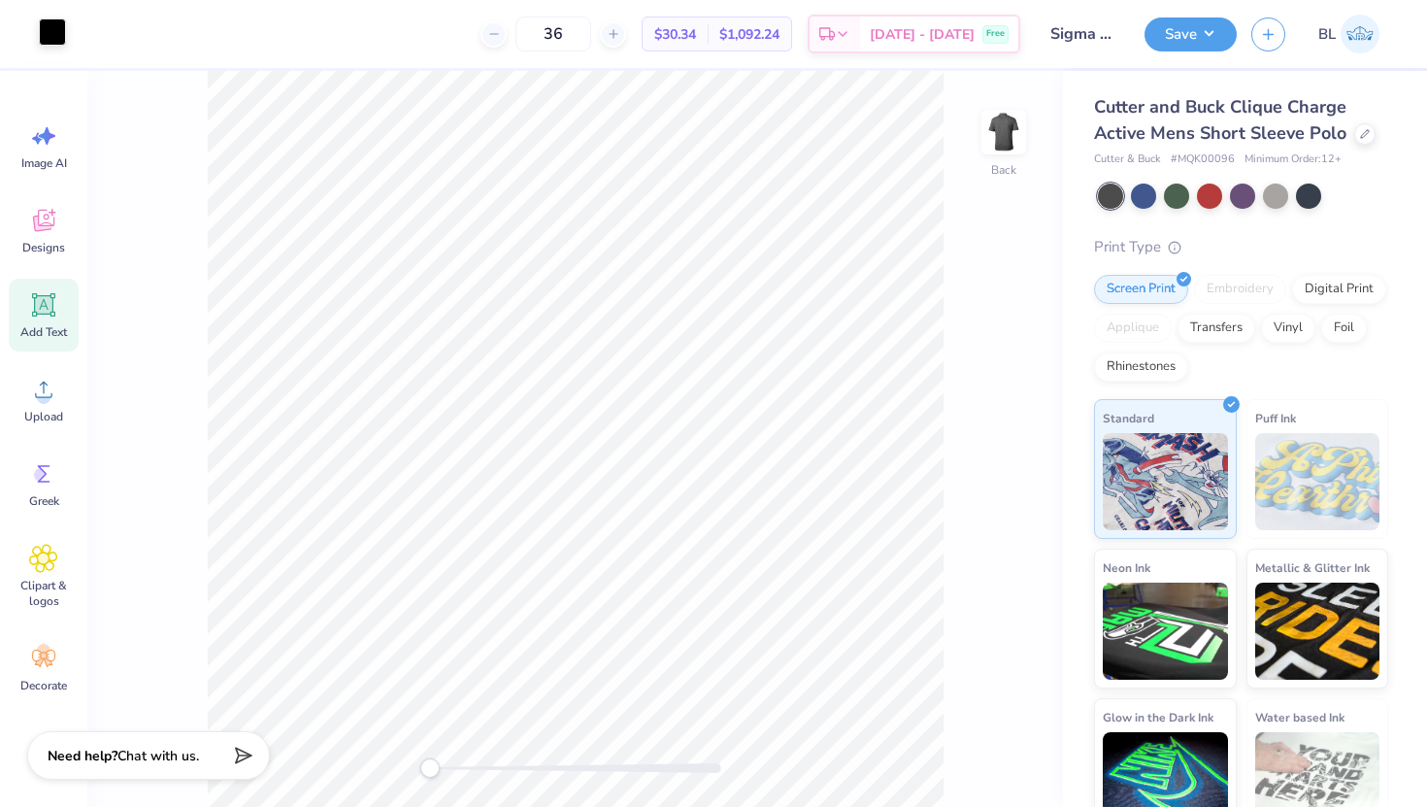
click at [50, 30] on div at bounding box center [52, 31] width 27 height 27
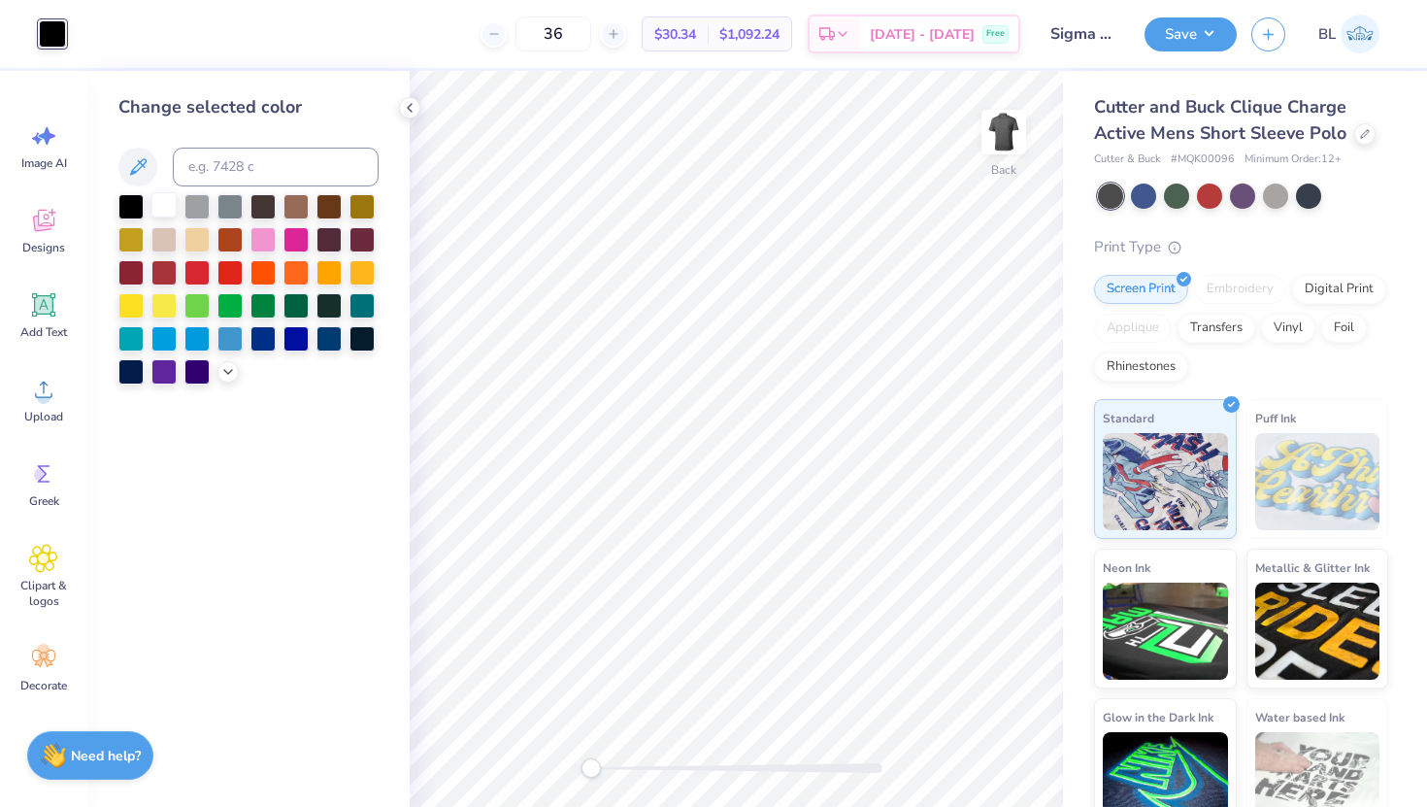
click at [166, 207] on div at bounding box center [163, 204] width 25 height 25
click at [1165, 39] on button "Save" at bounding box center [1190, 32] width 92 height 34
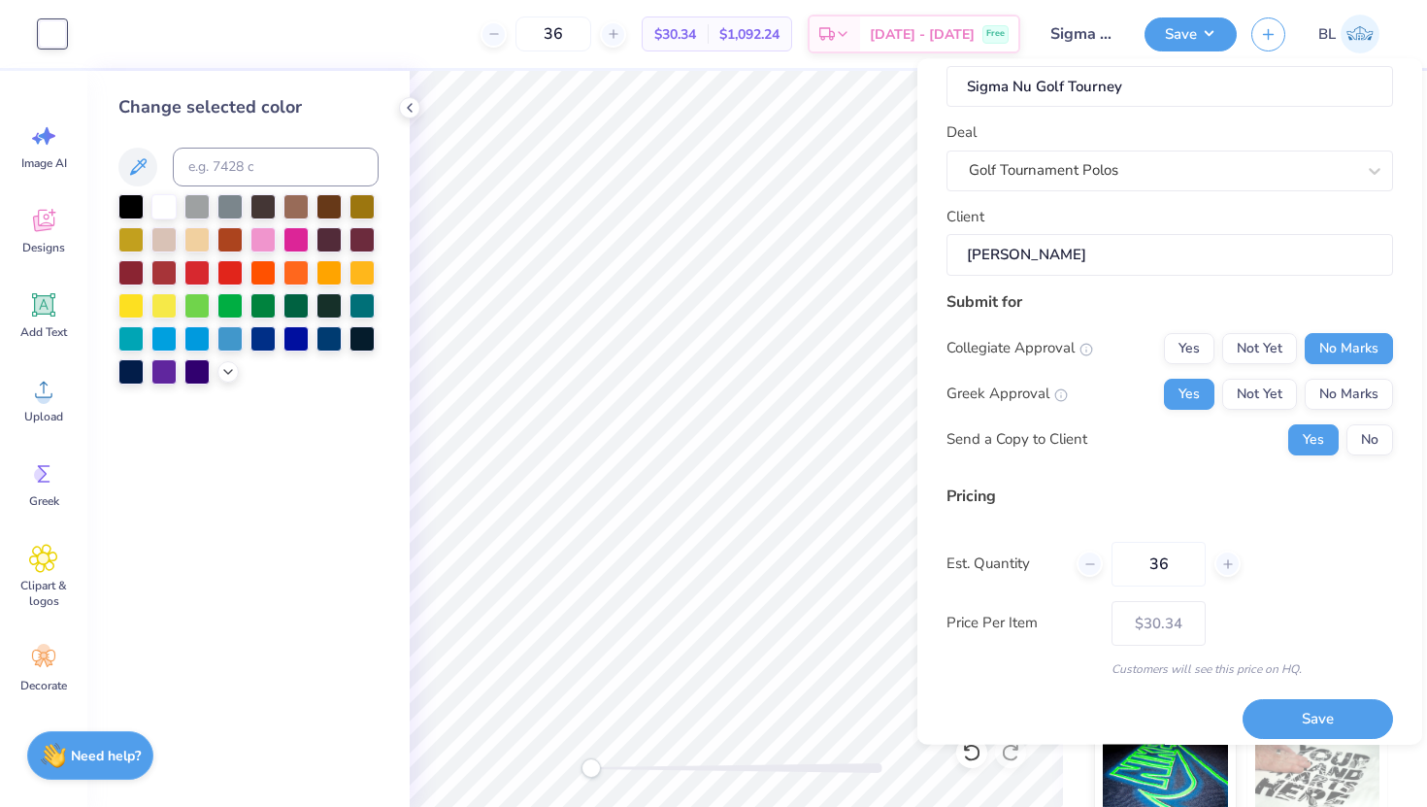
scroll to position [48, 0]
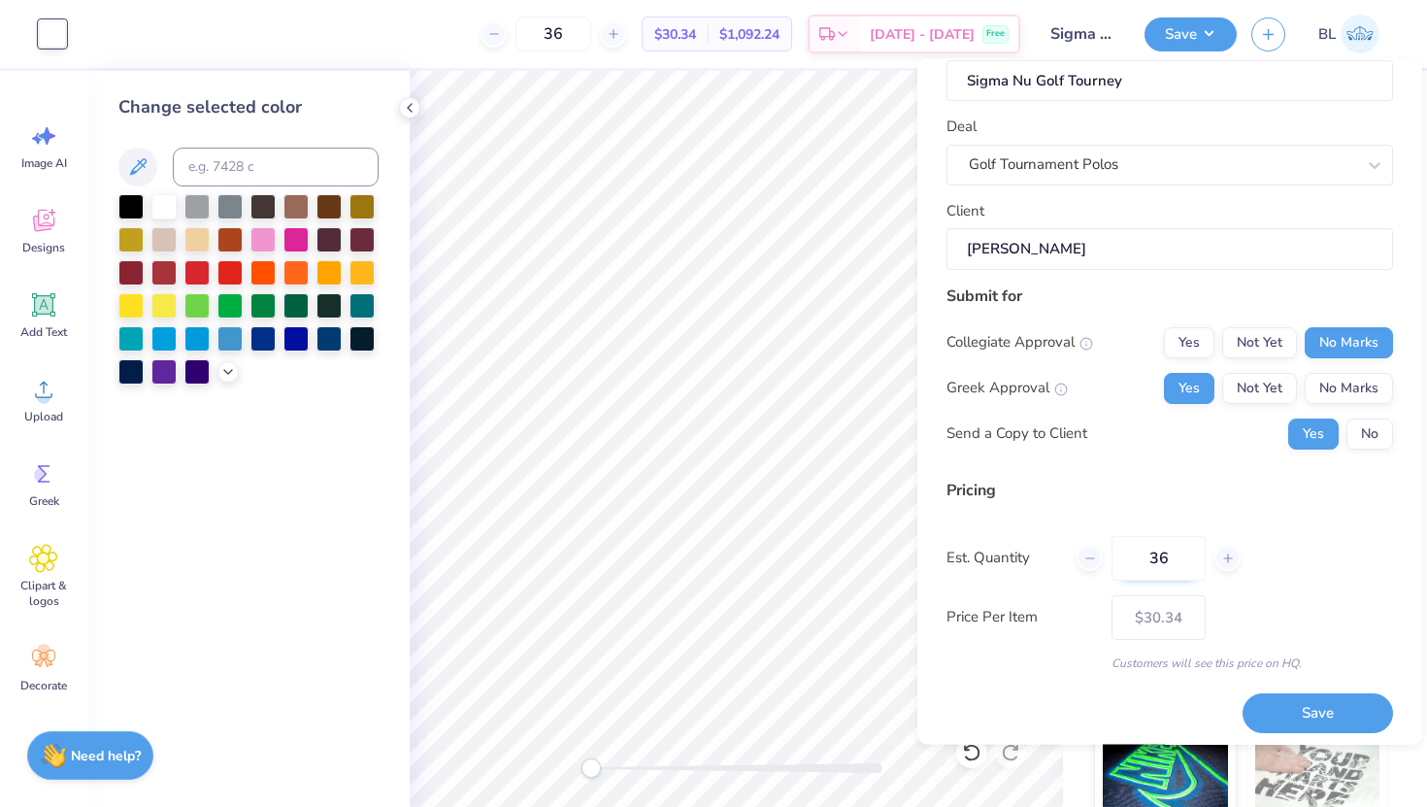
click at [1175, 552] on input "36" at bounding box center [1158, 557] width 94 height 45
type input "3"
type input "0"
type input "024"
type input "24"
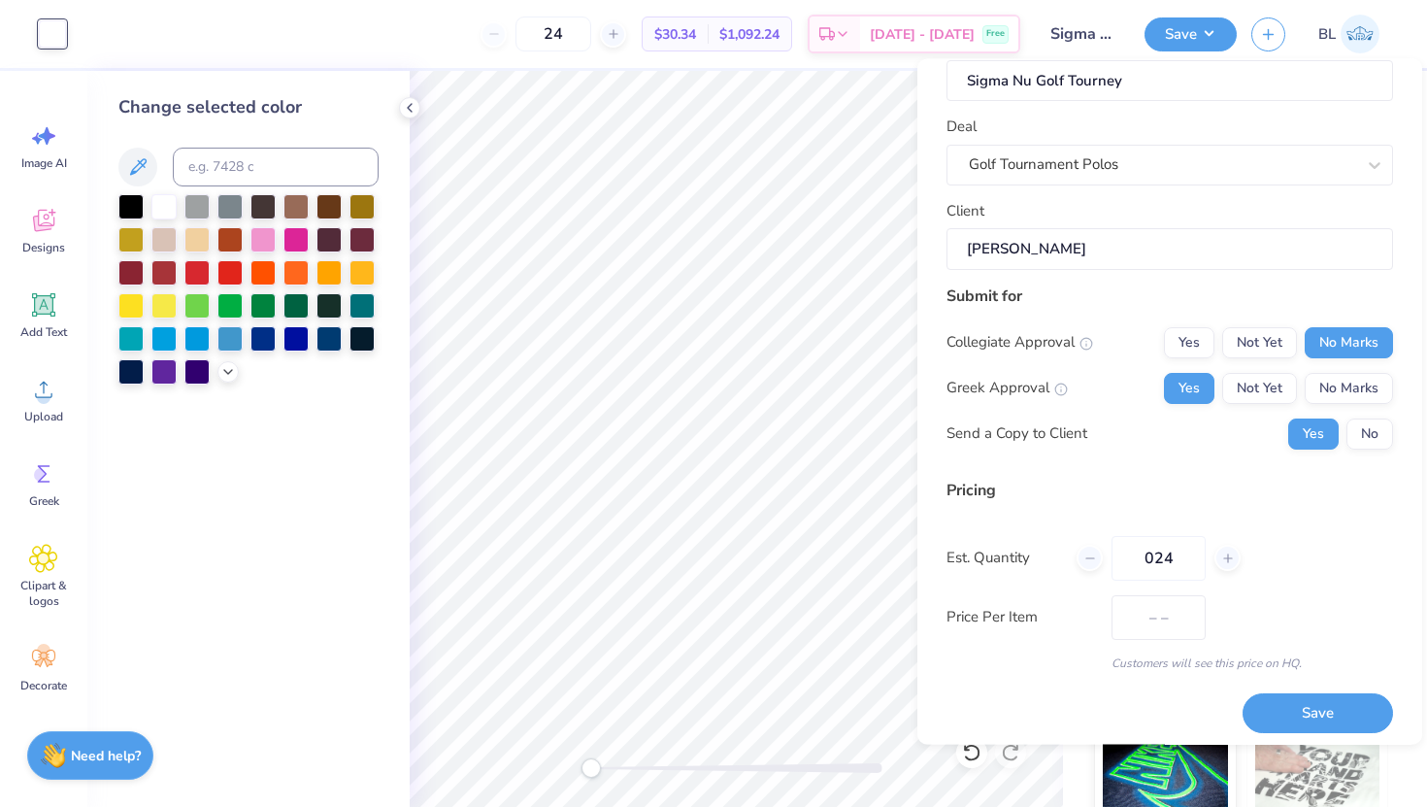
type input "$31.93"
type input "0"
type input "024"
type input "24"
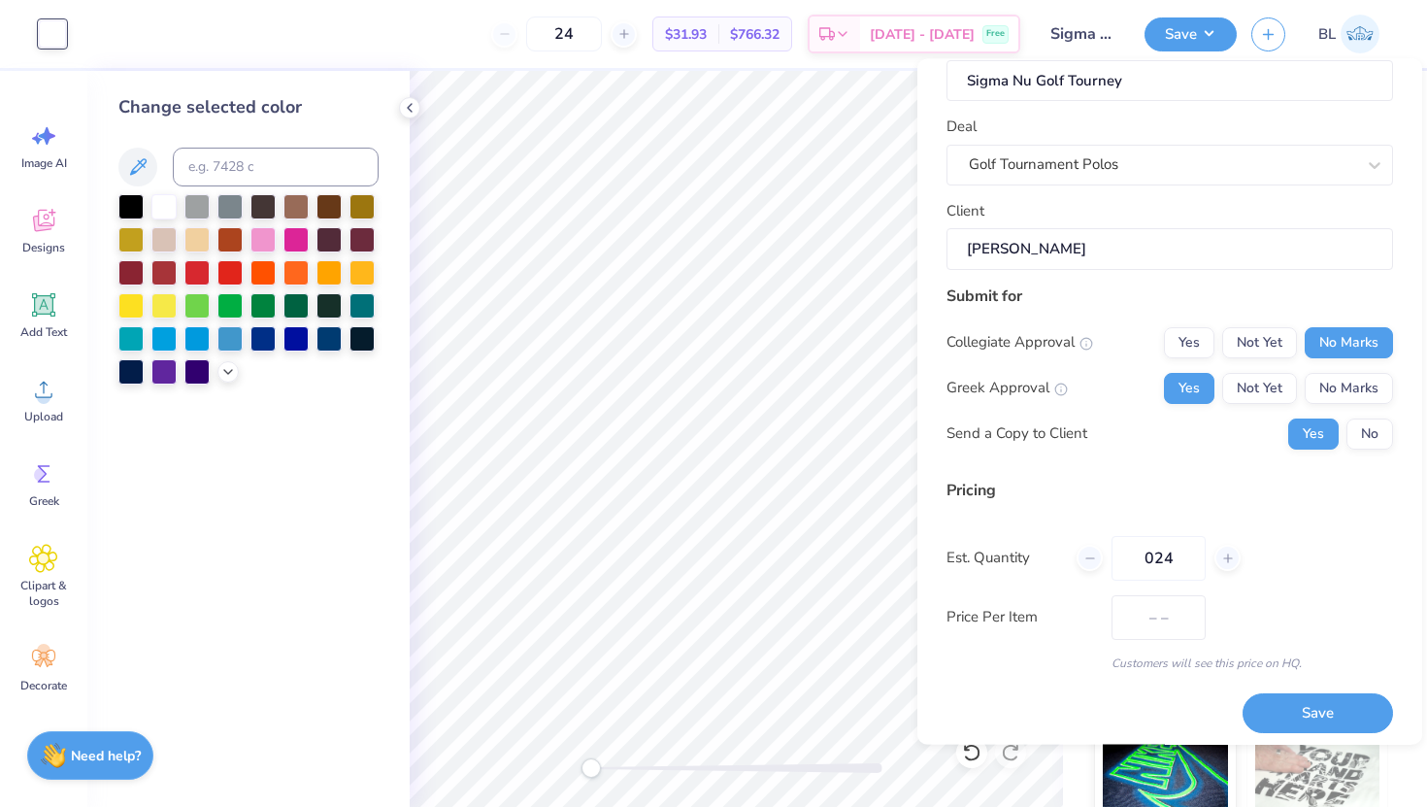
type input "$31.93"
type input "024"
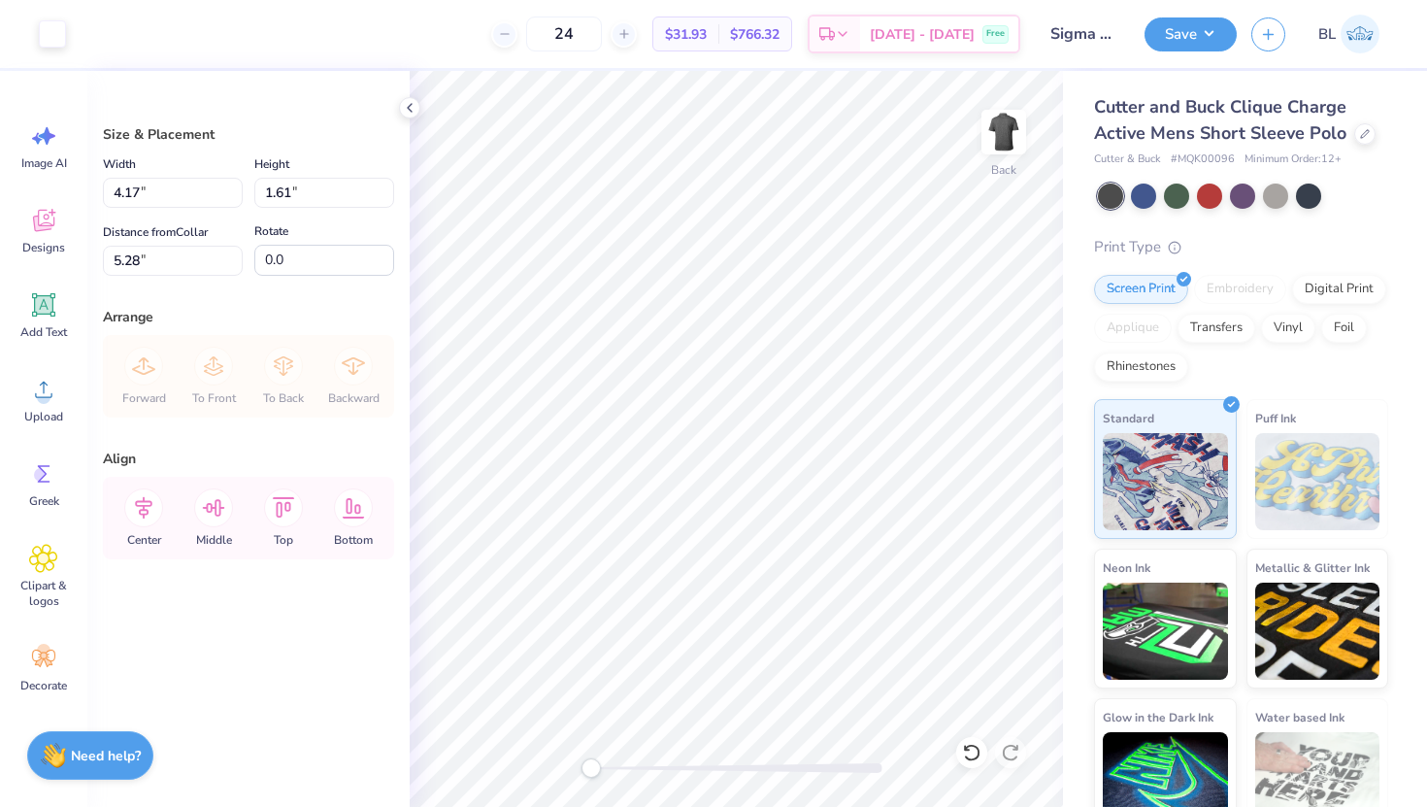
type input "3.00"
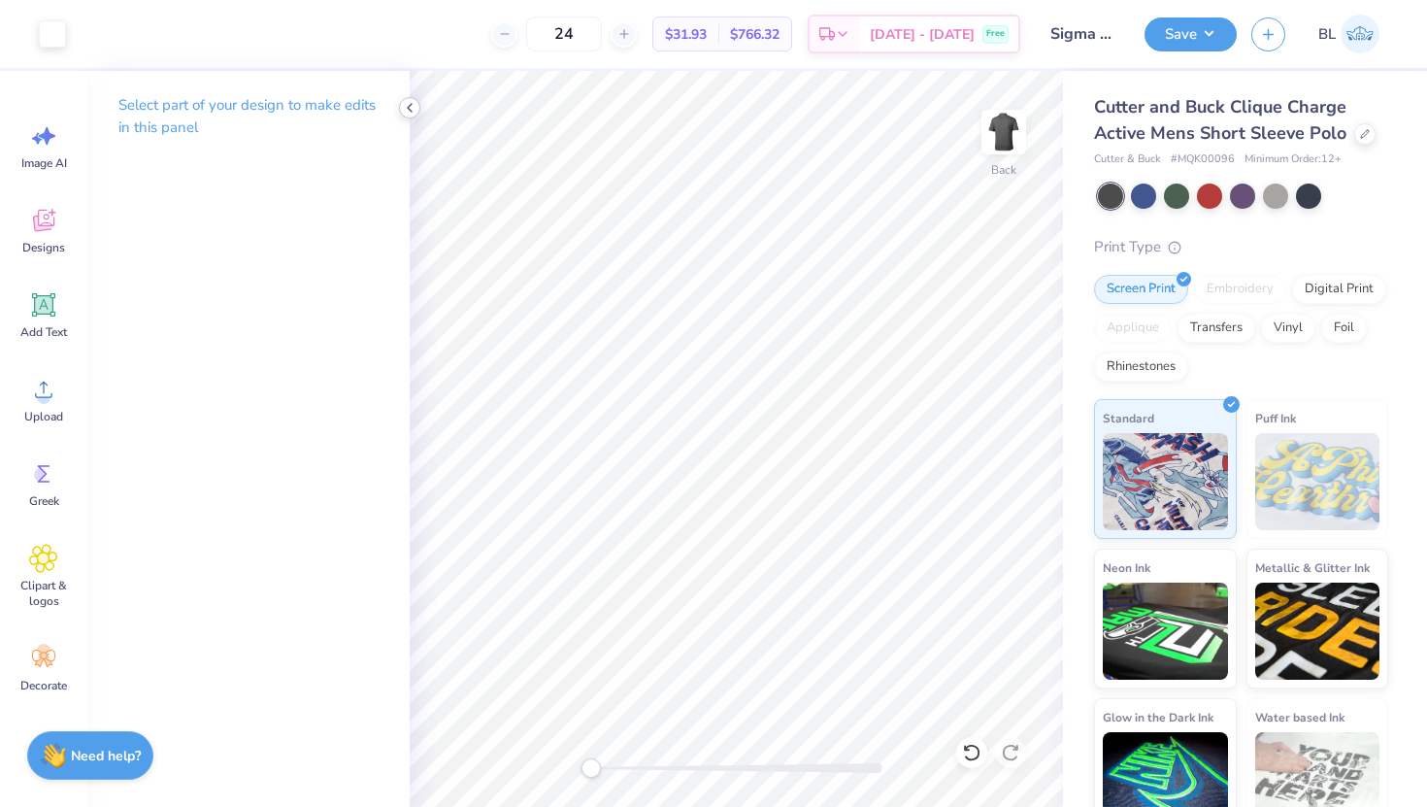
click at [410, 110] on polyline at bounding box center [410, 108] width 4 height 8
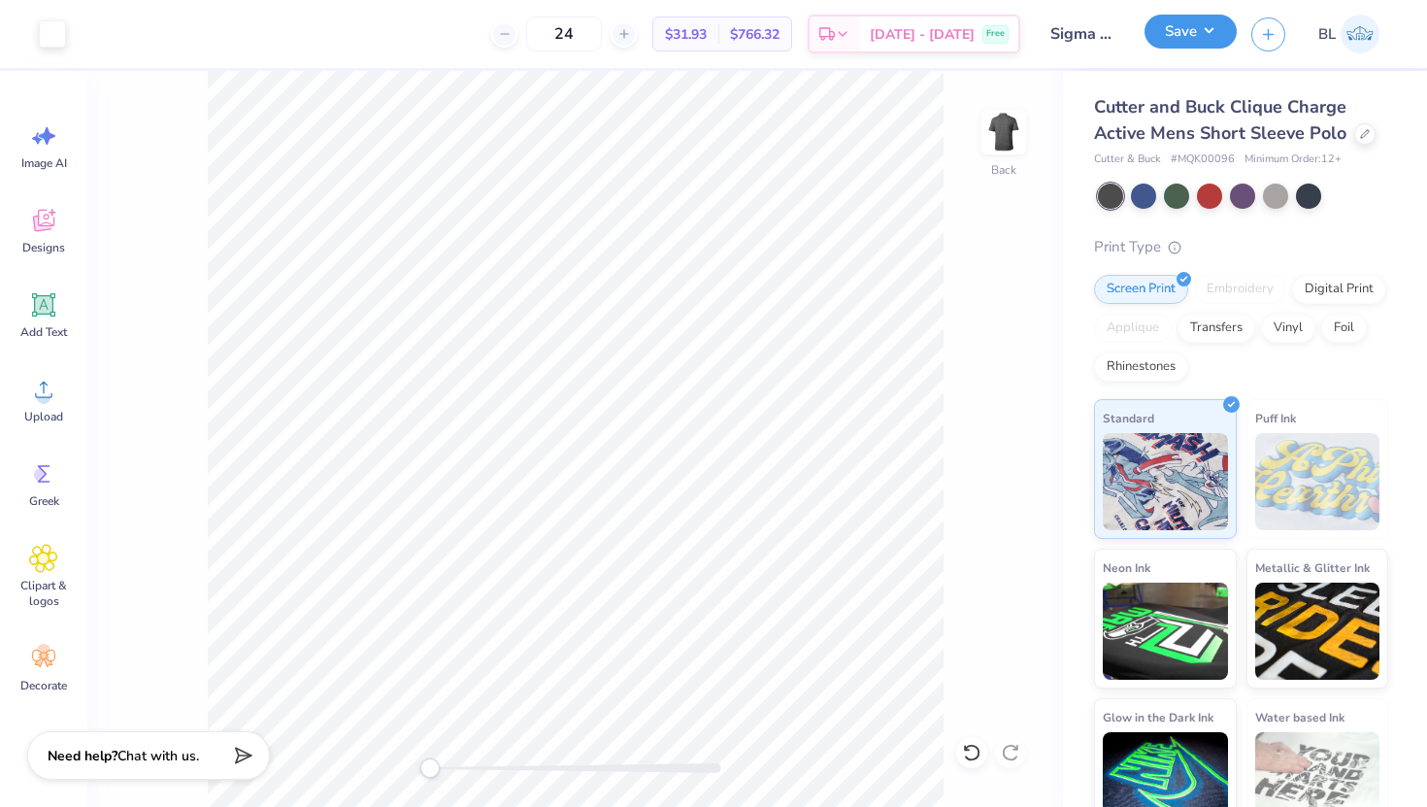
click at [1187, 42] on button "Save" at bounding box center [1190, 32] width 92 height 34
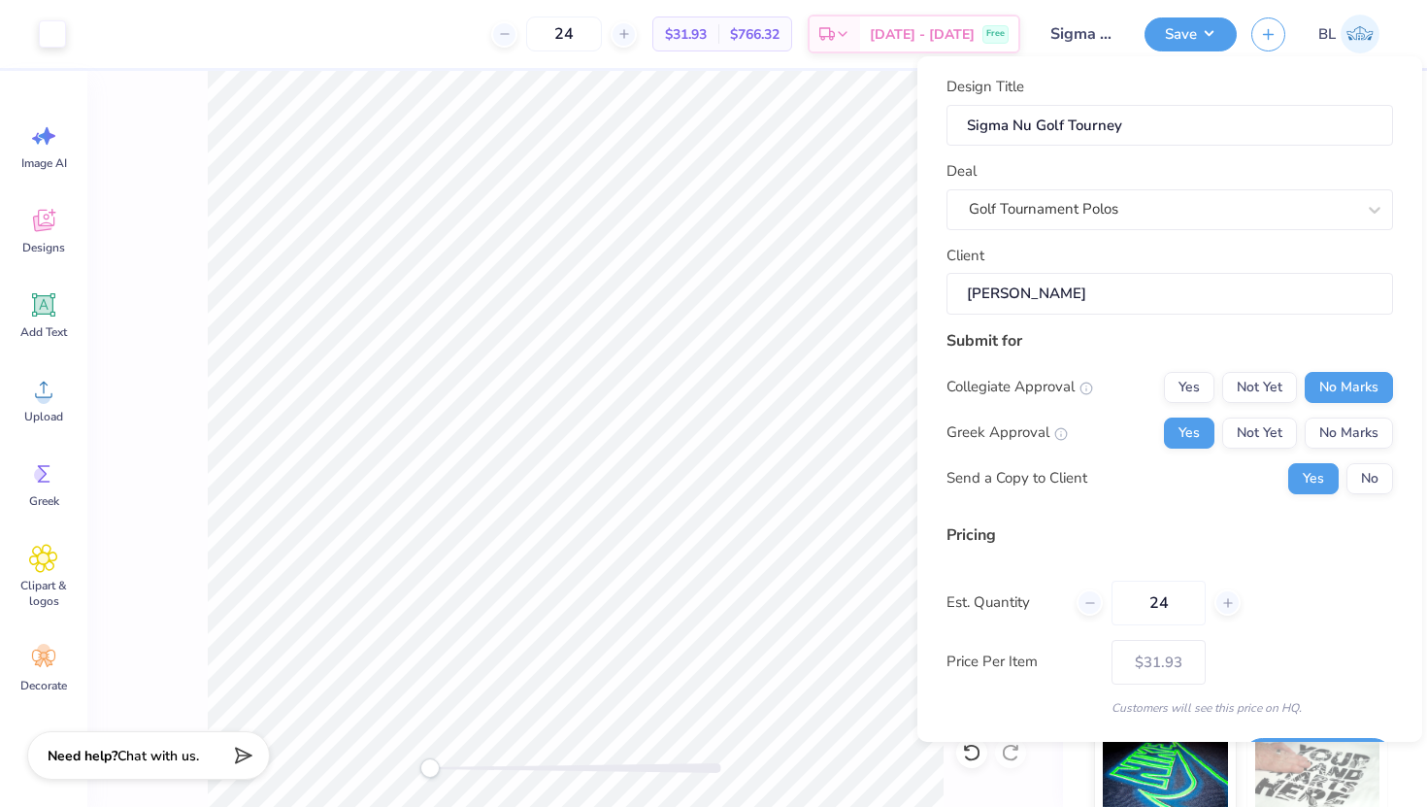
scroll to position [54, 0]
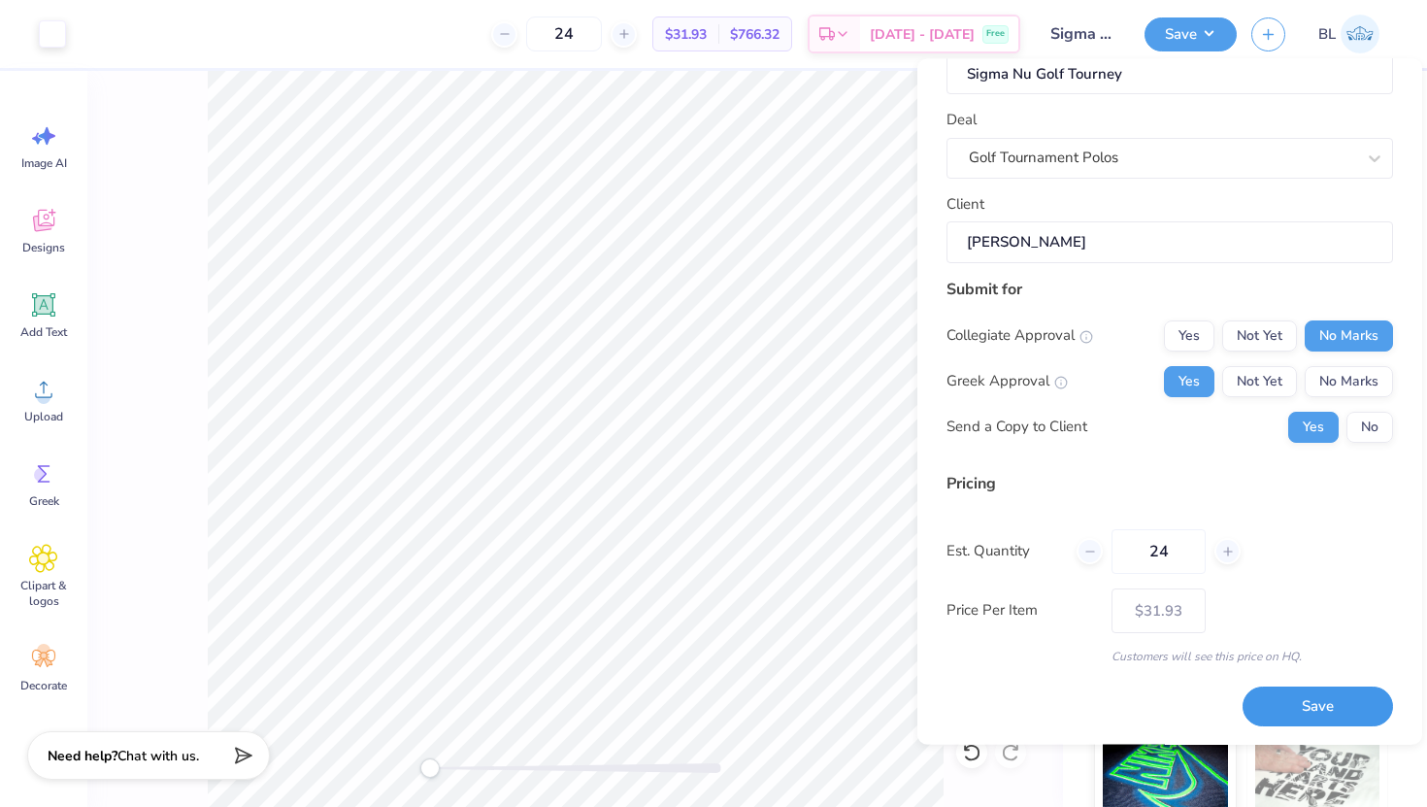
click at [1271, 698] on button "Save" at bounding box center [1317, 706] width 150 height 40
click at [1272, 699] on div "Saving..." at bounding box center [1317, 706] width 150 height 40
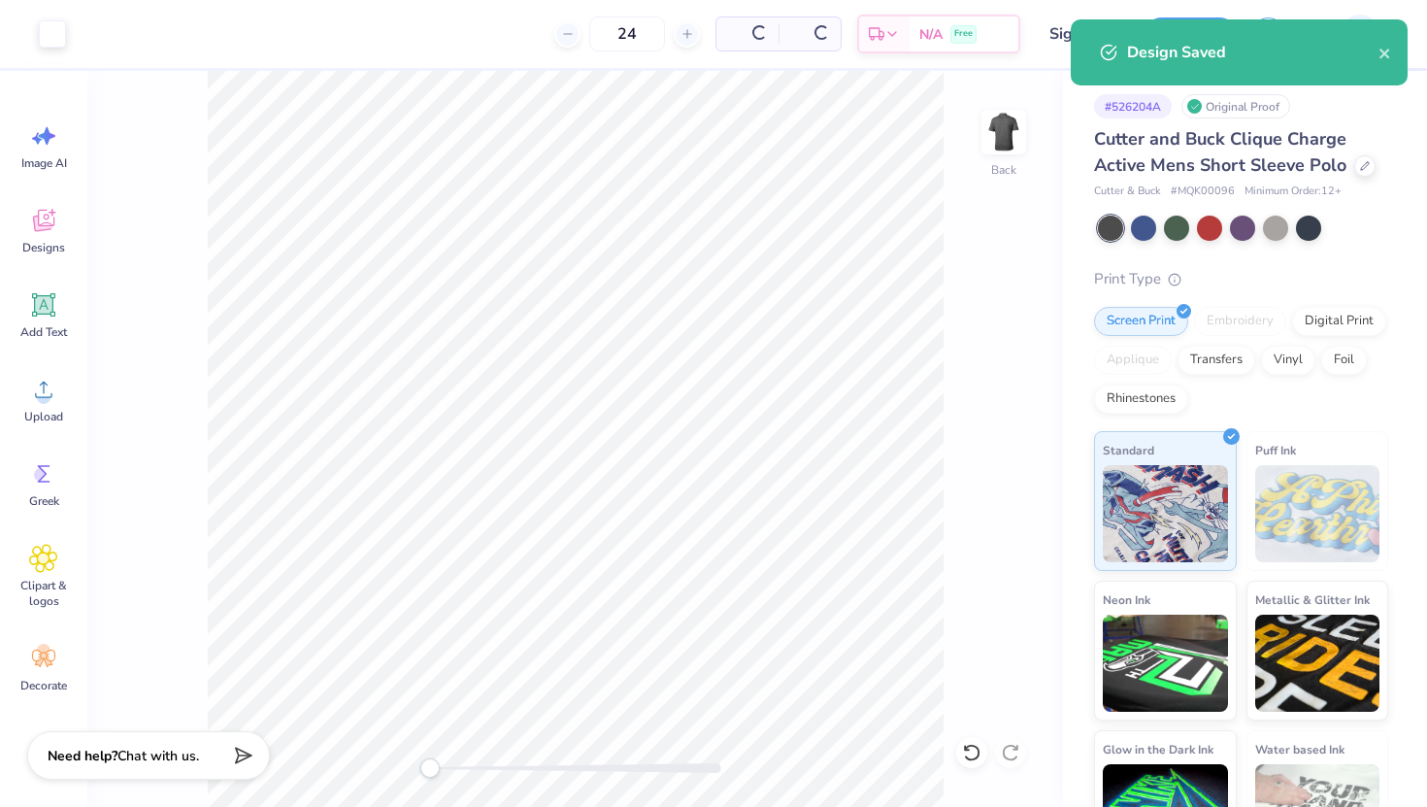
type input "$31.93"
